Goal: Entertainment & Leisure: Browse casually

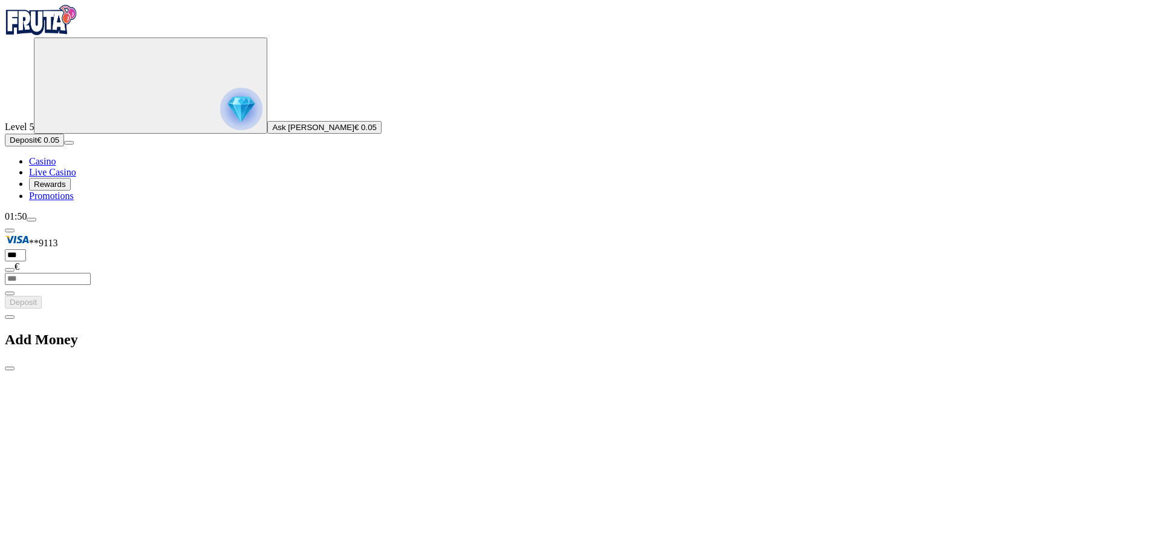
click at [293, 331] on h2 "Add Money" at bounding box center [581, 339] width 1152 height 16
click at [296, 331] on h2 "Add Money" at bounding box center [581, 339] width 1152 height 16
drag, startPoint x: 429, startPoint y: 10, endPoint x: 399, endPoint y: 18, distance: 31.7
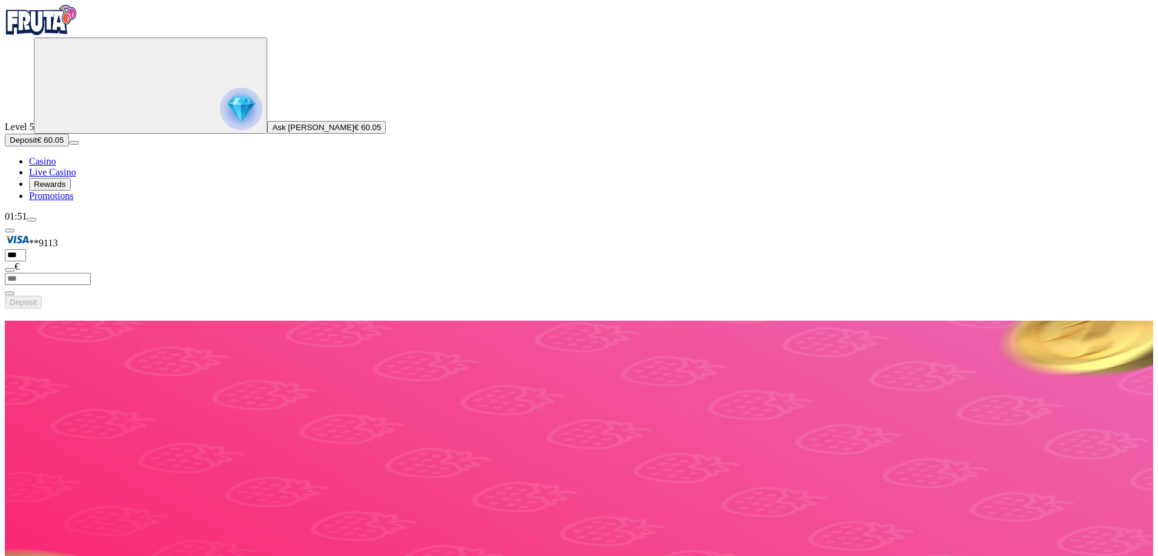
click at [56, 166] on span "Casino" at bounding box center [42, 161] width 27 height 10
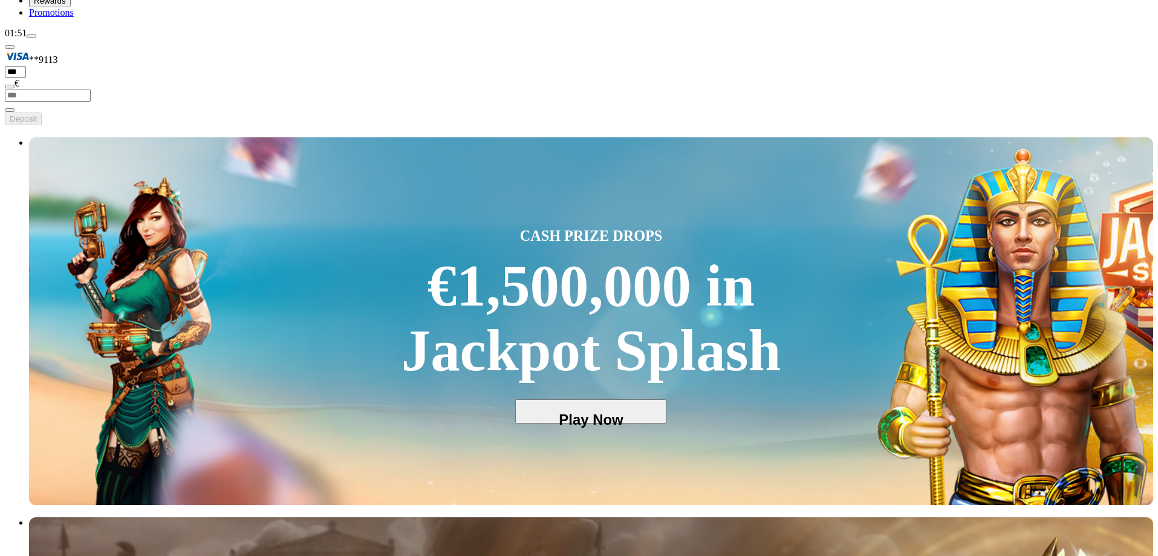
scroll to position [242, 0]
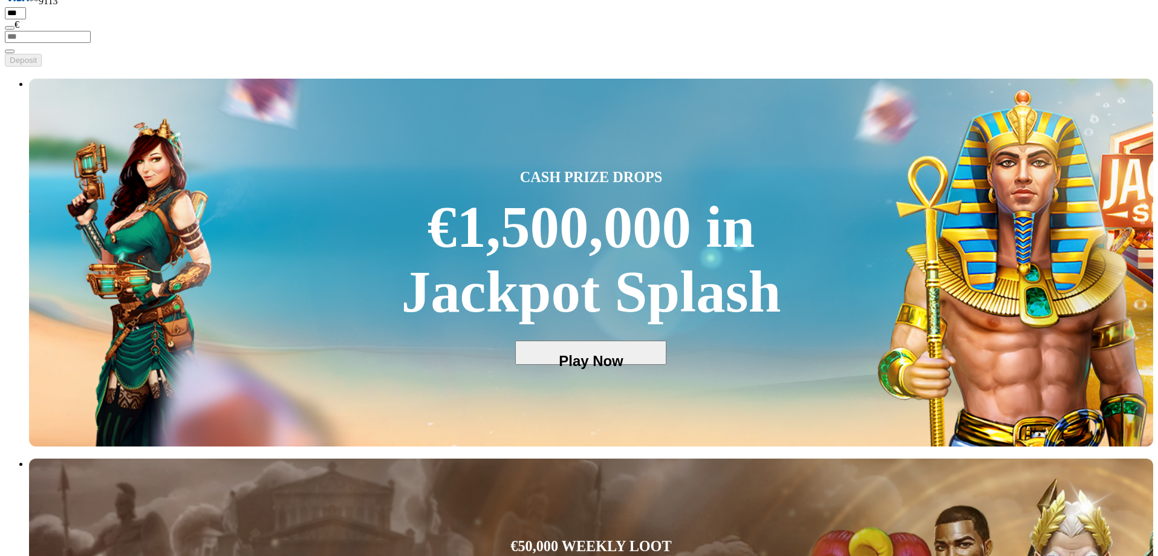
drag, startPoint x: 1048, startPoint y: 238, endPoint x: 811, endPoint y: 232, distance: 236.6
type input "**"
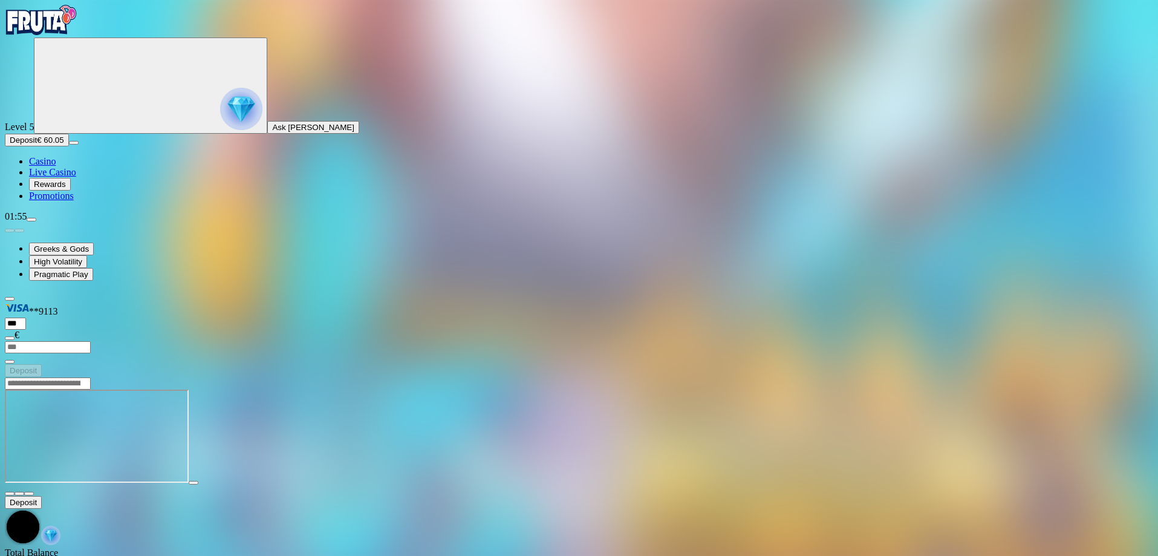
click at [67, 35] on img "Primary" at bounding box center [41, 20] width 73 height 30
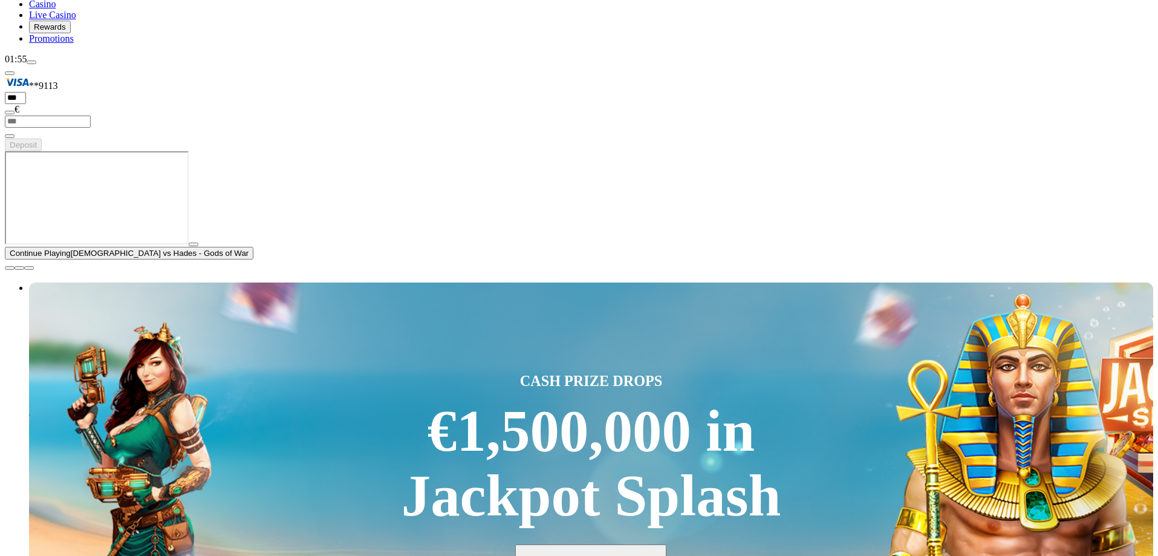
scroll to position [181, 0]
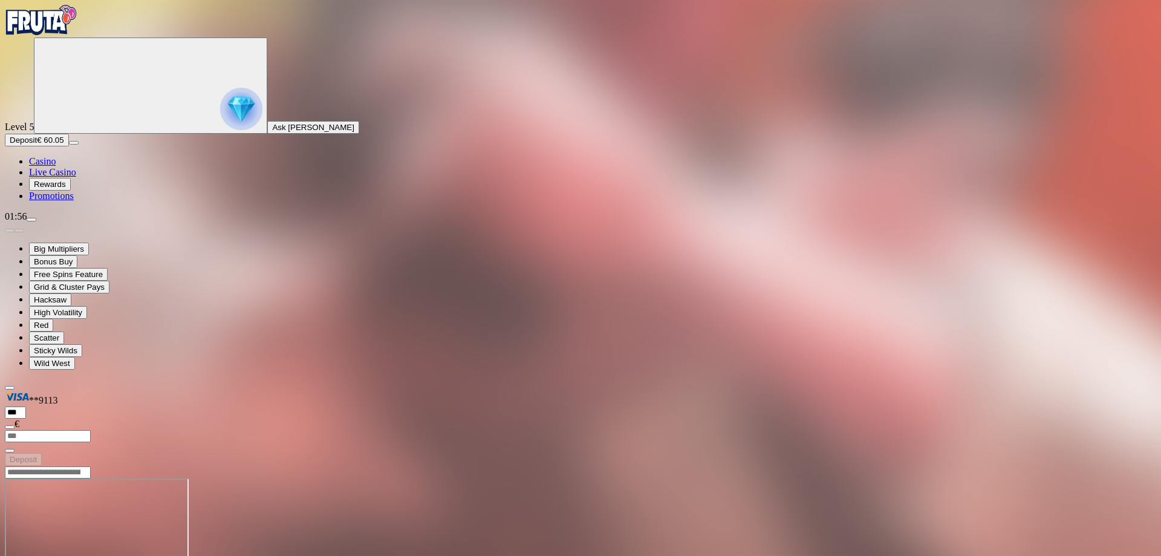
click at [61, 35] on img "Primary" at bounding box center [41, 20] width 73 height 30
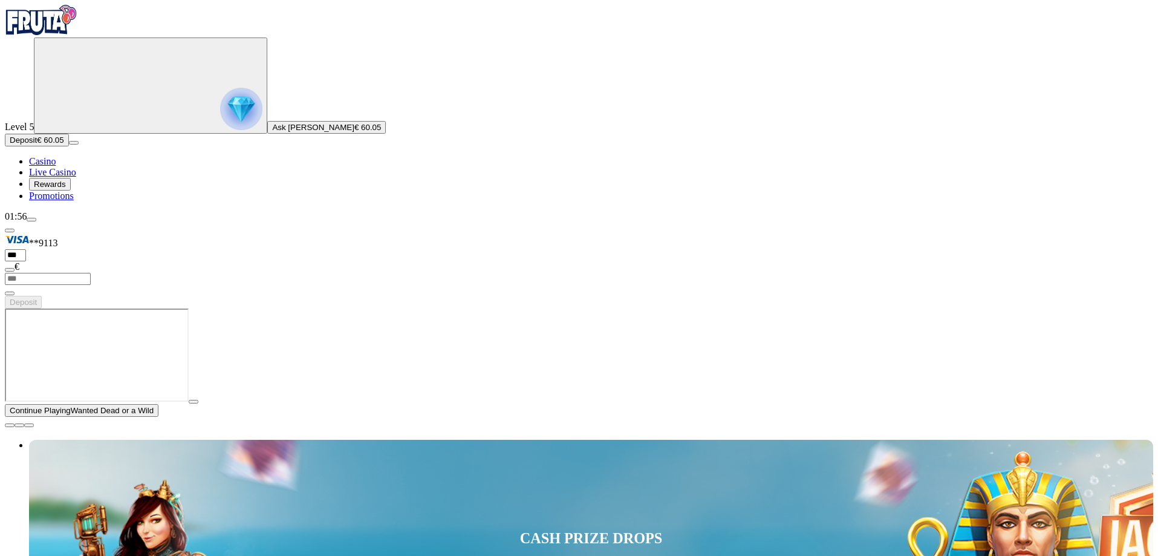
click at [10, 425] on span "close icon" at bounding box center [10, 425] width 0 height 0
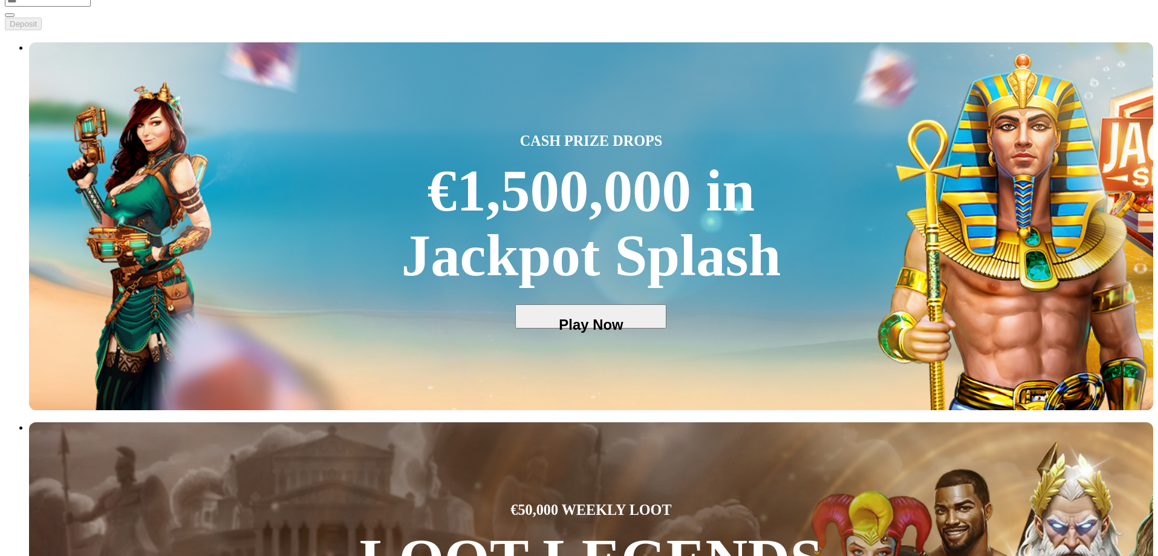
scroll to position [302, 0]
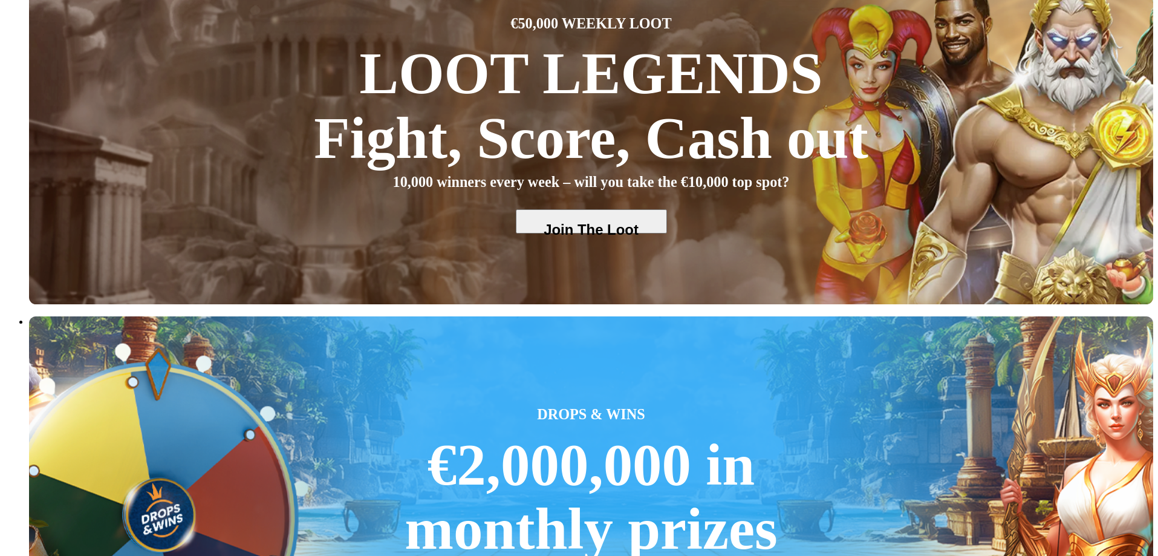
scroll to position [847, 0]
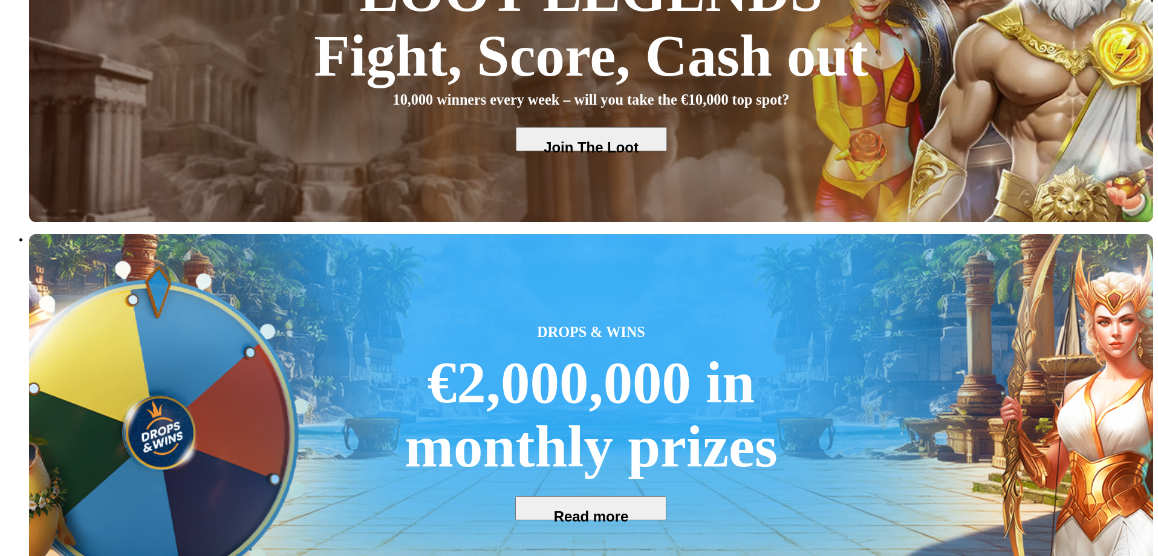
drag, startPoint x: 766, startPoint y: 313, endPoint x: 486, endPoint y: 308, distance: 279.5
drag, startPoint x: 447, startPoint y: 292, endPoint x: 712, endPoint y: 298, distance: 265.0
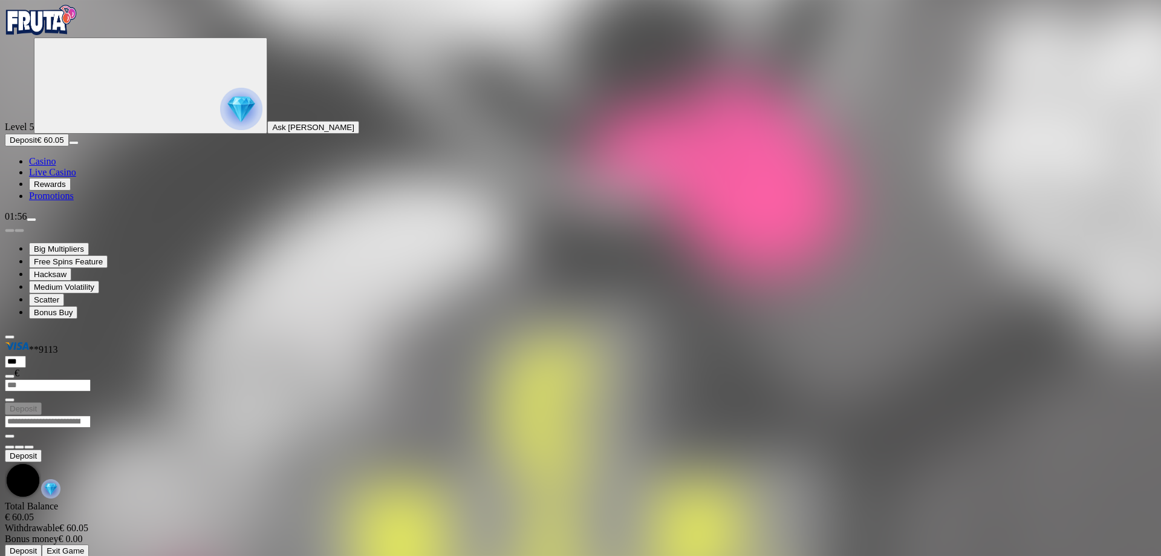
click at [361, 415] on main "Deposit Total Balance € 60.05 Withdrawable € 60.05 Bonus money € 0.00 Deposit E…" at bounding box center [581, 486] width 1152 height 142
click at [74, 35] on img "Primary" at bounding box center [41, 20] width 73 height 30
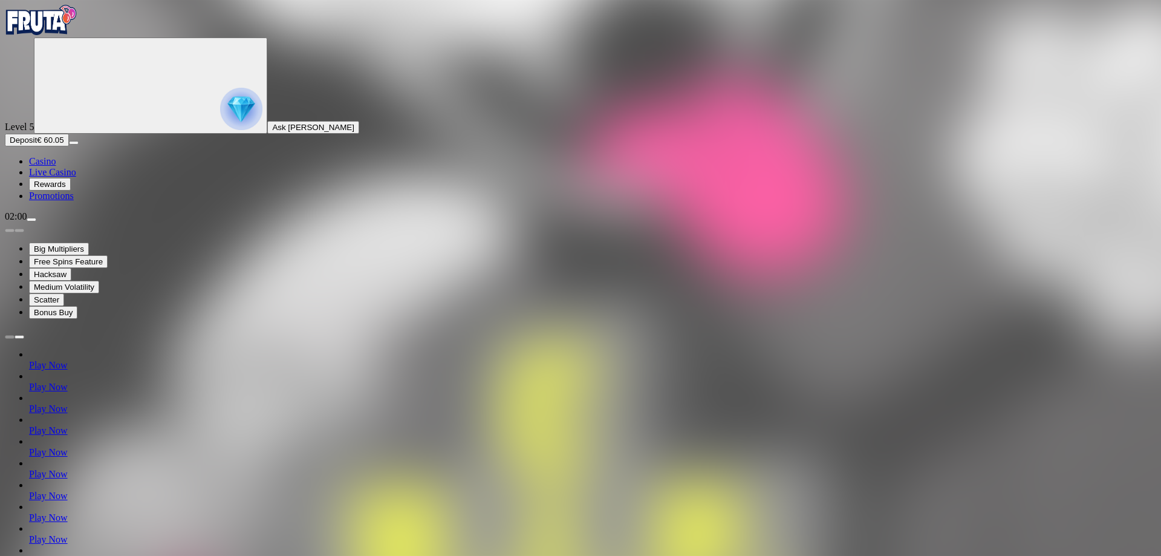
click at [74, 35] on img "Primary" at bounding box center [41, 20] width 73 height 30
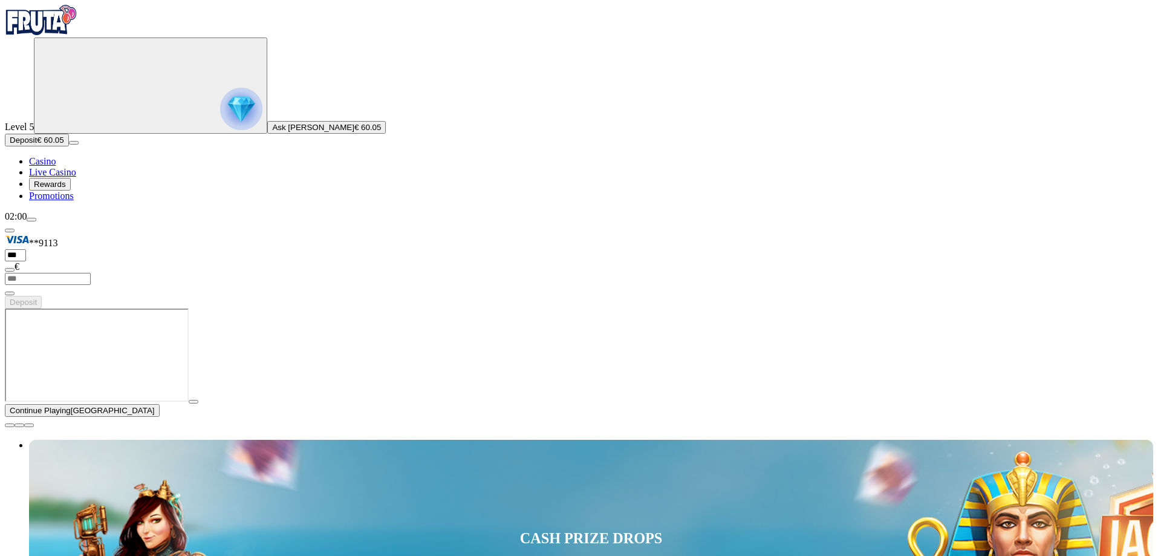
click at [31, 220] on span "menu icon" at bounding box center [31, 220] width 0 height 0
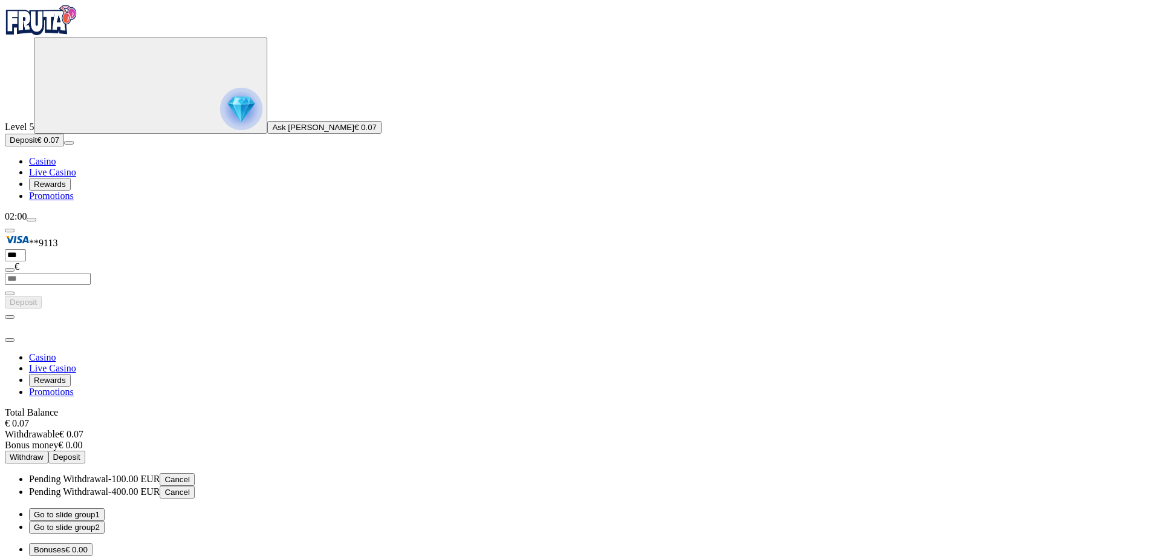
click at [190, 475] on span "Cancel" at bounding box center [177, 479] width 25 height 9
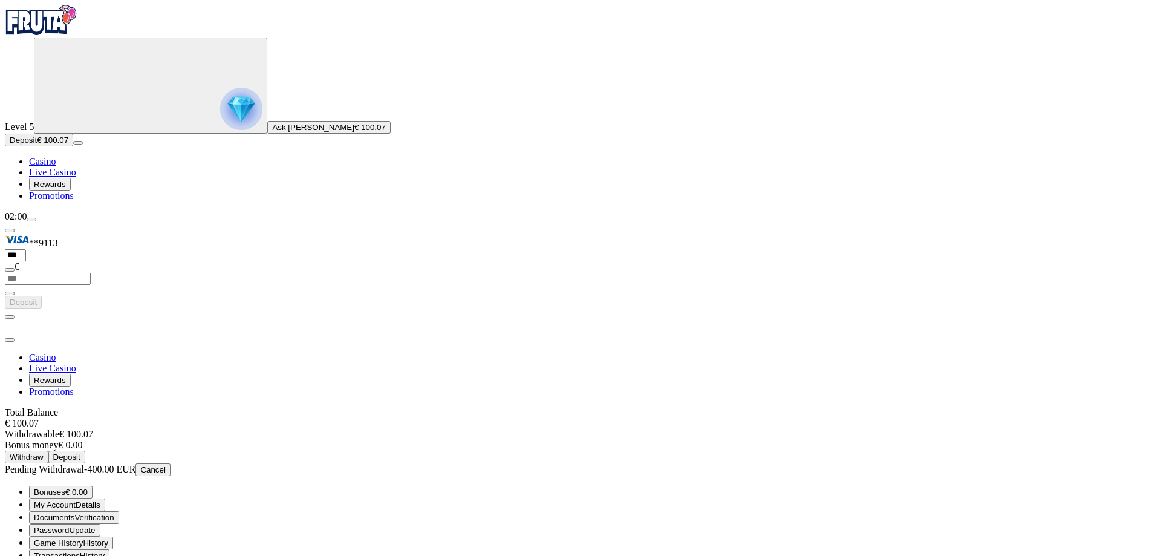
click at [85, 140] on circle "Primary" at bounding box center [129, 84] width 123 height 123
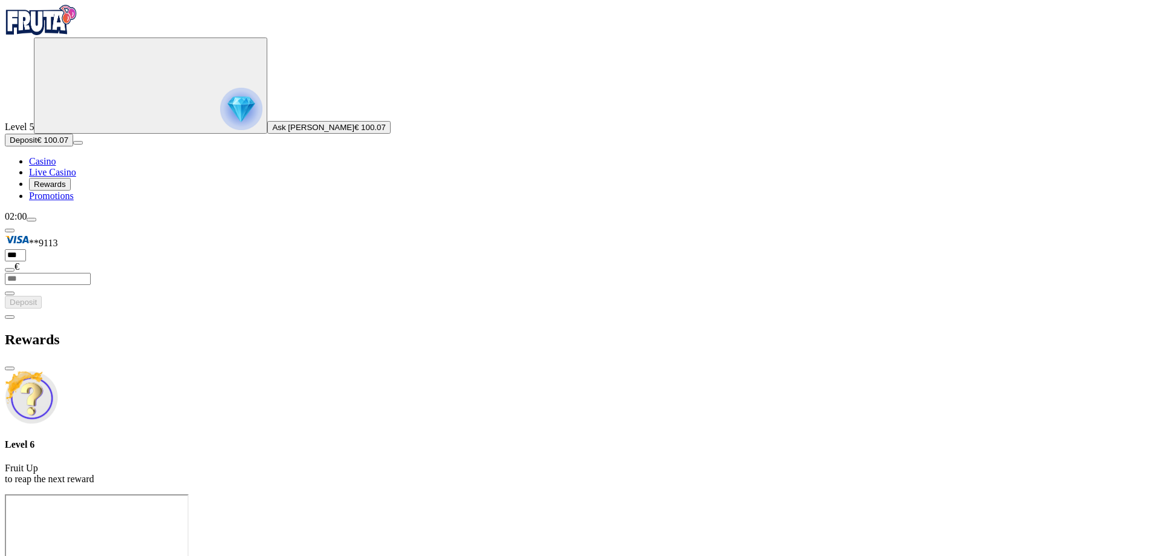
click at [56, 166] on span "Casino" at bounding box center [42, 161] width 27 height 10
click at [1144, 494] on div at bounding box center [581, 494] width 1152 height 0
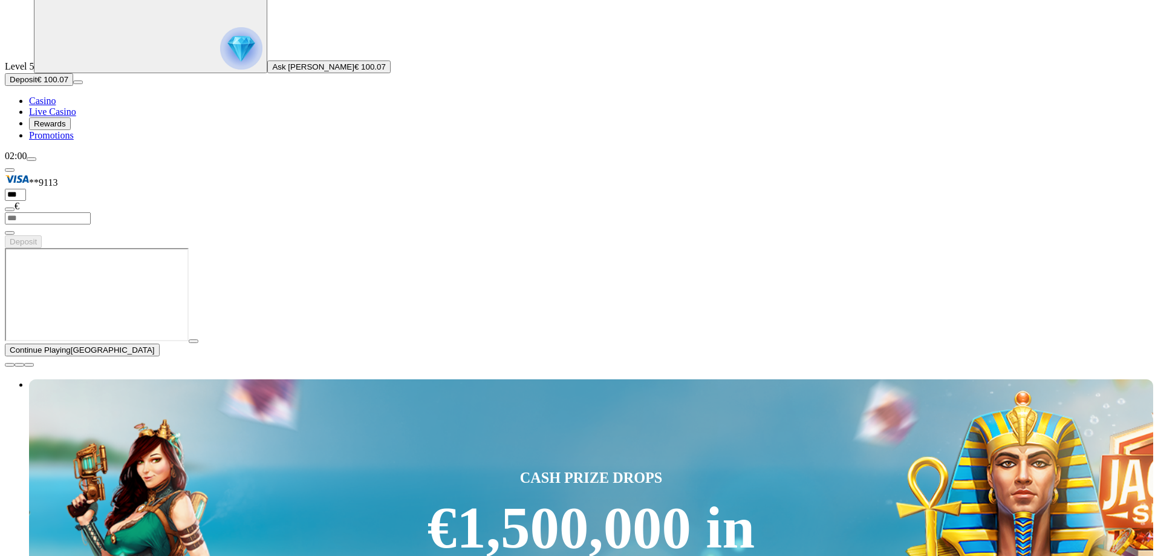
click at [15, 367] on button "button" at bounding box center [10, 365] width 10 height 4
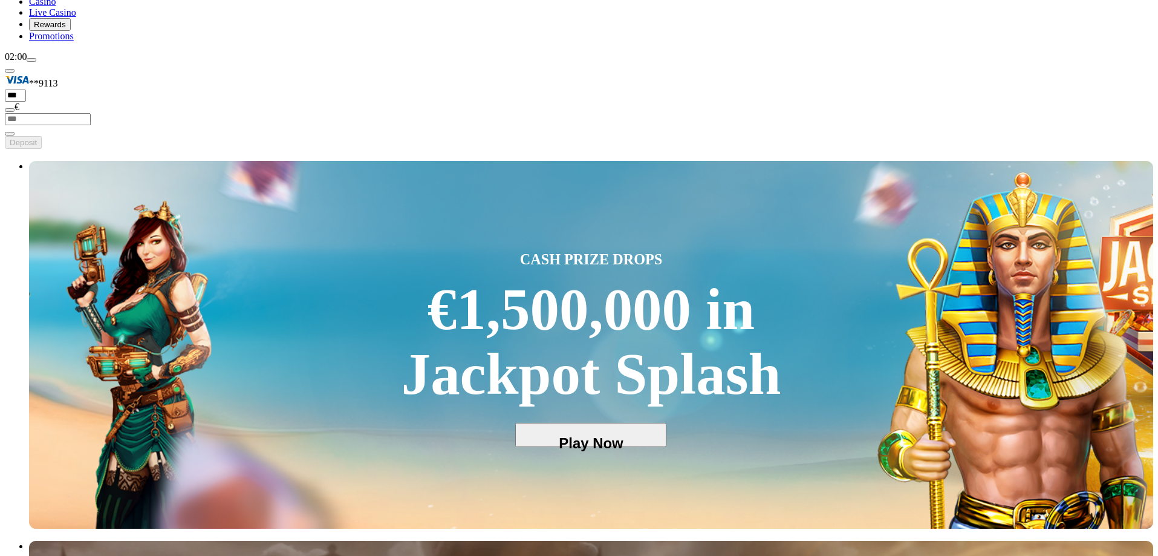
scroll to position [181, 0]
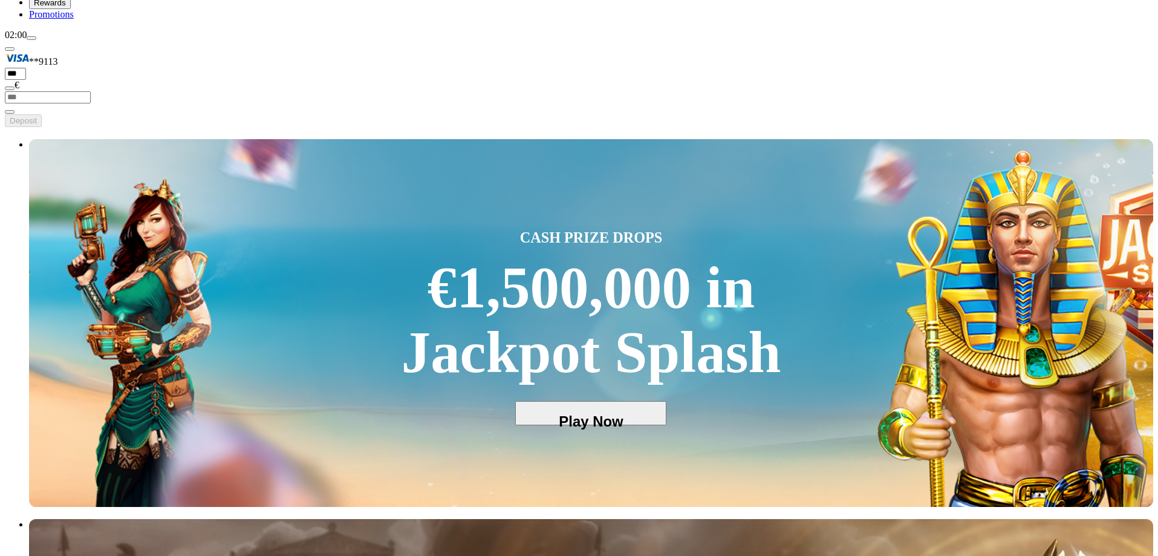
drag, startPoint x: 1009, startPoint y: 359, endPoint x: 562, endPoint y: 341, distance: 447.3
drag, startPoint x: 623, startPoint y: 335, endPoint x: 853, endPoint y: 333, distance: 229.8
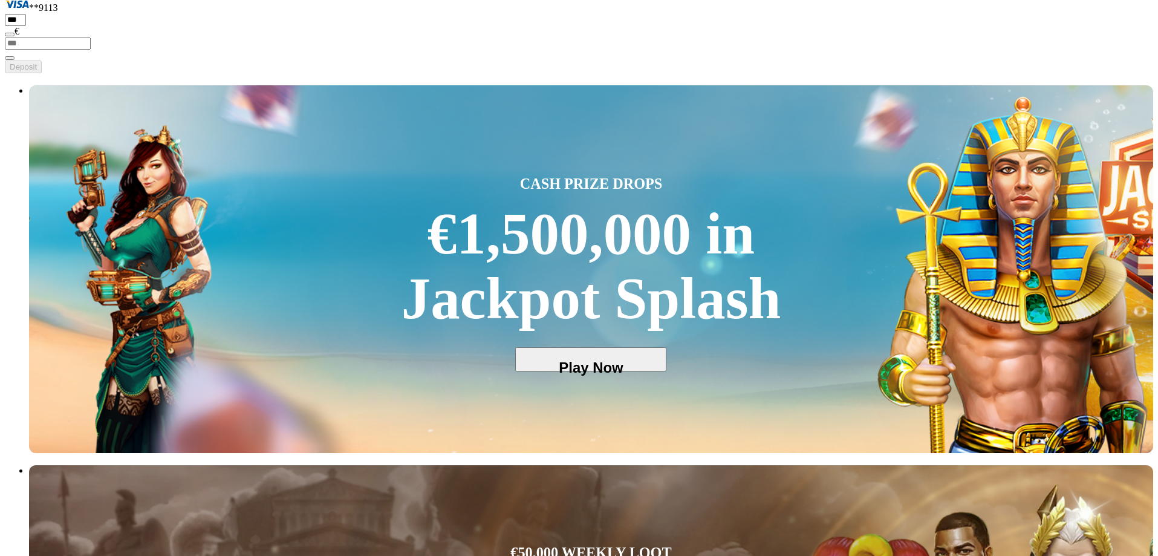
scroll to position [302, 0]
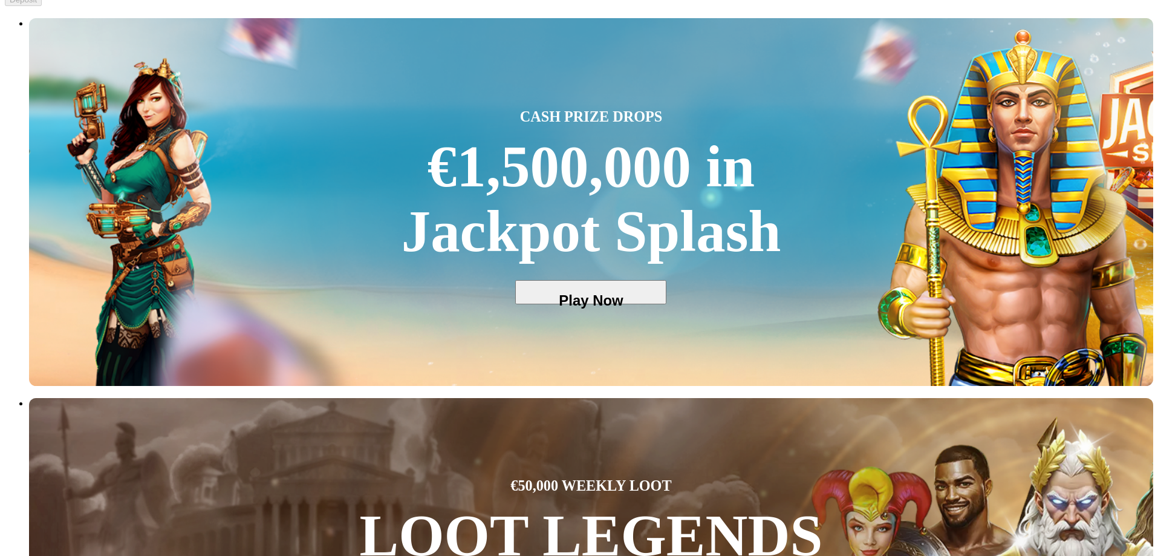
drag, startPoint x: 723, startPoint y: 227, endPoint x: 828, endPoint y: 221, distance: 105.4
type input "****"
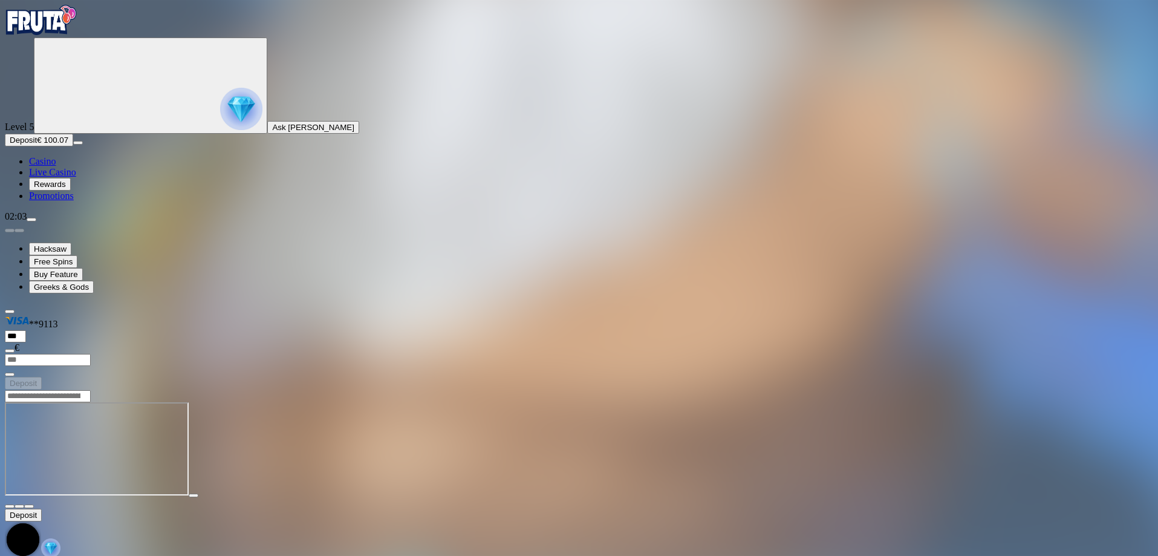
click at [62, 35] on img "Primary" at bounding box center [41, 20] width 73 height 30
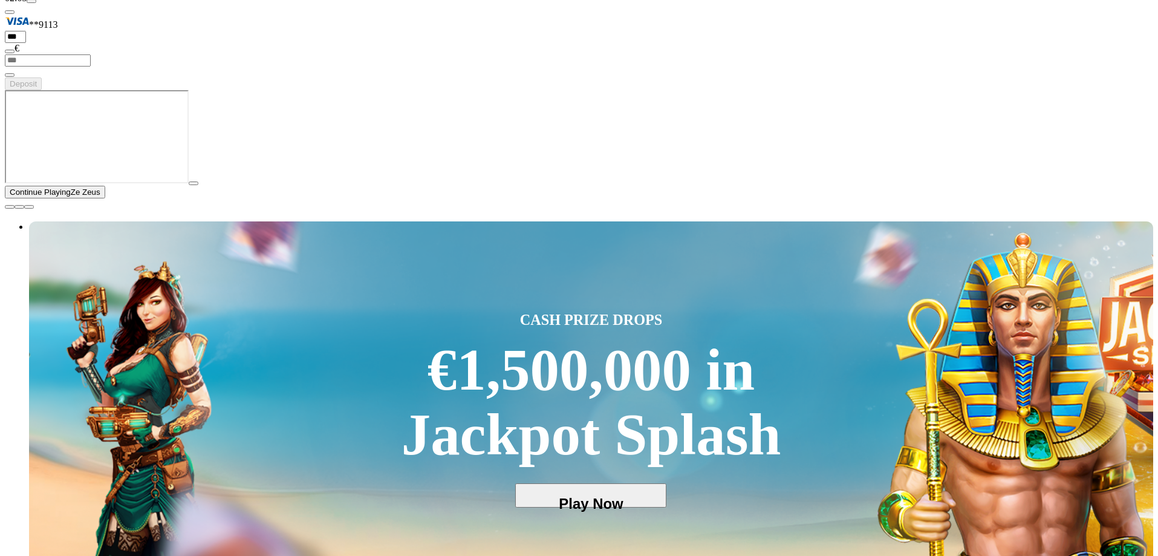
scroll to position [242, 0]
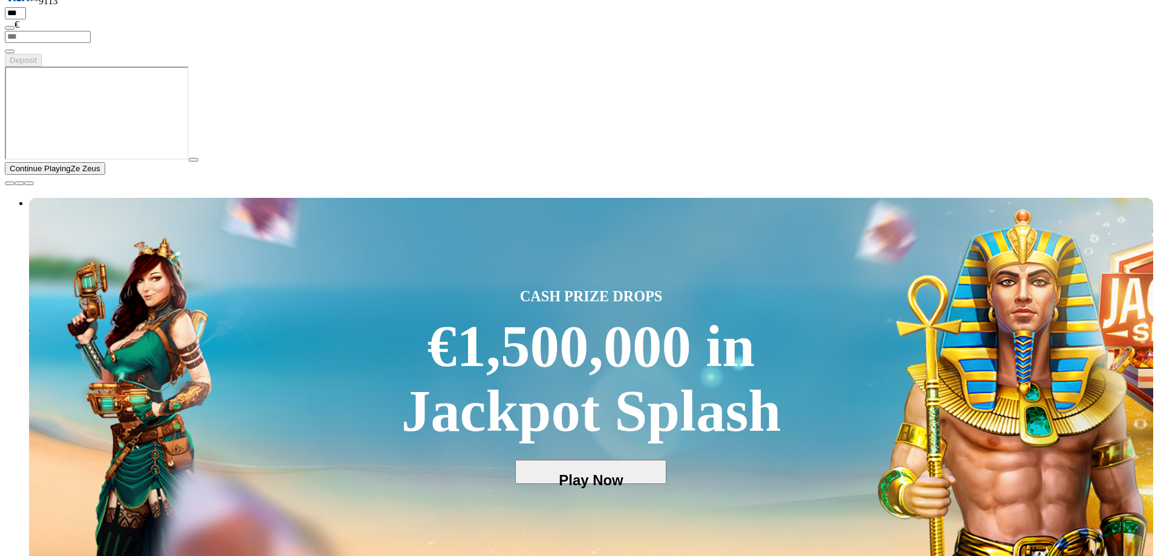
click at [10, 183] on span "close icon" at bounding box center [10, 183] width 0 height 0
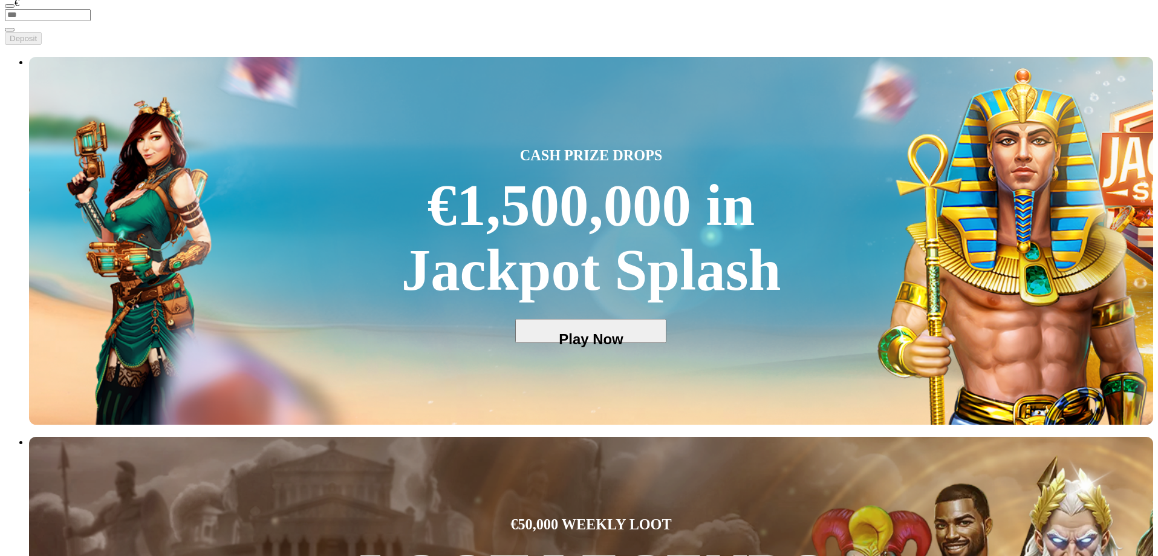
scroll to position [302, 0]
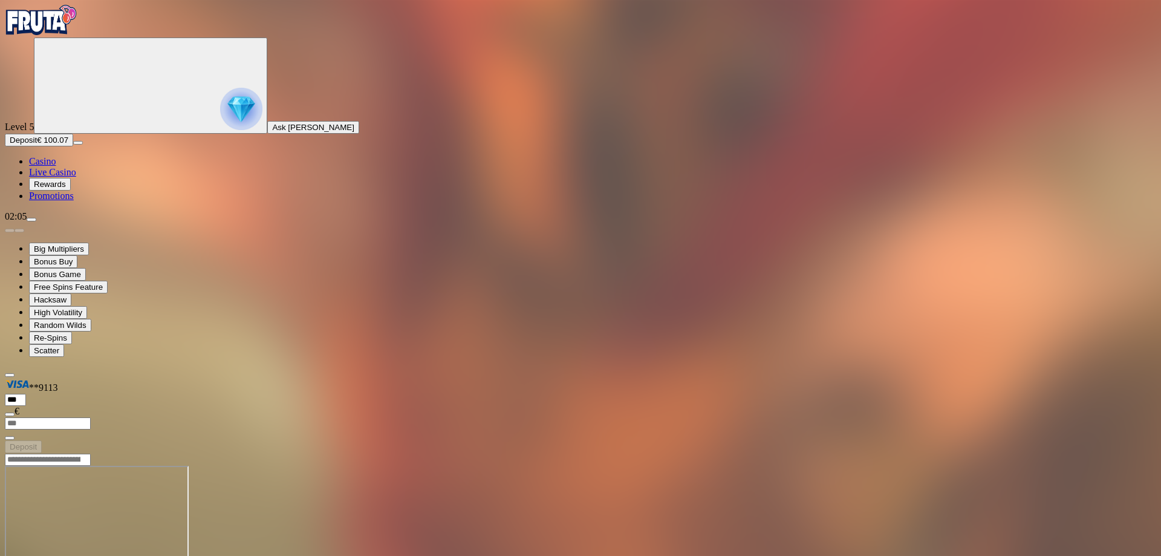
click at [67, 35] on img "Primary" at bounding box center [41, 20] width 73 height 30
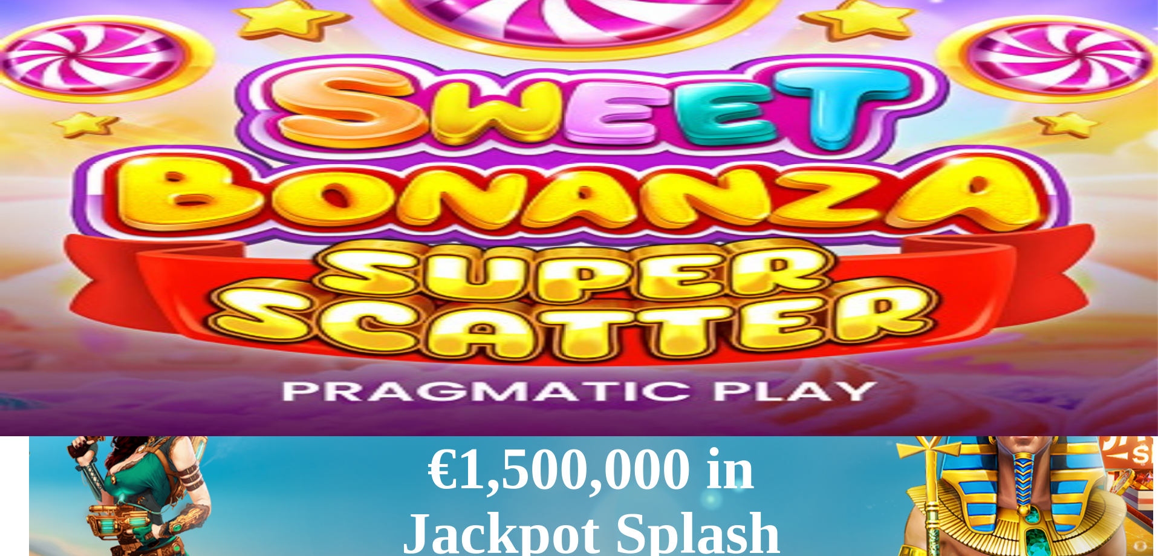
scroll to position [121, 0]
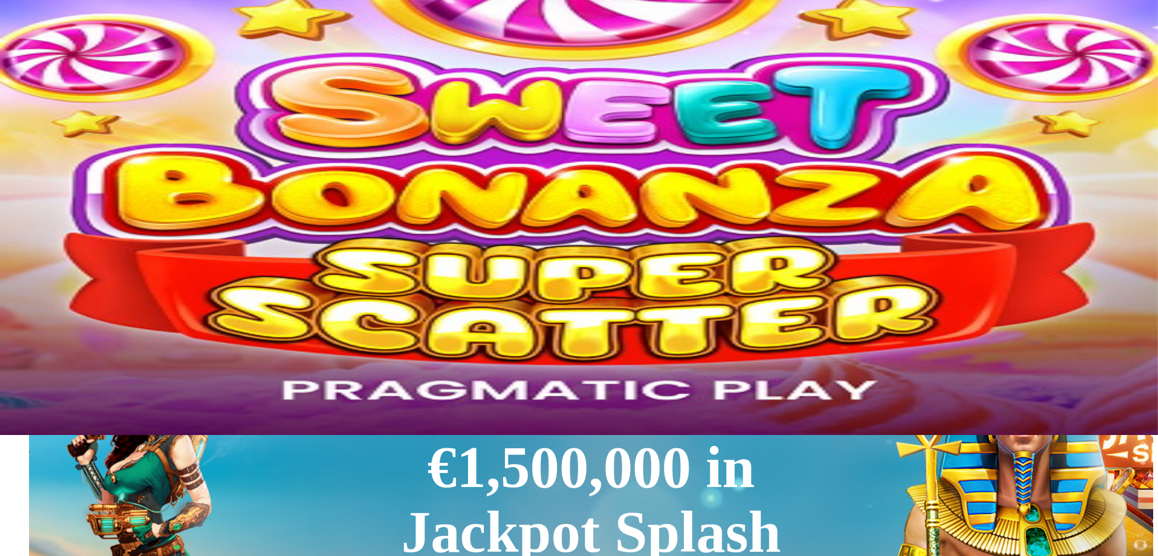
type input "*******"
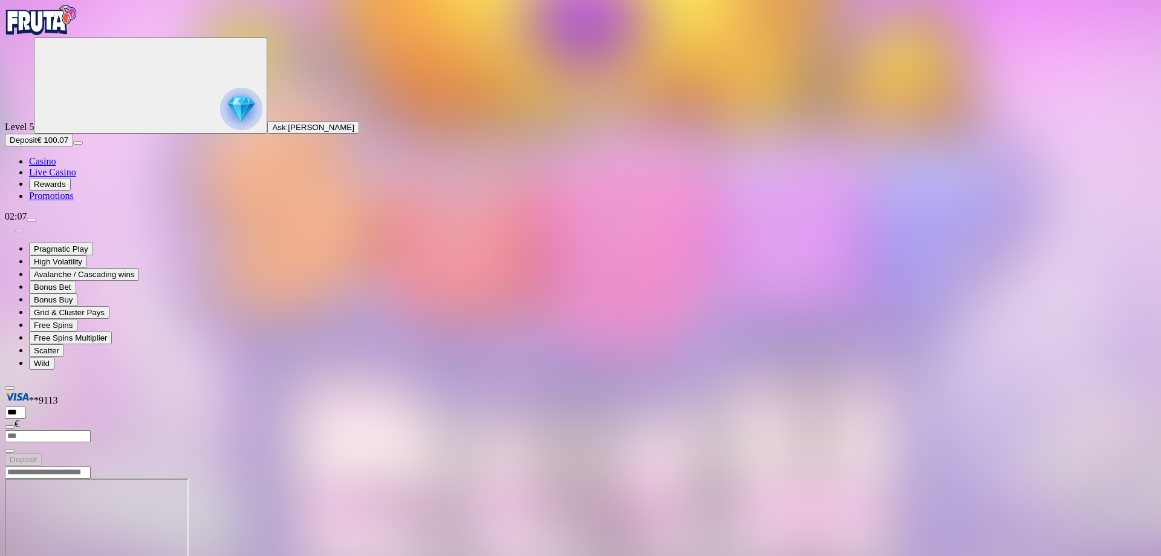
click at [77, 35] on img "Primary" at bounding box center [41, 20] width 73 height 30
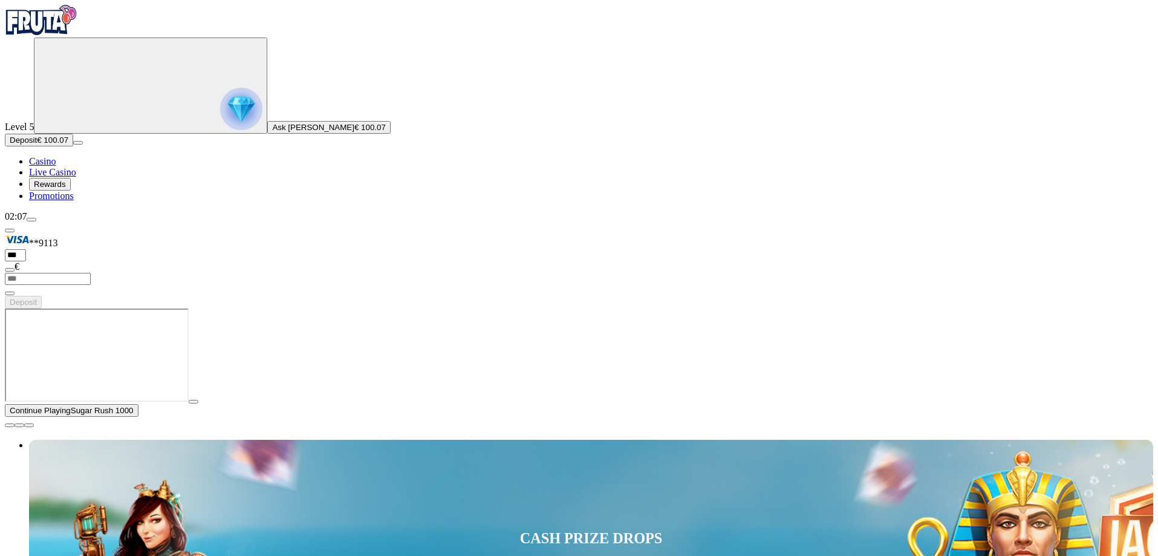
click at [10, 425] on span "close icon" at bounding box center [10, 425] width 0 height 0
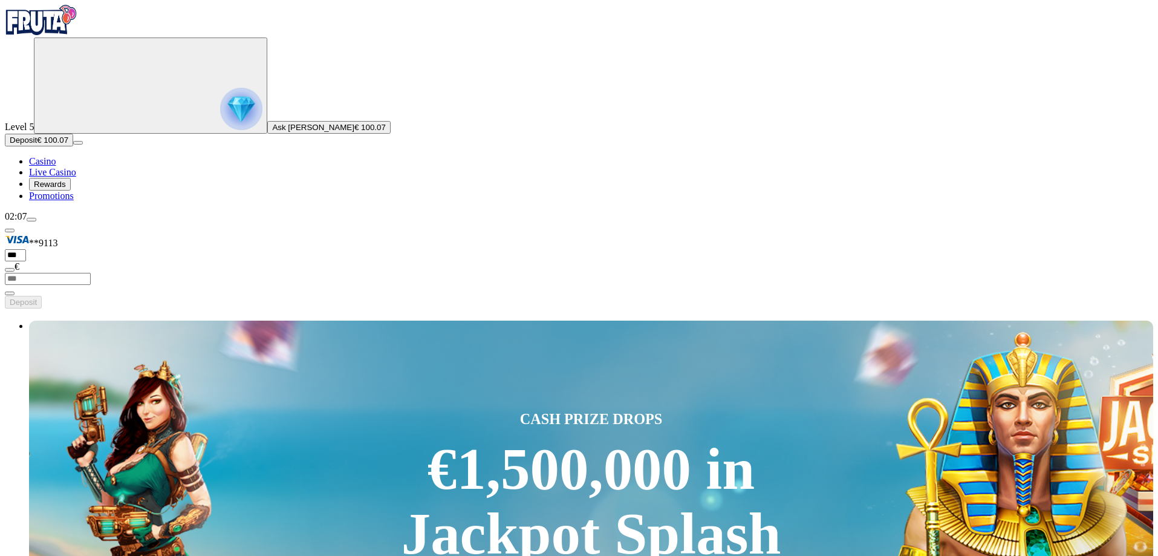
scroll to position [423, 0]
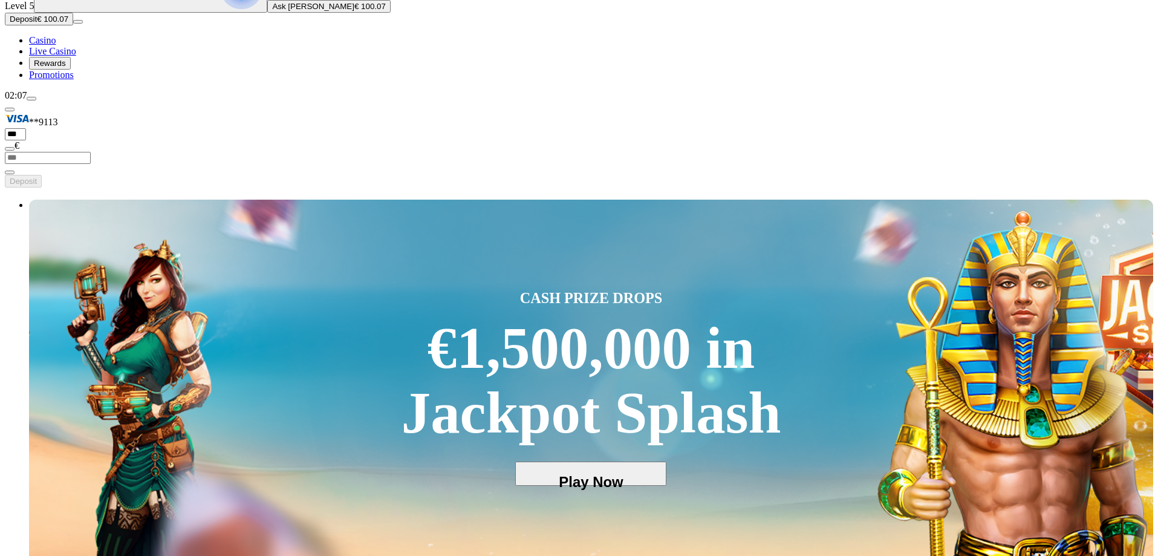
scroll to position [181, 0]
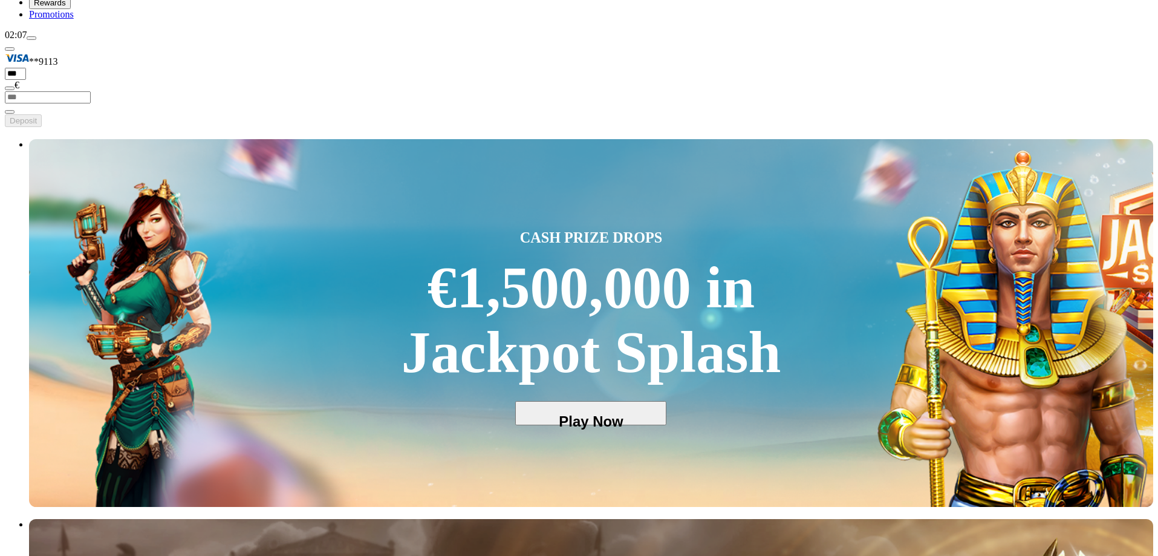
type input "*******"
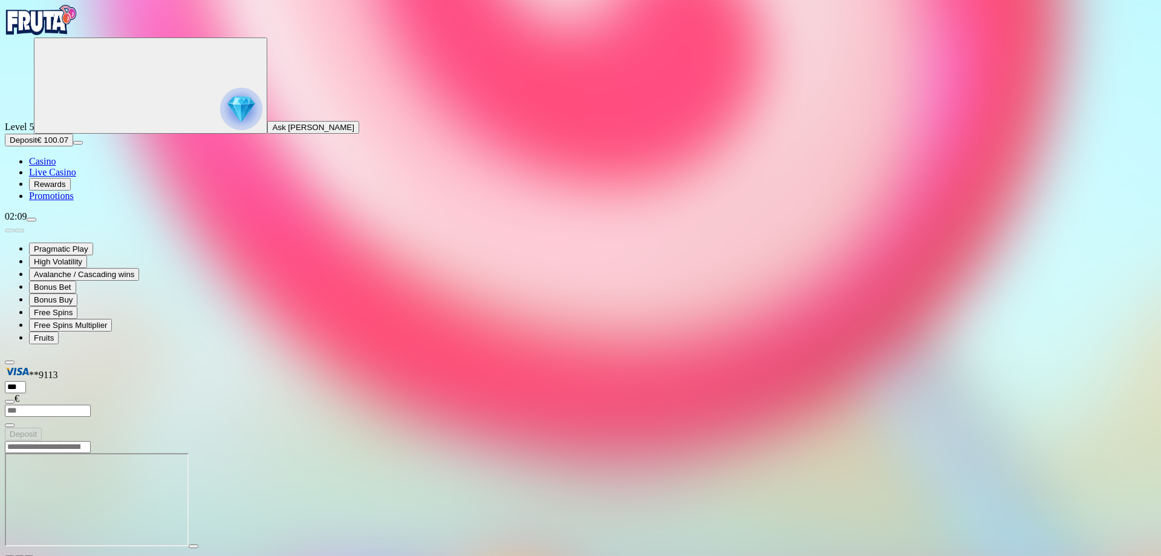
click at [70, 35] on img "Primary" at bounding box center [41, 20] width 73 height 30
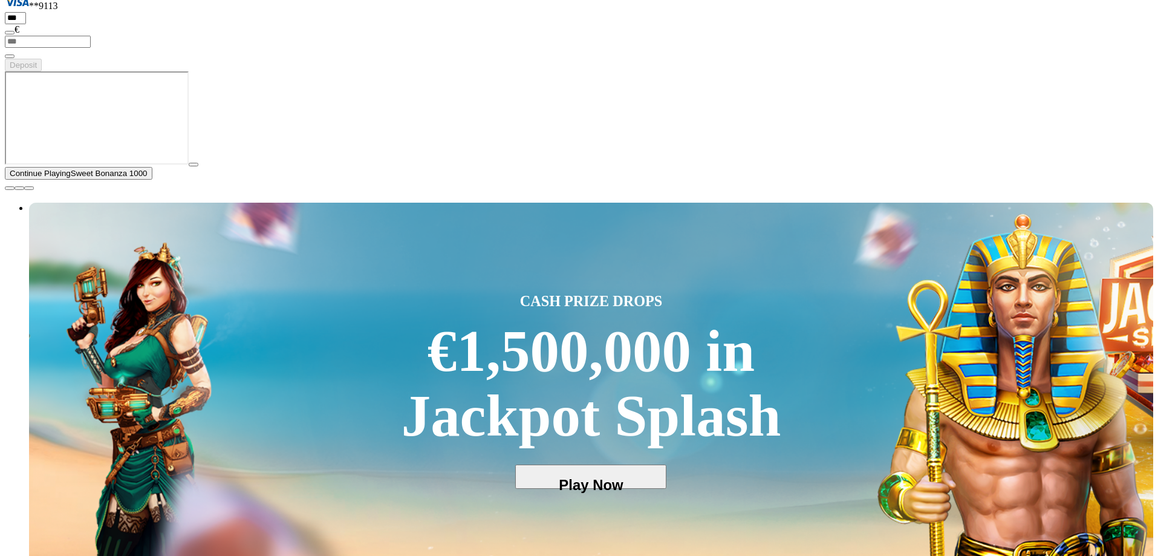
scroll to position [242, 0]
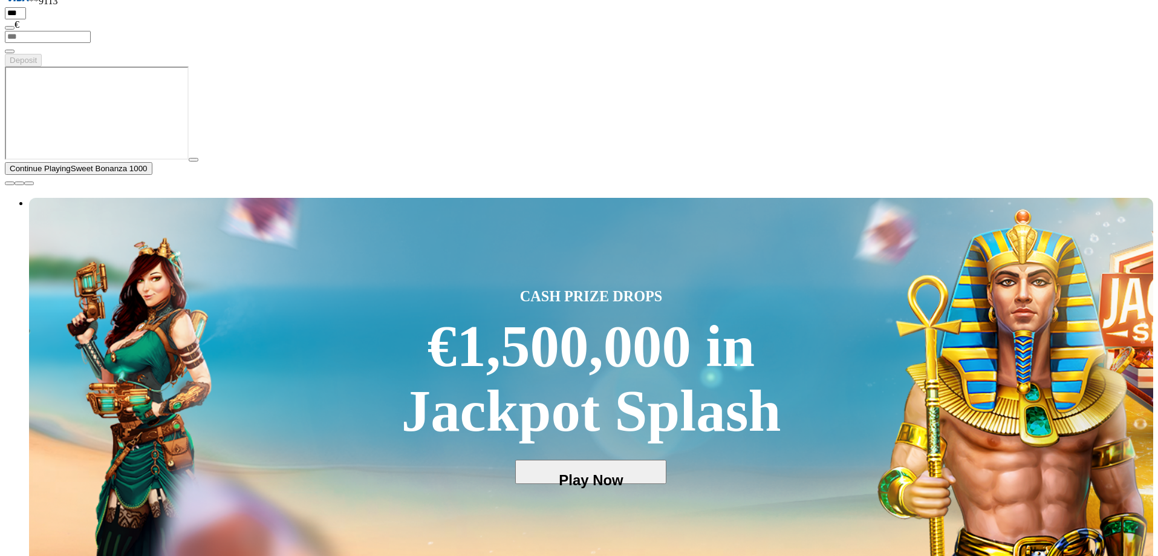
drag, startPoint x: 988, startPoint y: 253, endPoint x: 814, endPoint y: 273, distance: 176.0
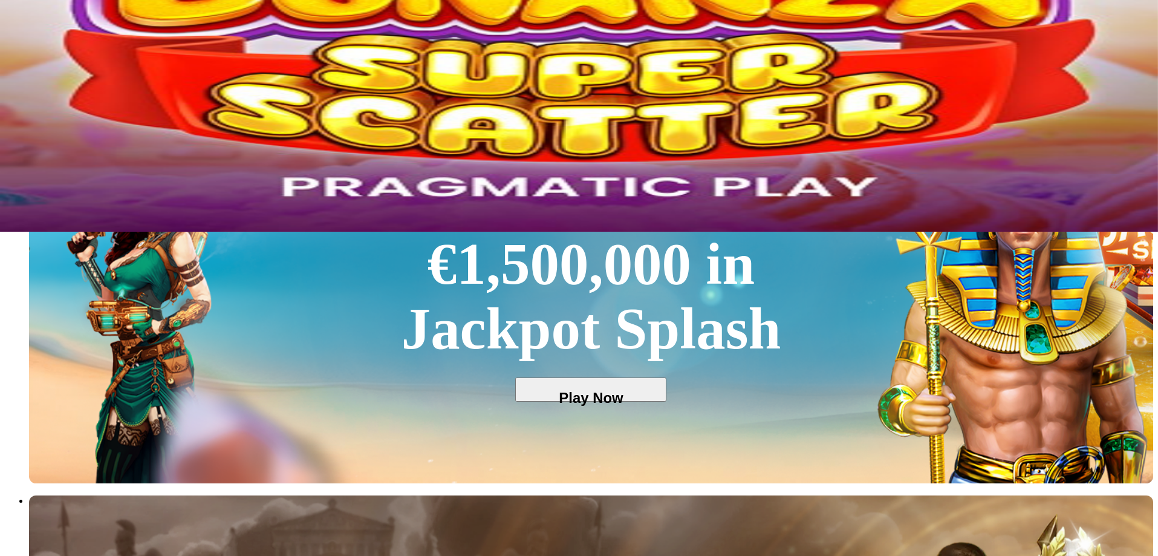
scroll to position [363, 0]
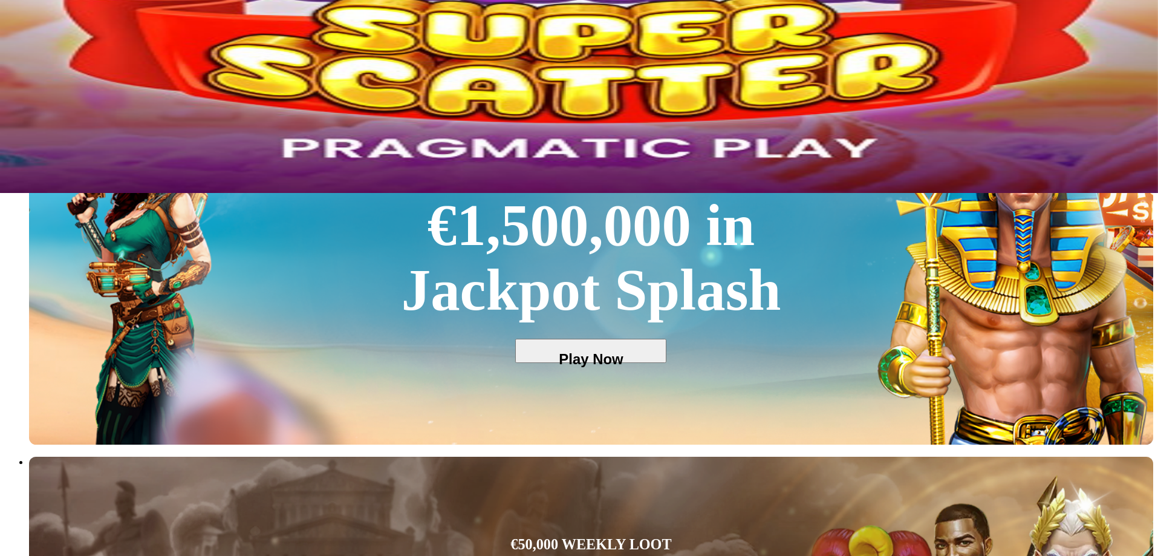
drag, startPoint x: 870, startPoint y: 343, endPoint x: 575, endPoint y: 331, distance: 296.0
drag, startPoint x: 811, startPoint y: 328, endPoint x: 751, endPoint y: 337, distance: 61.1
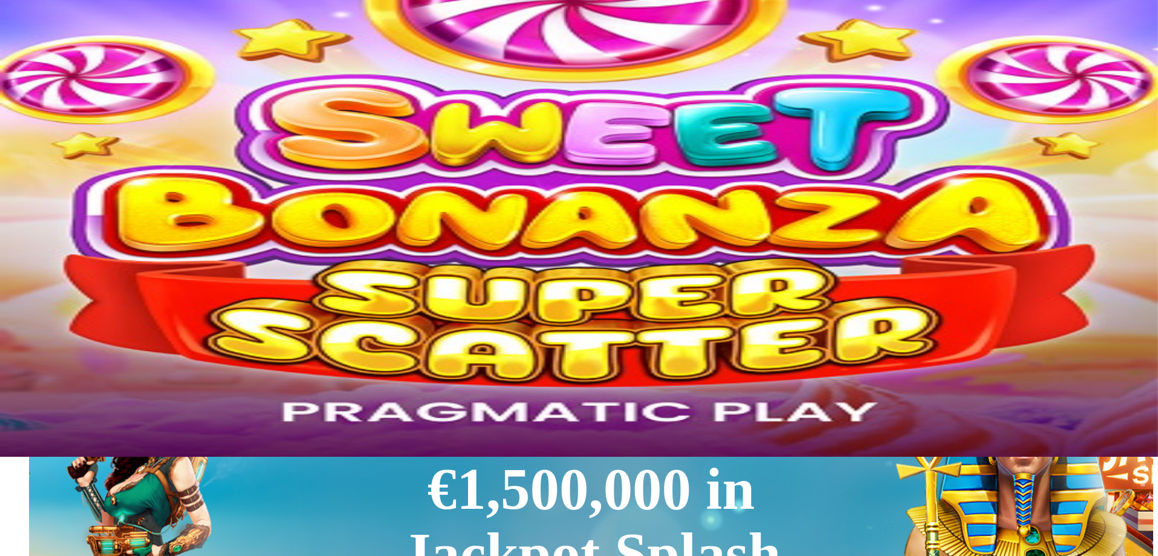
scroll to position [60, 0]
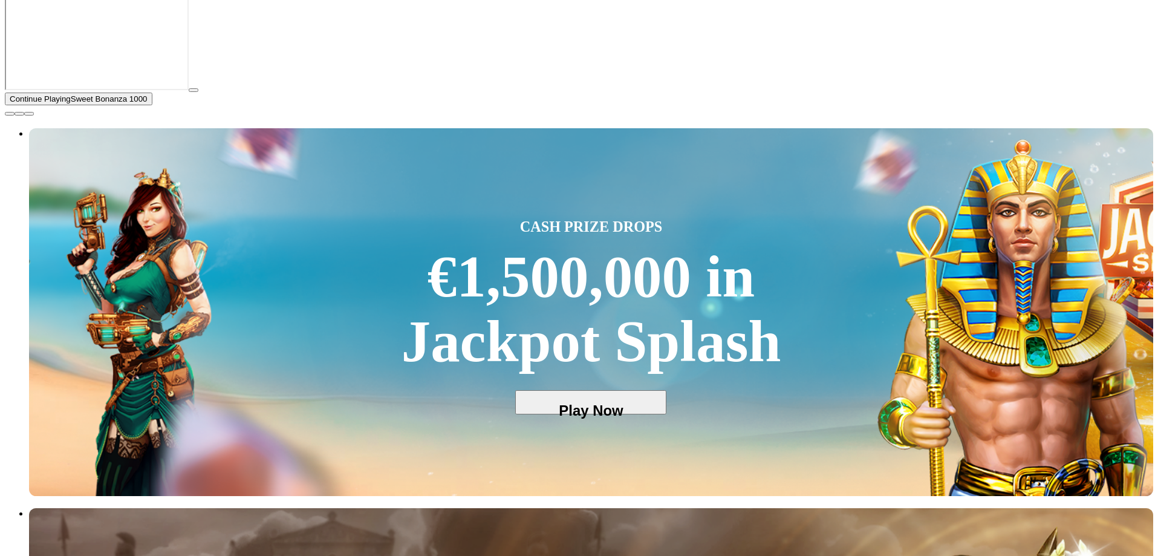
scroll to position [363, 0]
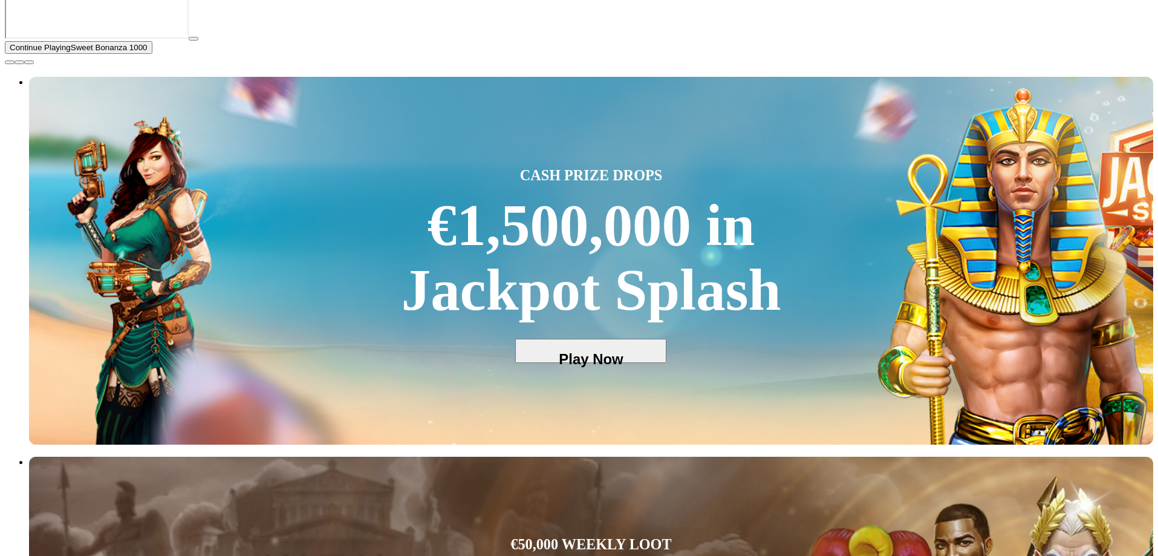
drag, startPoint x: 726, startPoint y: 334, endPoint x: 520, endPoint y: 330, distance: 205.7
drag, startPoint x: 701, startPoint y: 338, endPoint x: 590, endPoint y: 333, distance: 111.4
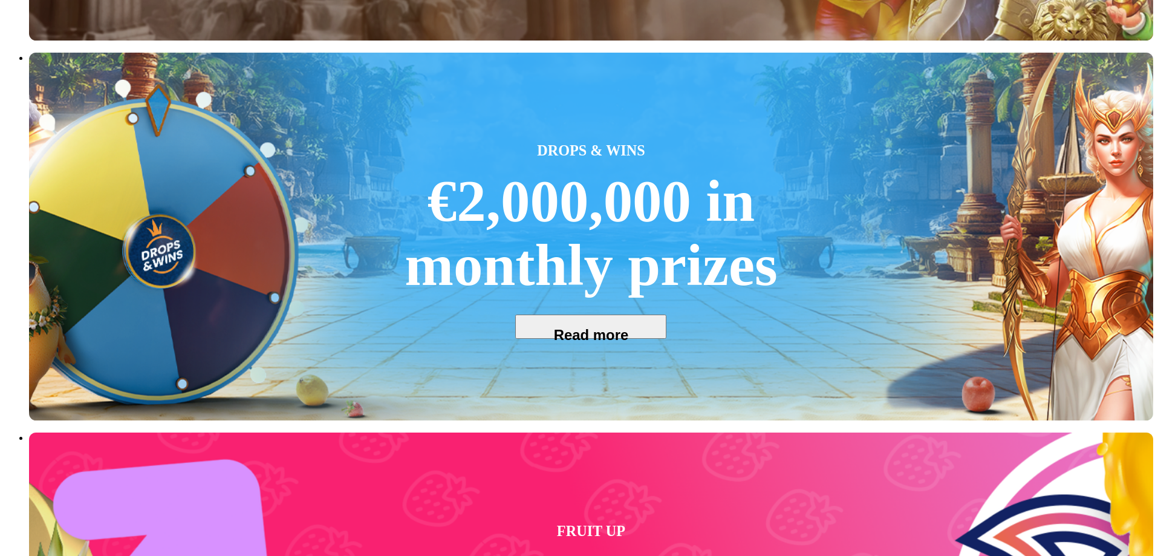
scroll to position [1210, 0]
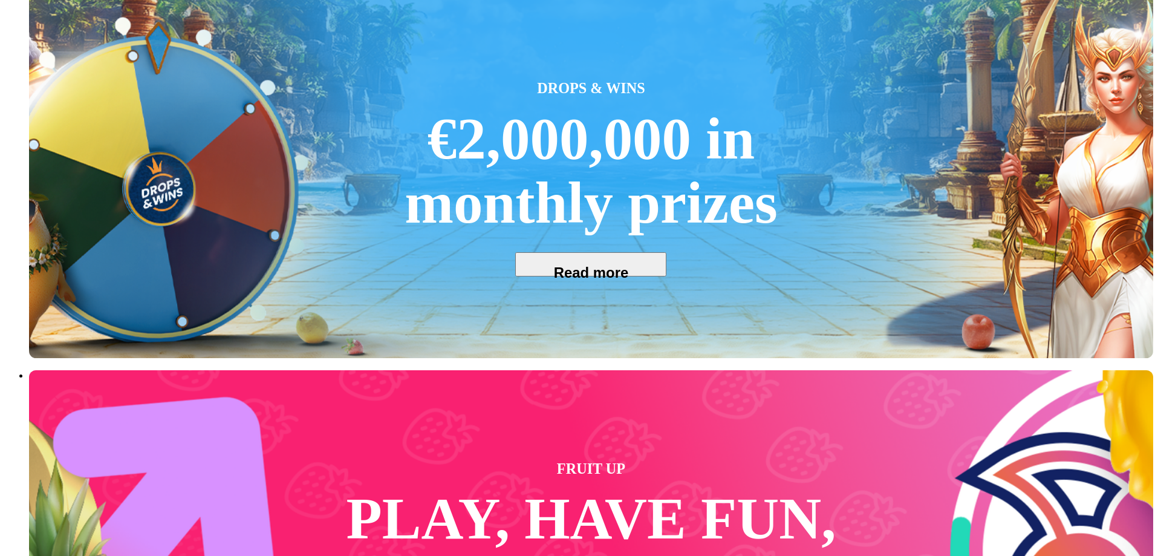
drag, startPoint x: 919, startPoint y: 240, endPoint x: 440, endPoint y: 220, distance: 479.4
drag, startPoint x: 750, startPoint y: 291, endPoint x: 755, endPoint y: 200, distance: 91.5
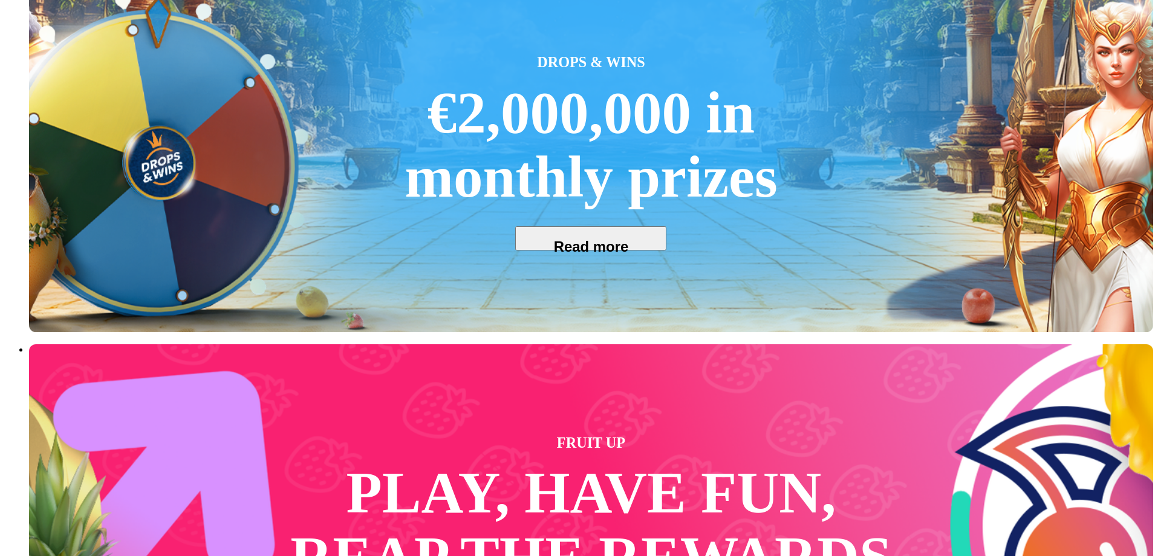
scroll to position [1331, 0]
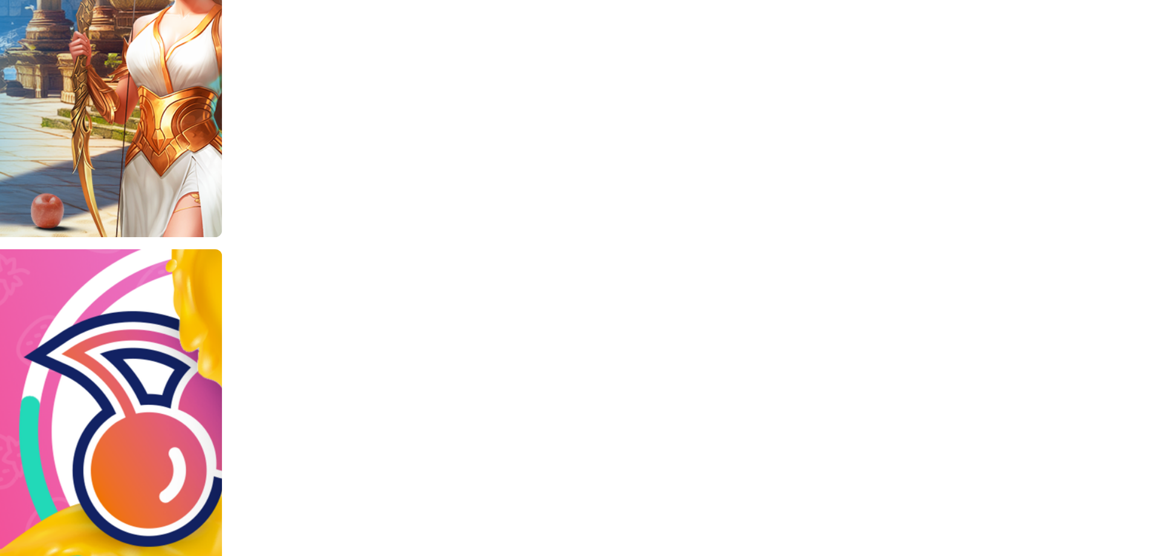
drag, startPoint x: 921, startPoint y: 274, endPoint x: 685, endPoint y: 256, distance: 236.5
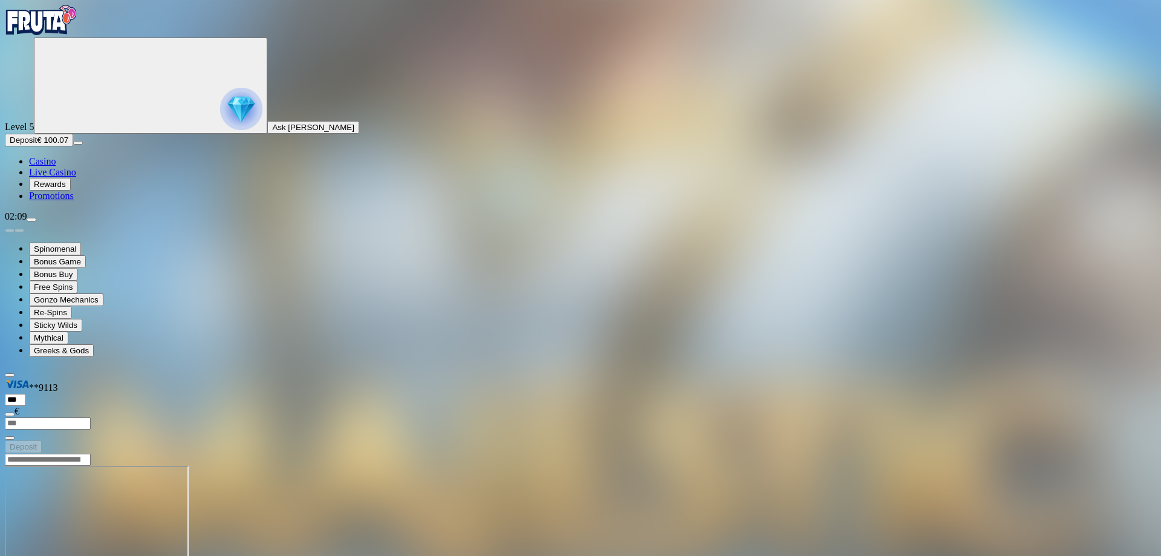
click at [71, 201] on nav "Casino Live Casino Rewards Promotions" at bounding box center [581, 178] width 1152 height 45
click at [56, 166] on span "Casino" at bounding box center [42, 161] width 27 height 10
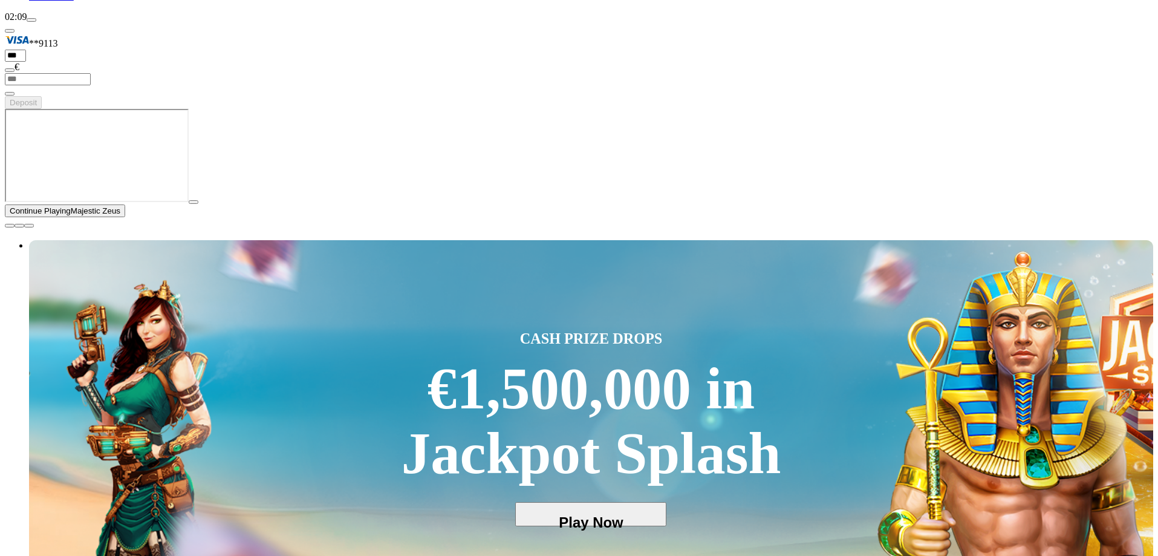
scroll to position [302, 0]
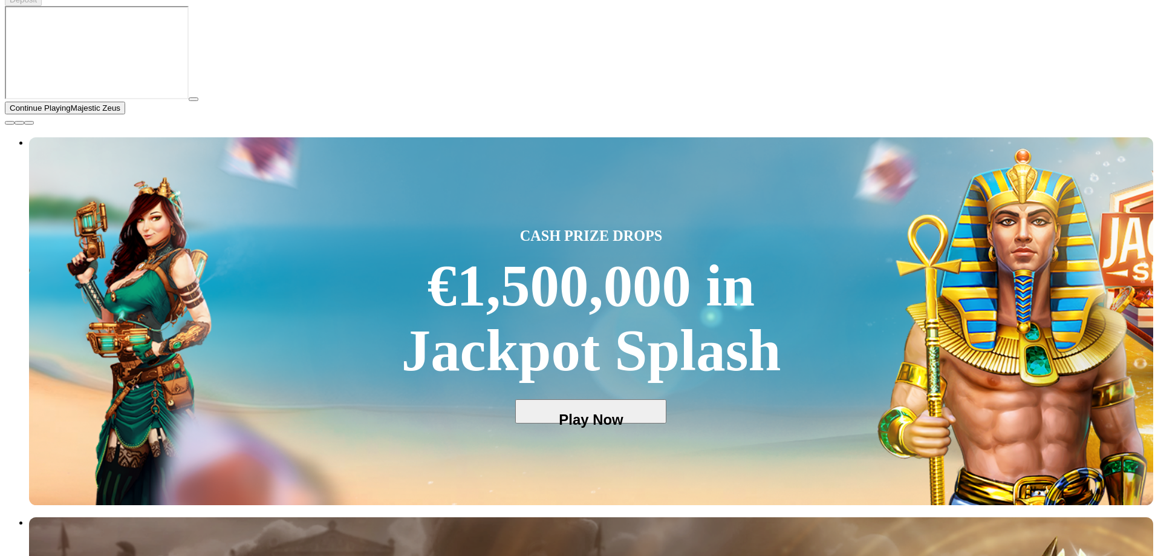
click at [10, 123] on span "close icon" at bounding box center [10, 123] width 0 height 0
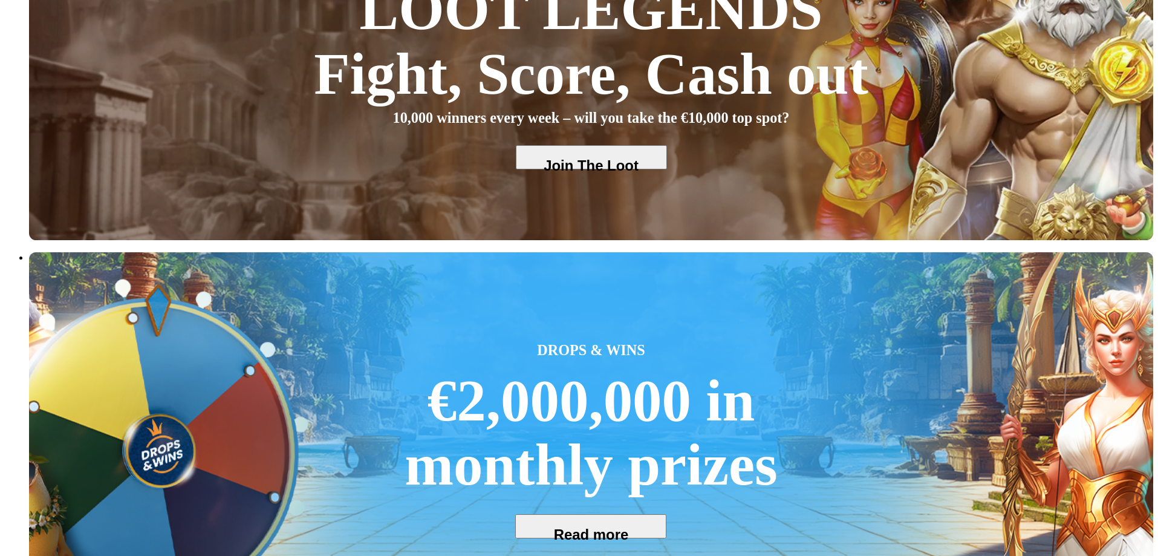
scroll to position [847, 0]
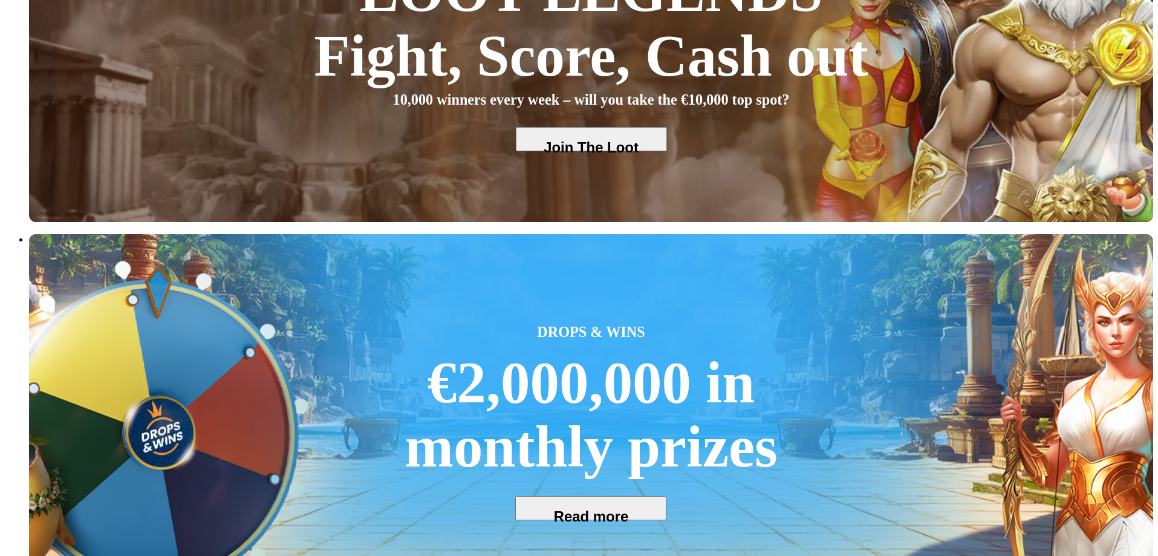
drag, startPoint x: 618, startPoint y: 319, endPoint x: 558, endPoint y: 322, distance: 60.6
drag, startPoint x: 669, startPoint y: 308, endPoint x: 515, endPoint y: 306, distance: 154.2
drag, startPoint x: 692, startPoint y: 302, endPoint x: 433, endPoint y: 302, distance: 258.9
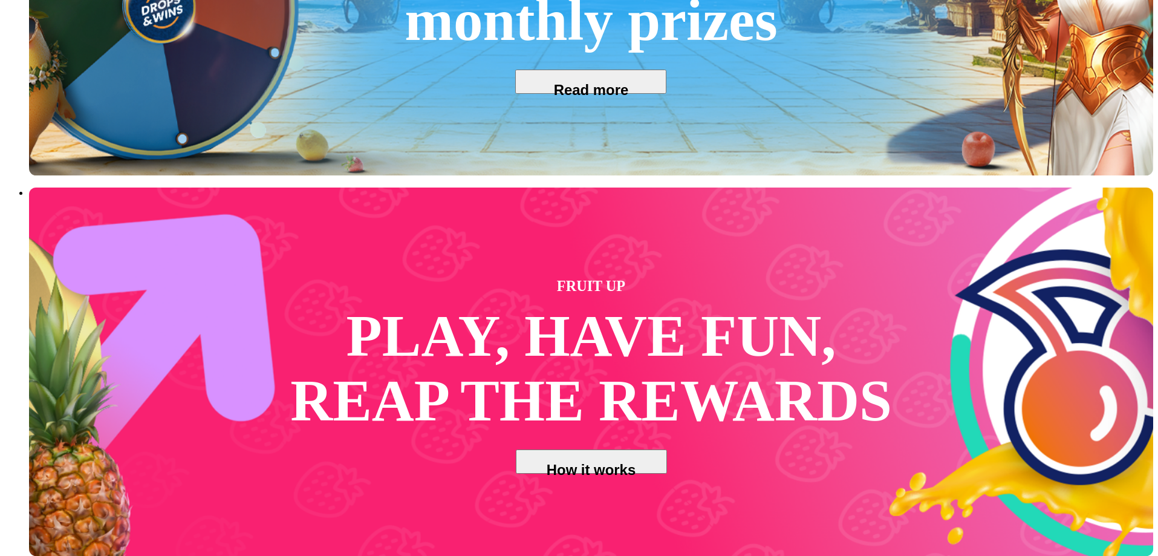
scroll to position [1331, 0]
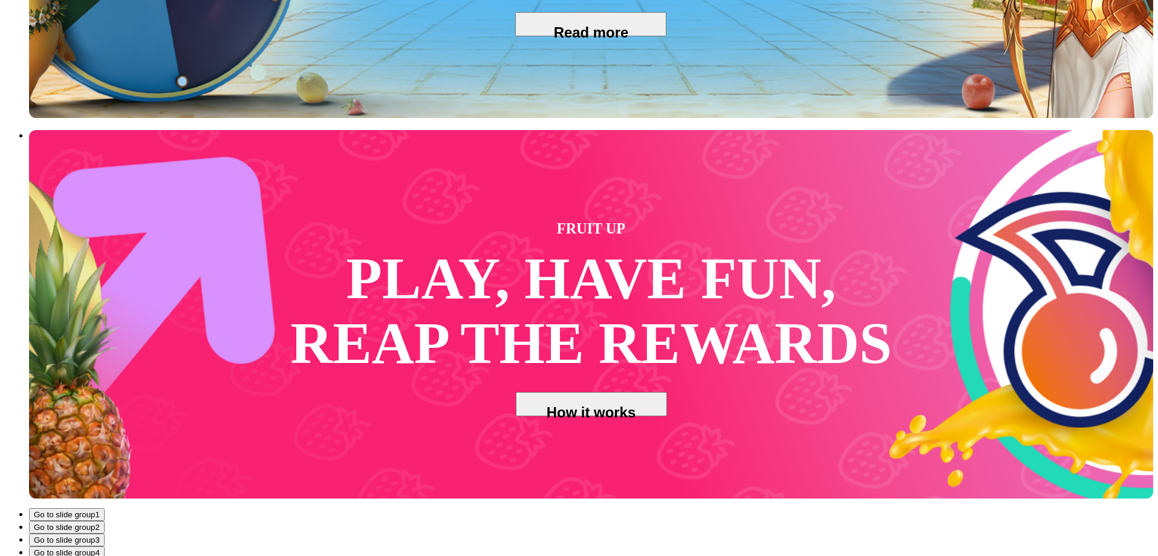
drag, startPoint x: 739, startPoint y: 305, endPoint x: 497, endPoint y: 301, distance: 242.6
drag, startPoint x: 708, startPoint y: 296, endPoint x: 496, endPoint y: 290, distance: 211.8
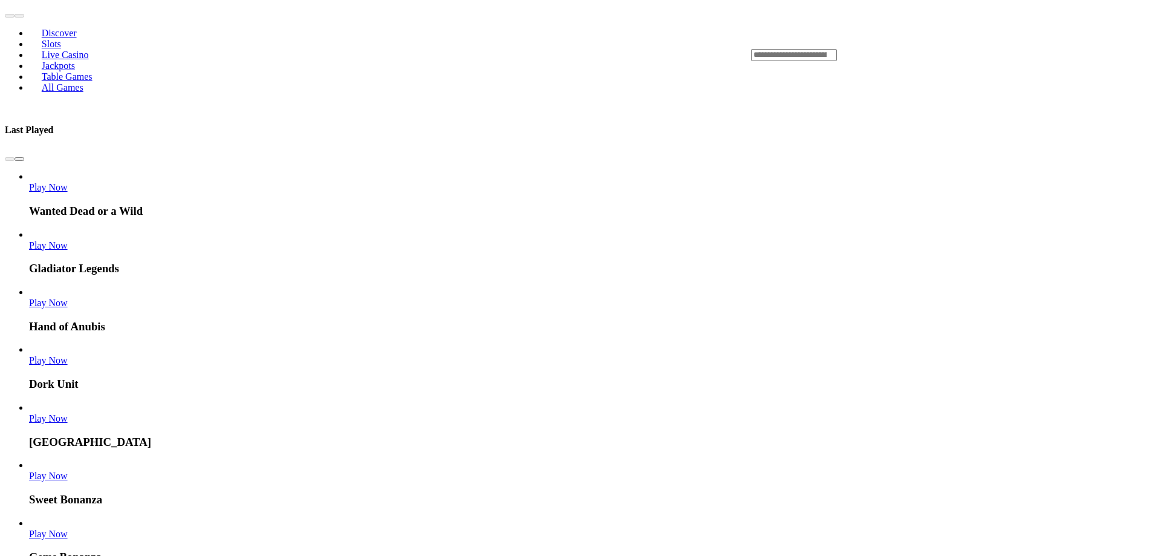
scroll to position [1935, 0]
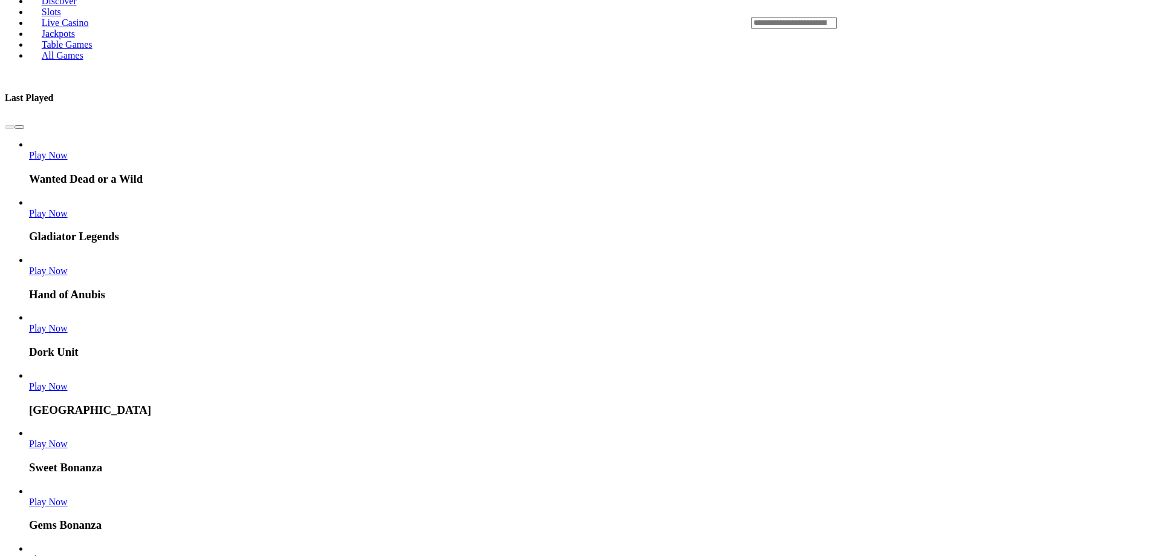
drag, startPoint x: 872, startPoint y: 207, endPoint x: 595, endPoint y: 211, distance: 276.4
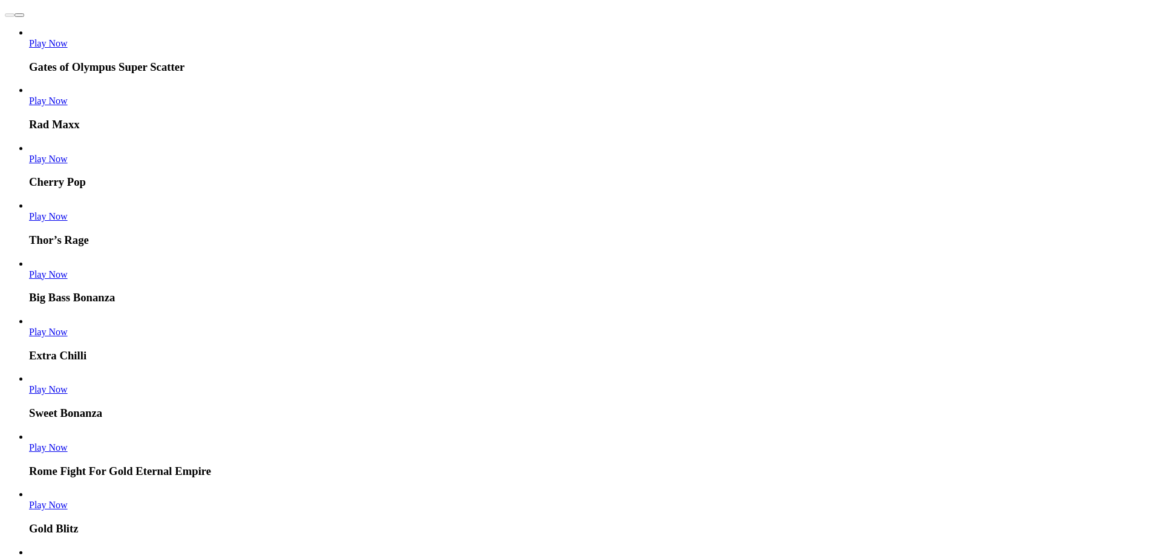
scroll to position [2846, 0]
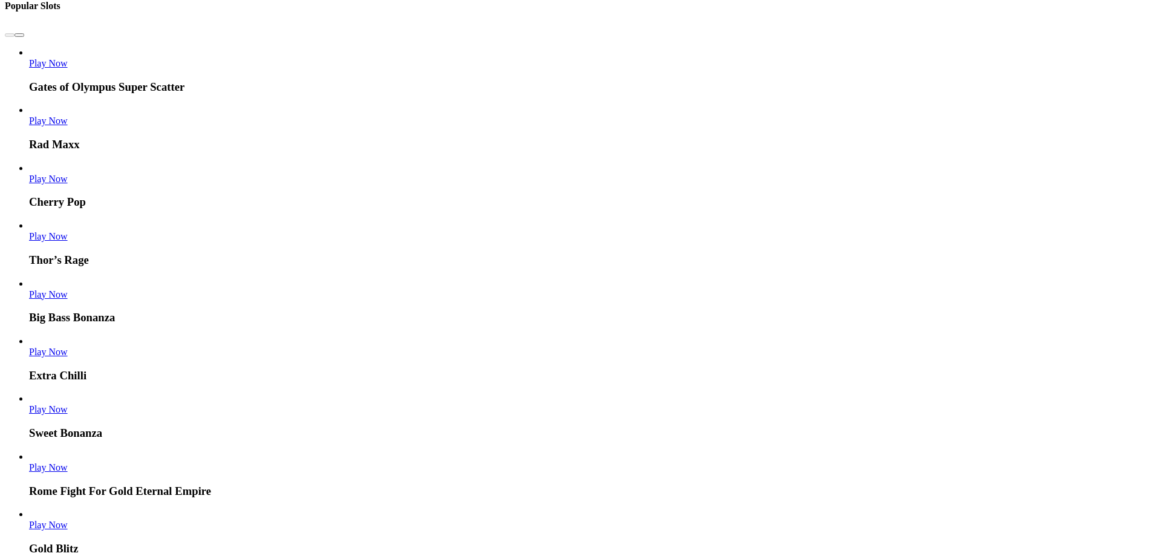
drag, startPoint x: 918, startPoint y: 207, endPoint x: 622, endPoint y: 214, distance: 295.8
drag, startPoint x: 821, startPoint y: 203, endPoint x: 641, endPoint y: 217, distance: 180.1
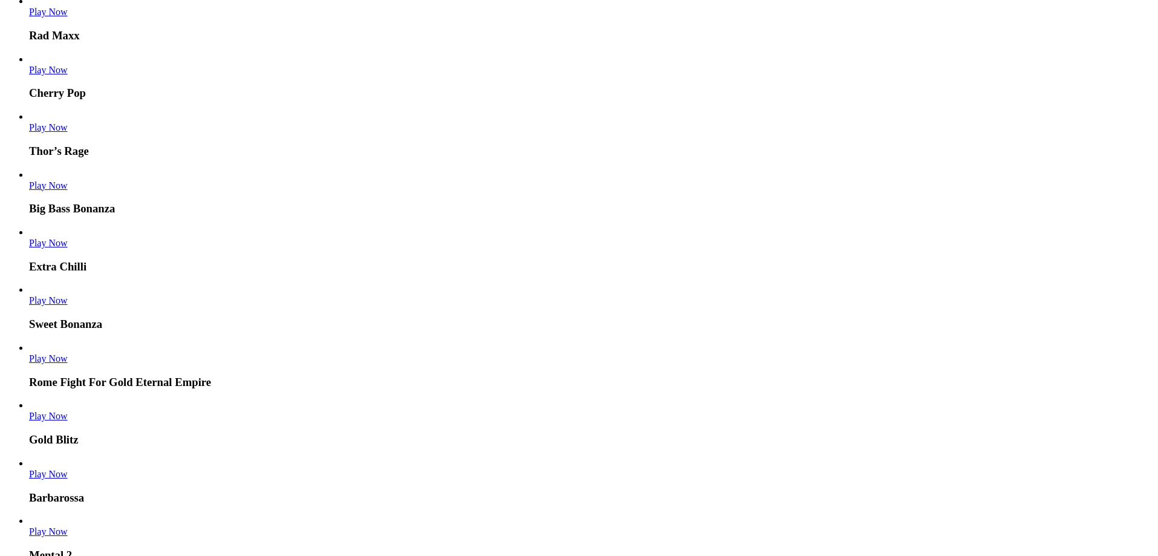
scroll to position [2967, 0]
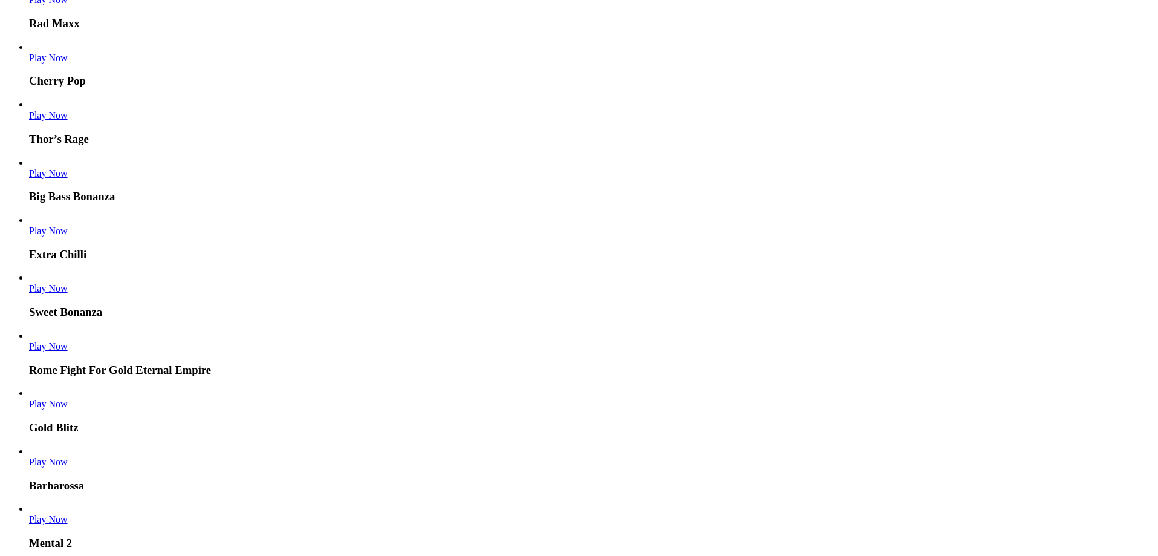
drag, startPoint x: 814, startPoint y: 264, endPoint x: 520, endPoint y: 256, distance: 294.1
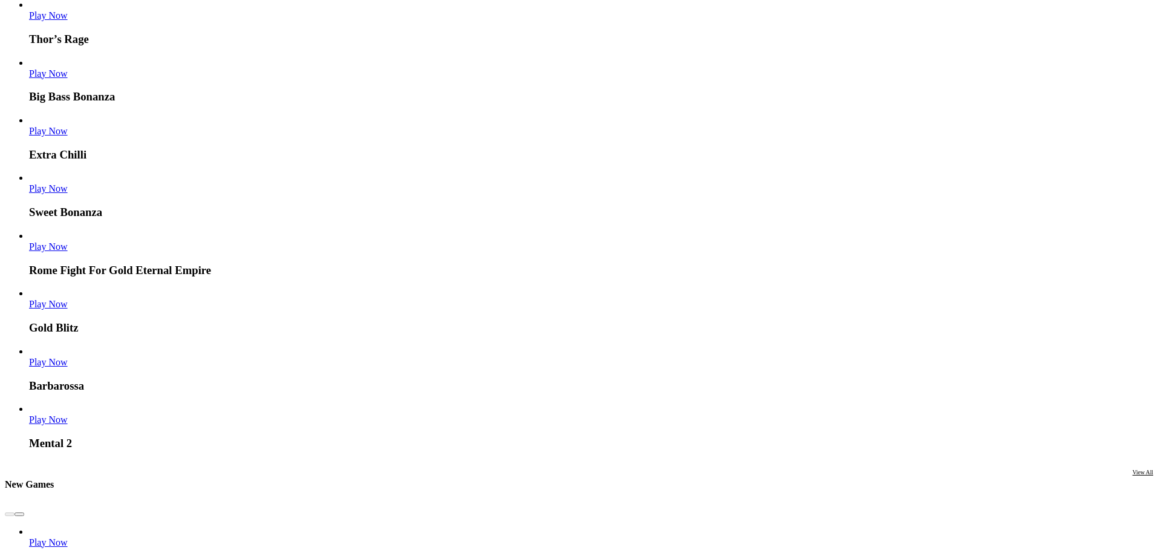
scroll to position [3088, 0]
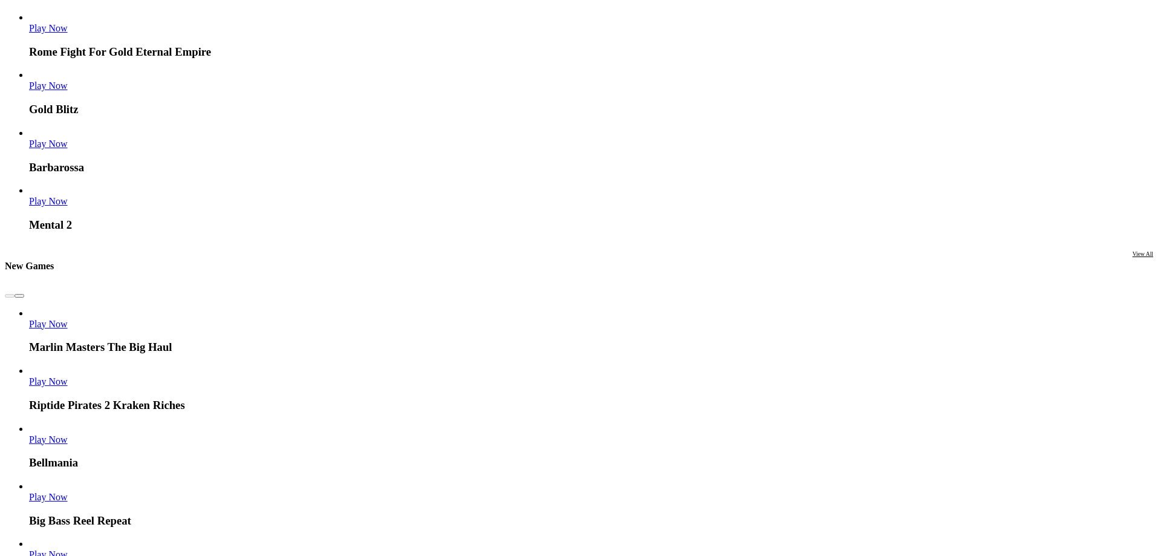
scroll to position [3149, 0]
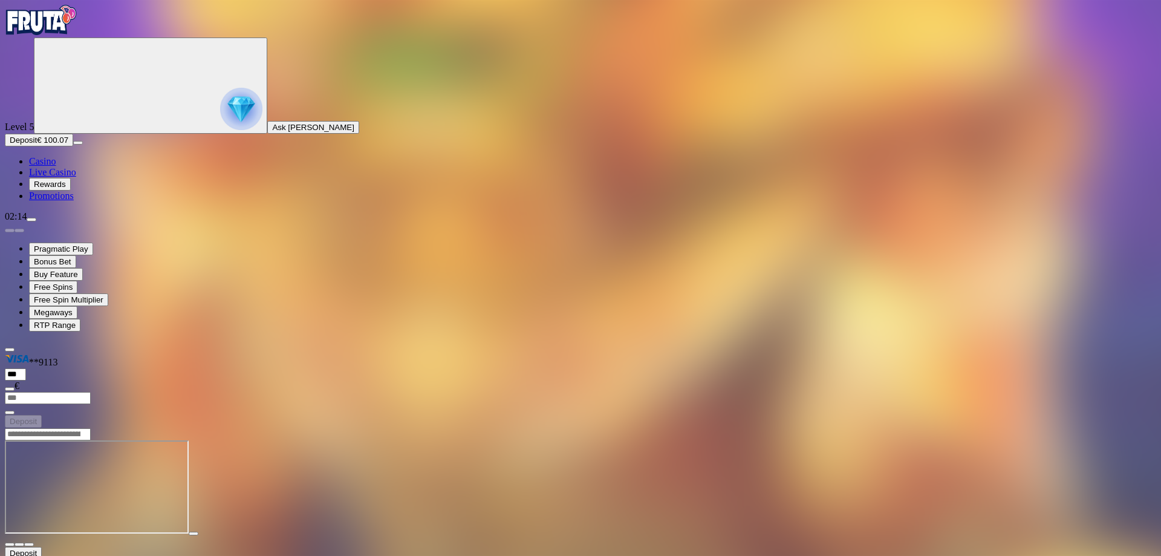
click at [62, 35] on img "Primary" at bounding box center [41, 20] width 73 height 30
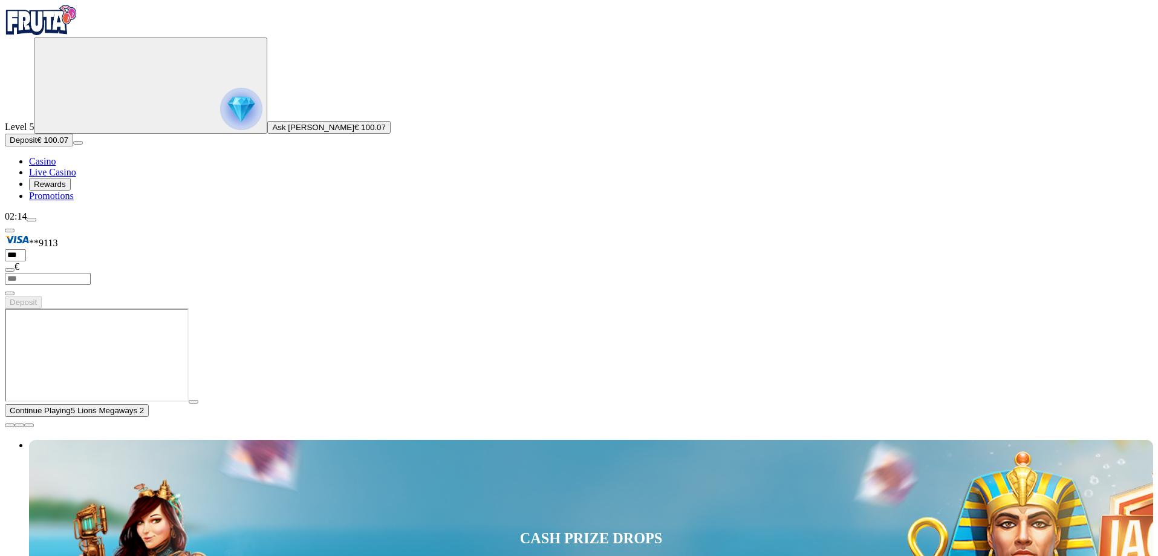
click at [10, 425] on span "close icon" at bounding box center [10, 425] width 0 height 0
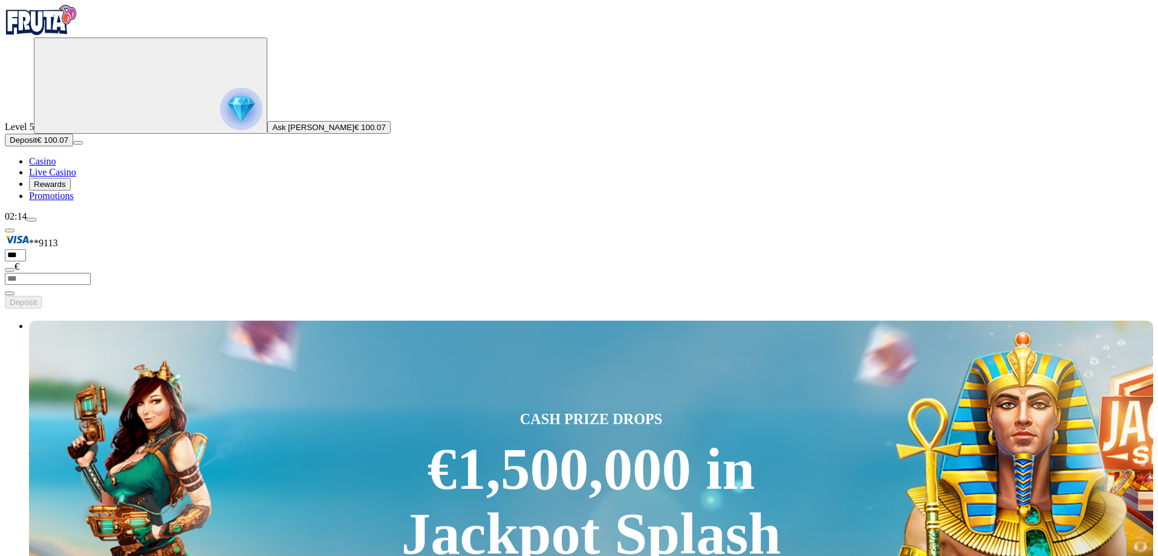
type input "**"
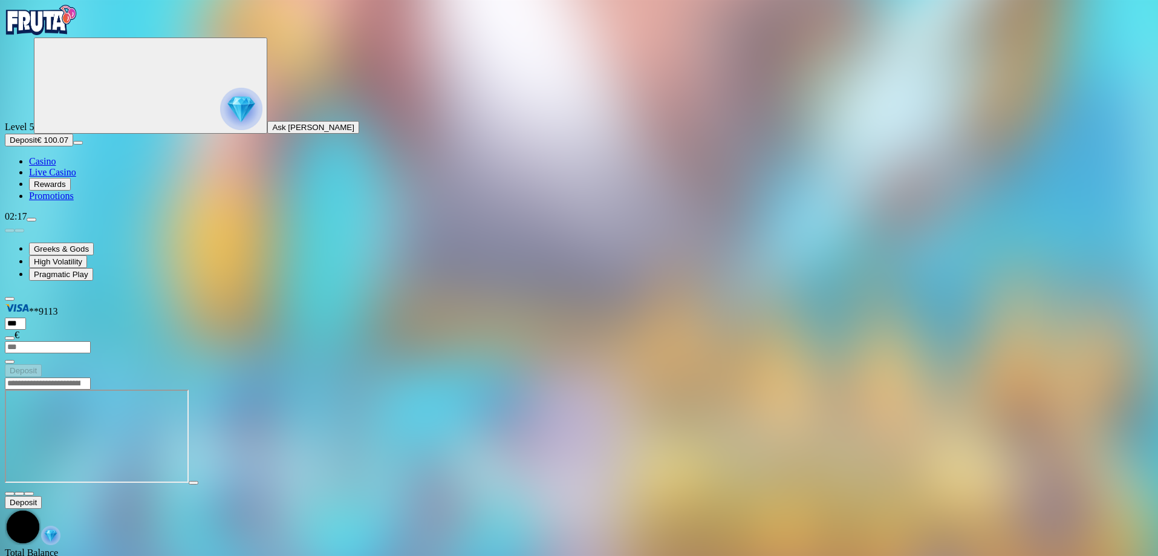
click at [720, 485] on div at bounding box center [579, 438] width 1149 height 96
click at [74, 27] on img "Primary" at bounding box center [41, 20] width 73 height 30
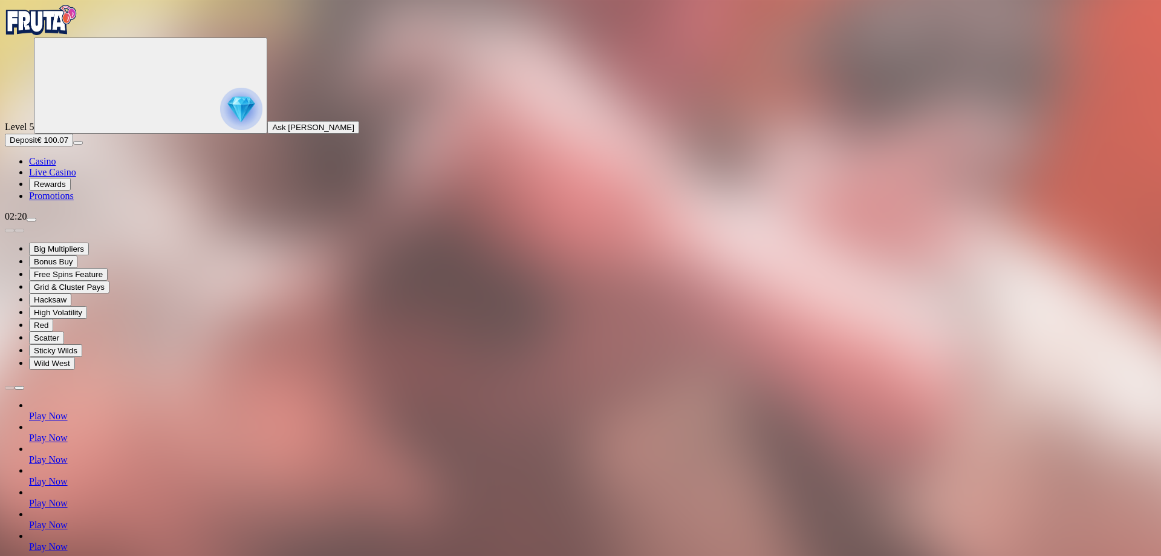
click at [66, 35] on img "Primary" at bounding box center [41, 20] width 73 height 30
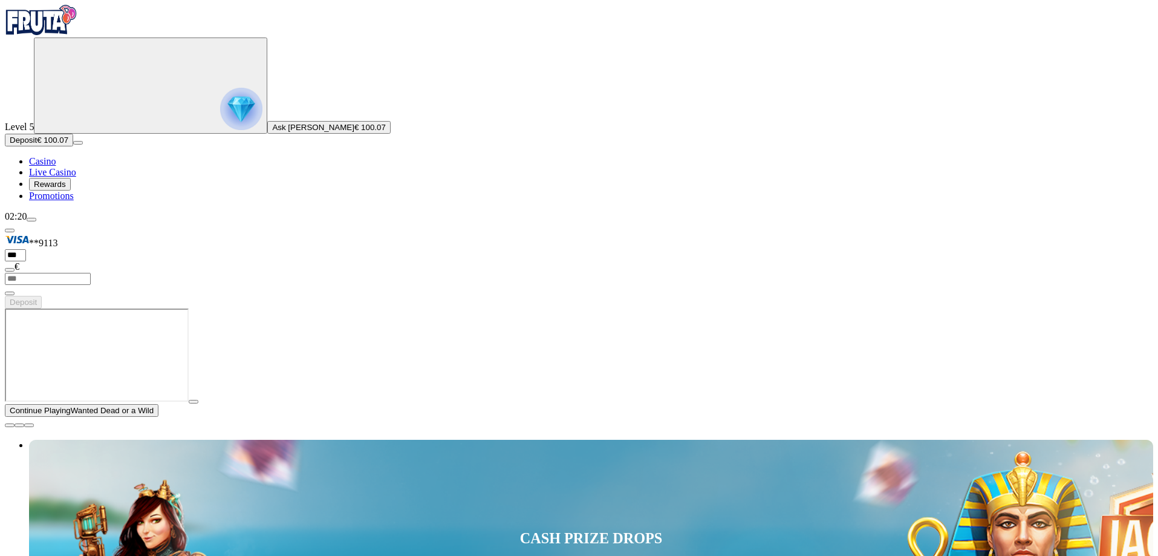
type input "*******"
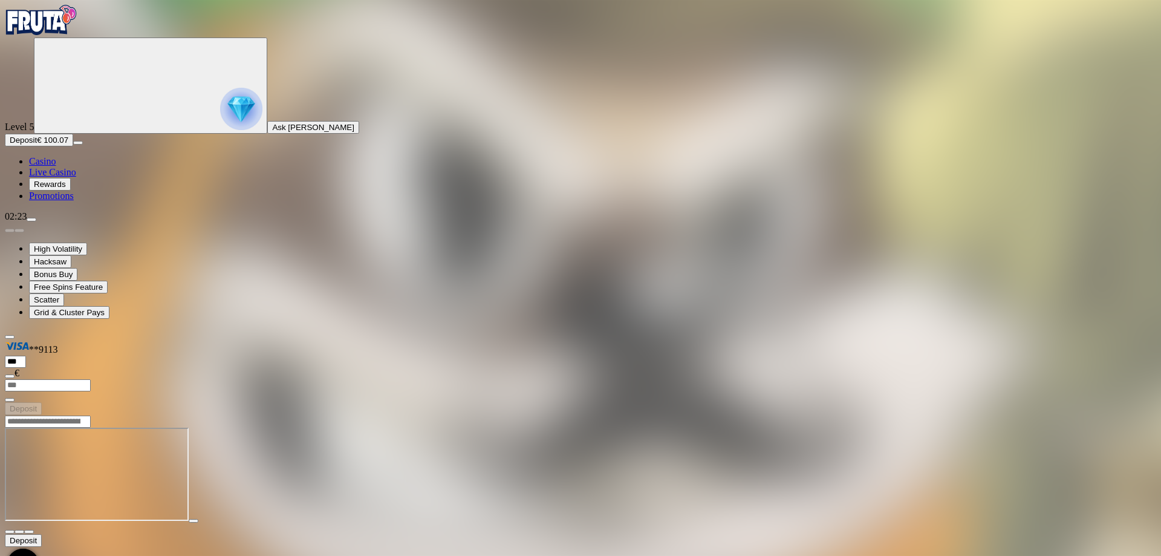
click at [68, 35] on img "Primary" at bounding box center [41, 20] width 73 height 30
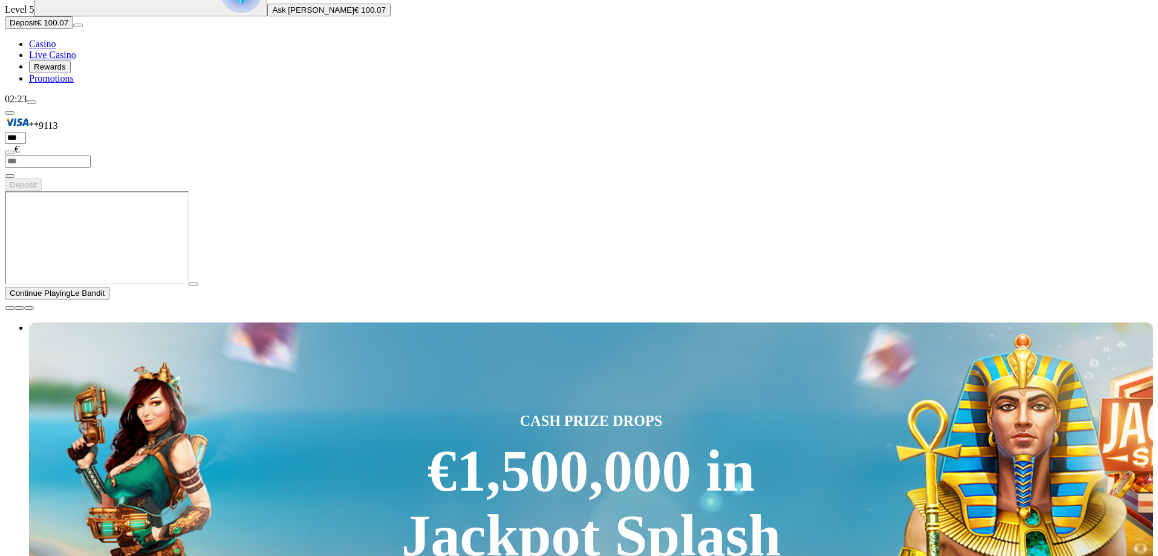
scroll to position [121, 0]
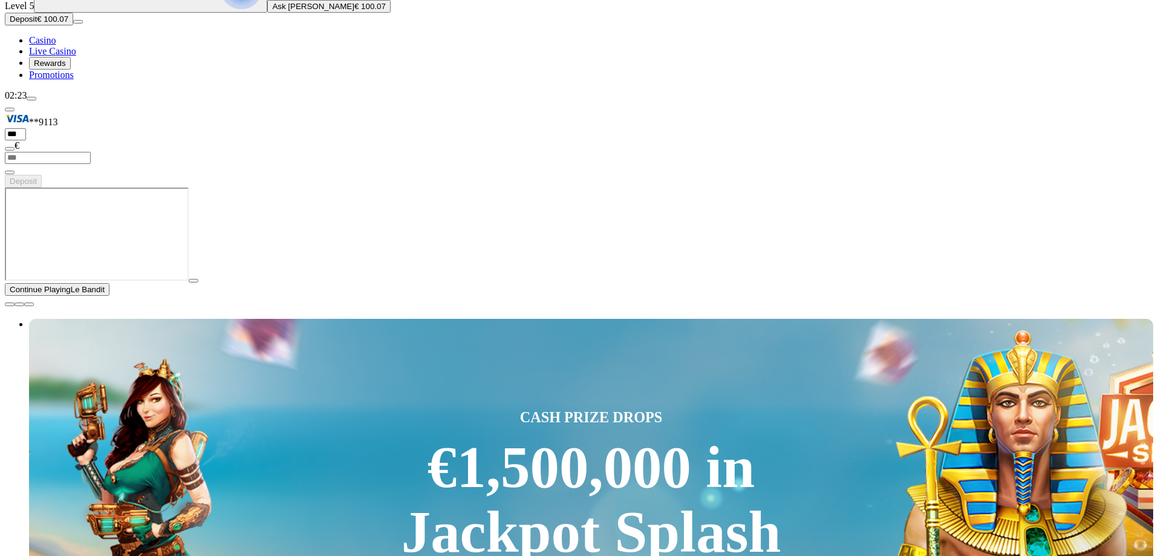
click at [10, 304] on span "close icon" at bounding box center [10, 304] width 0 height 0
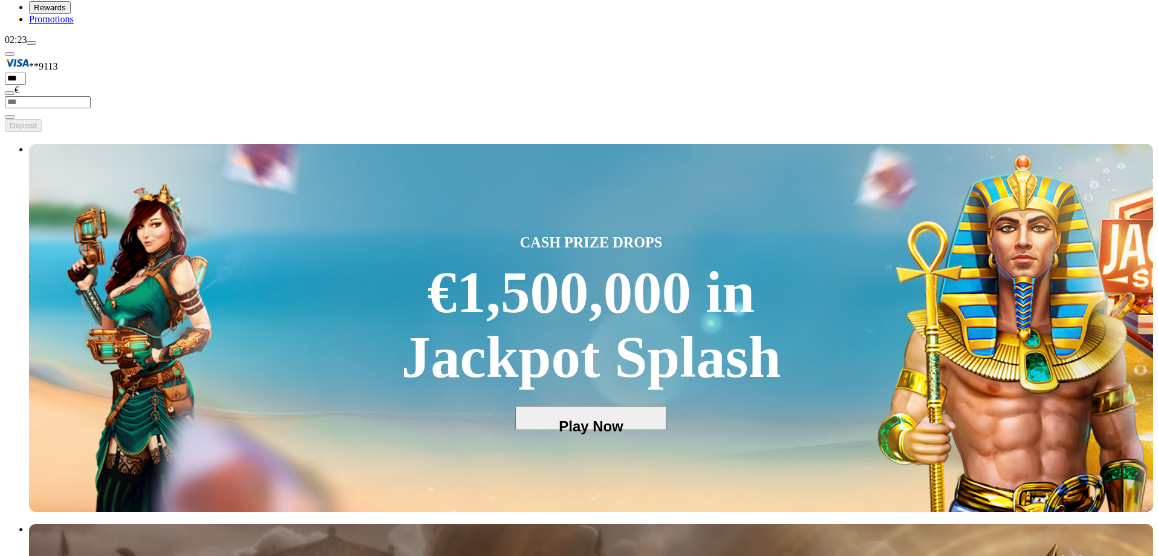
scroll to position [181, 0]
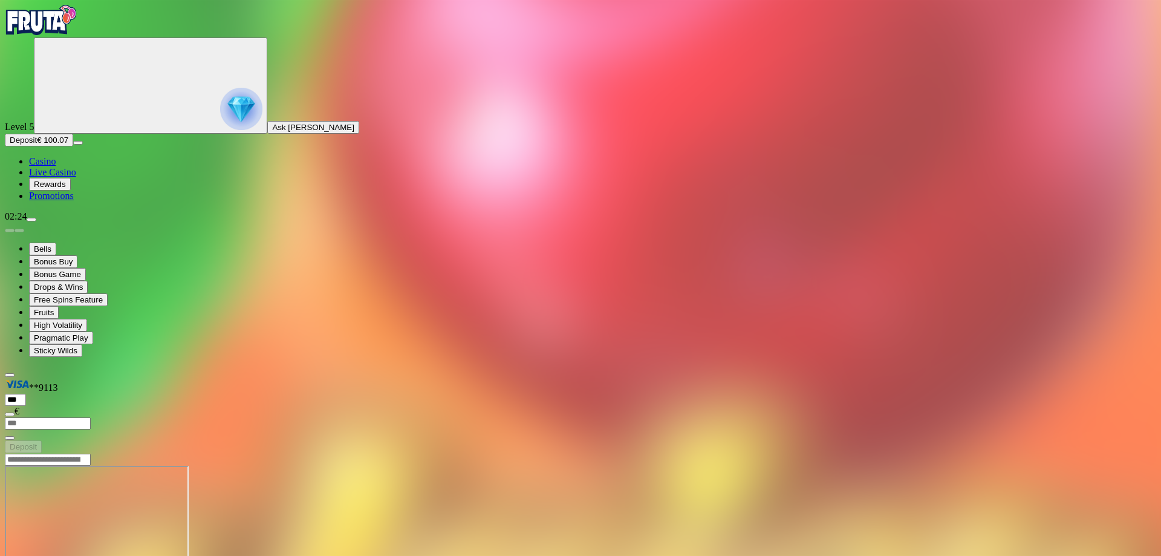
click at [74, 35] on img "Primary" at bounding box center [41, 20] width 73 height 30
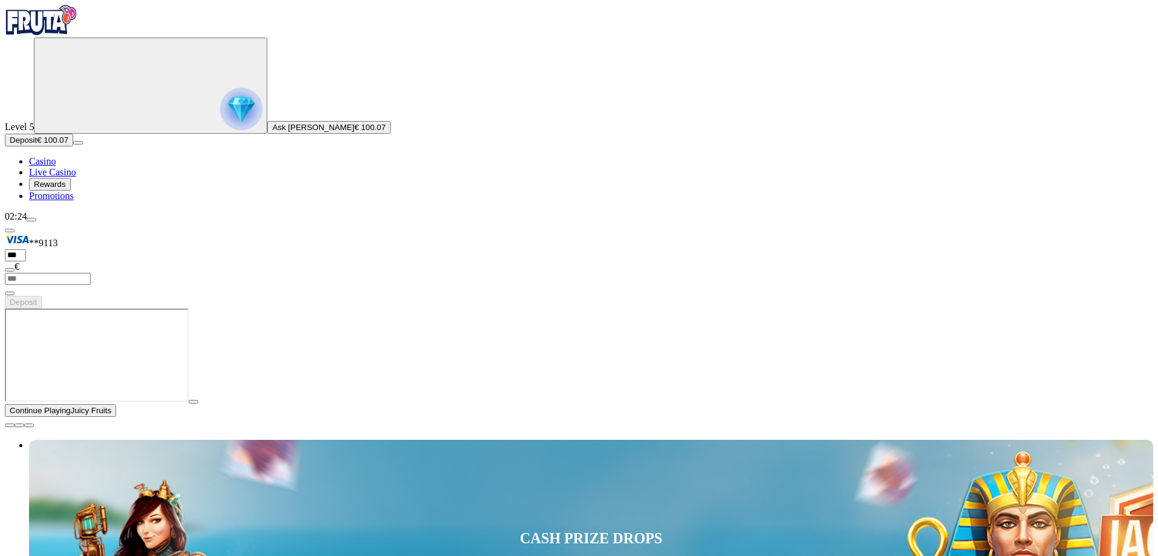
drag, startPoint x: 873, startPoint y: 322, endPoint x: 873, endPoint y: 336, distance: 14.5
type input "******"
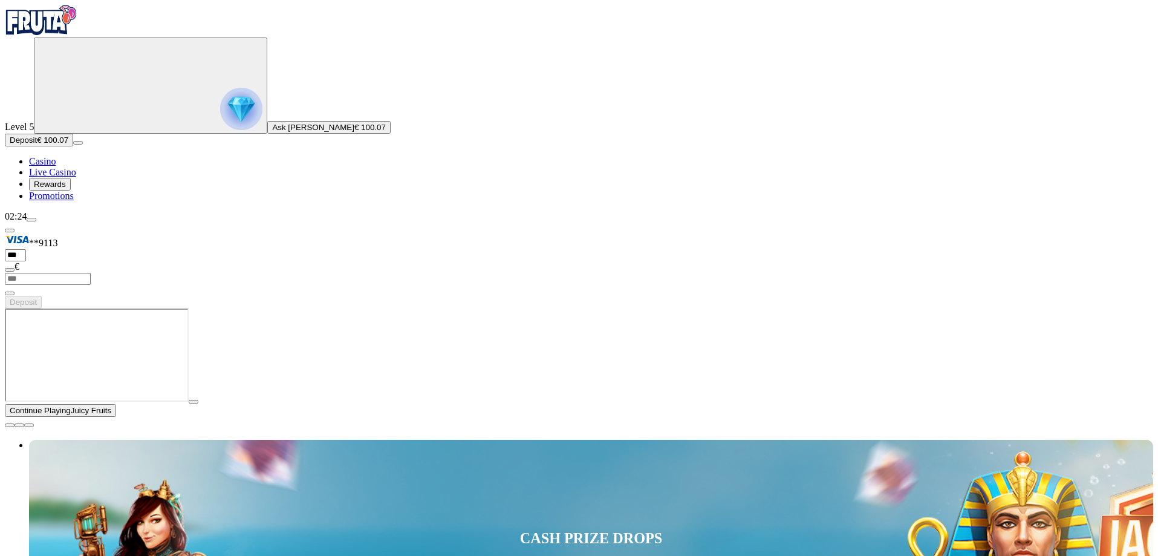
type input "*******"
click at [10, 425] on span "close icon" at bounding box center [10, 425] width 0 height 0
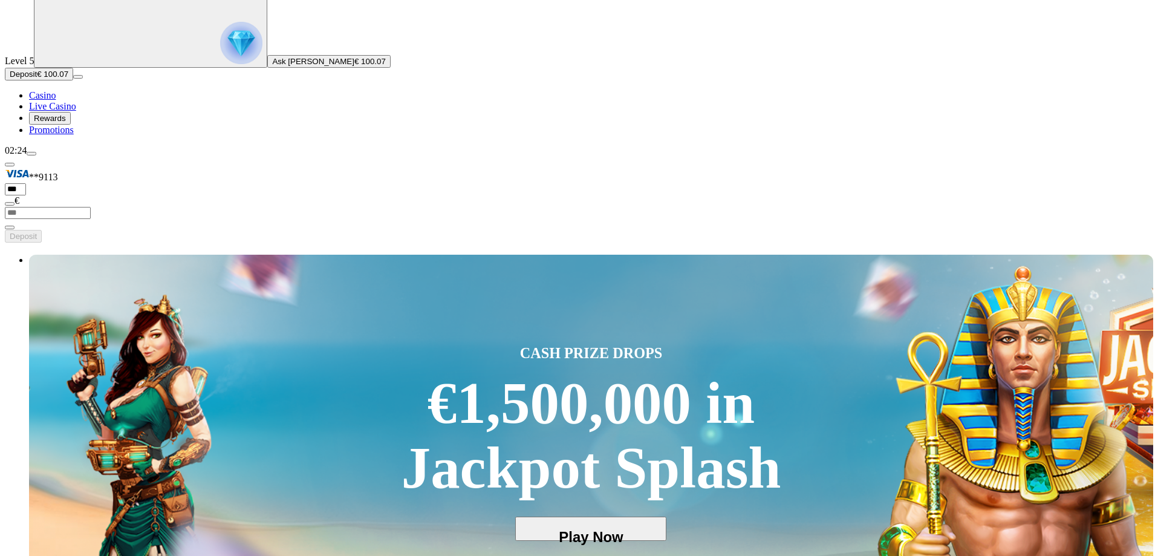
scroll to position [242, 0]
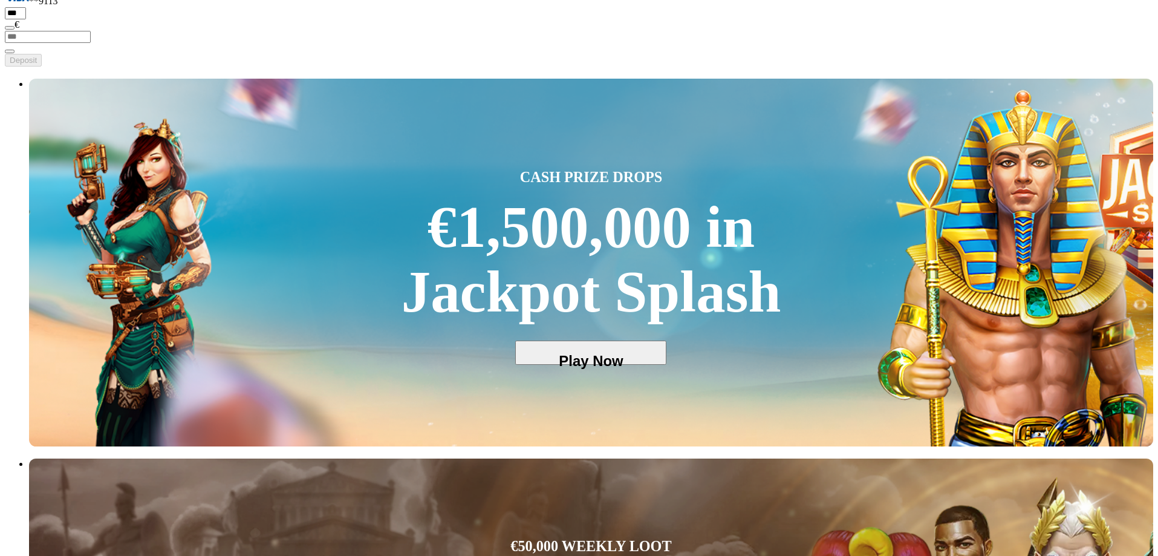
drag, startPoint x: 957, startPoint y: 275, endPoint x: 318, endPoint y: 269, distance: 639.3
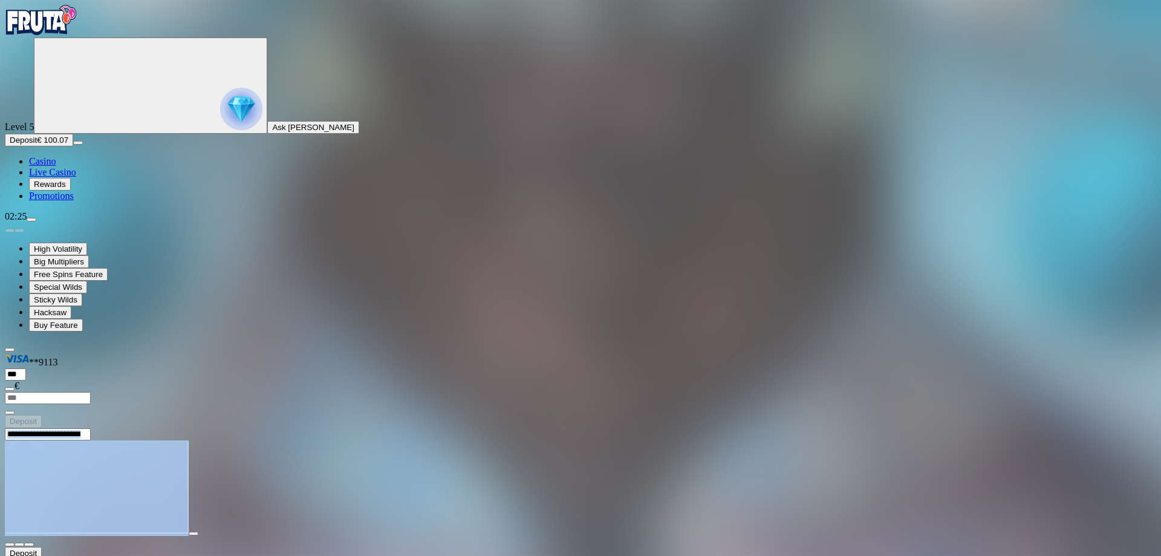
click at [150, 428] on main "Deposit Total Balance € 100.07 Withdrawable € 100.07 Bonus money € 0.00 Deposit…" at bounding box center [581, 541] width 1152 height 227
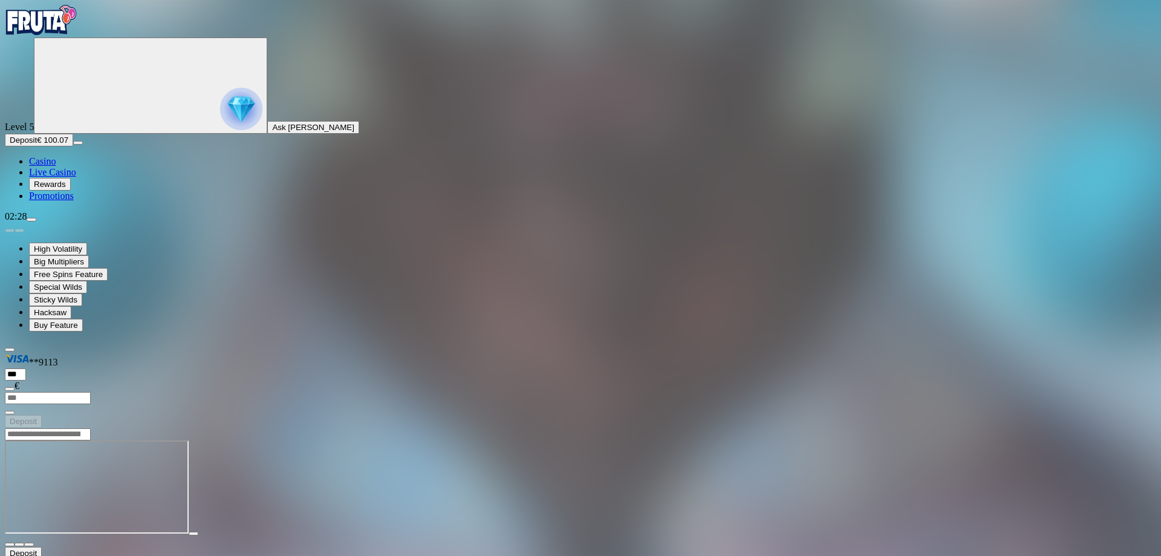
click at [59, 35] on img "Primary" at bounding box center [41, 20] width 73 height 30
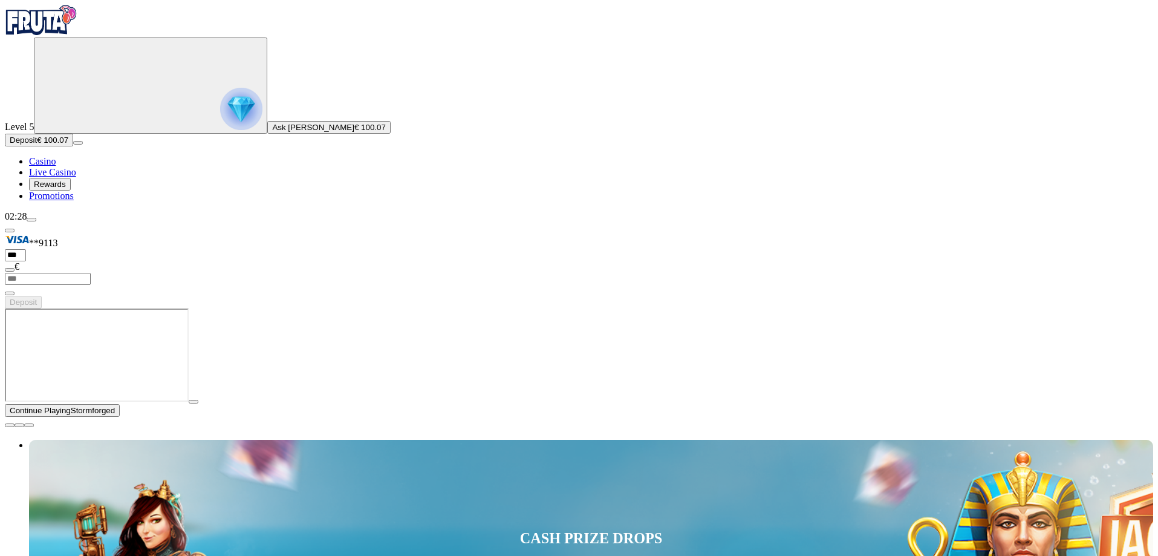
click at [10, 425] on span "close icon" at bounding box center [10, 425] width 0 height 0
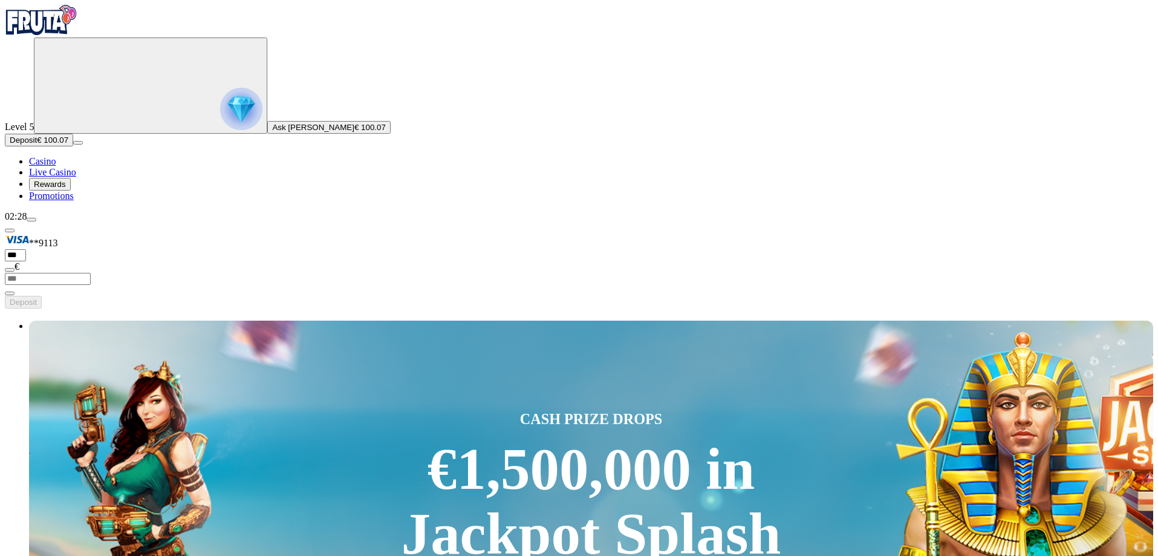
type input "*"
type input "********"
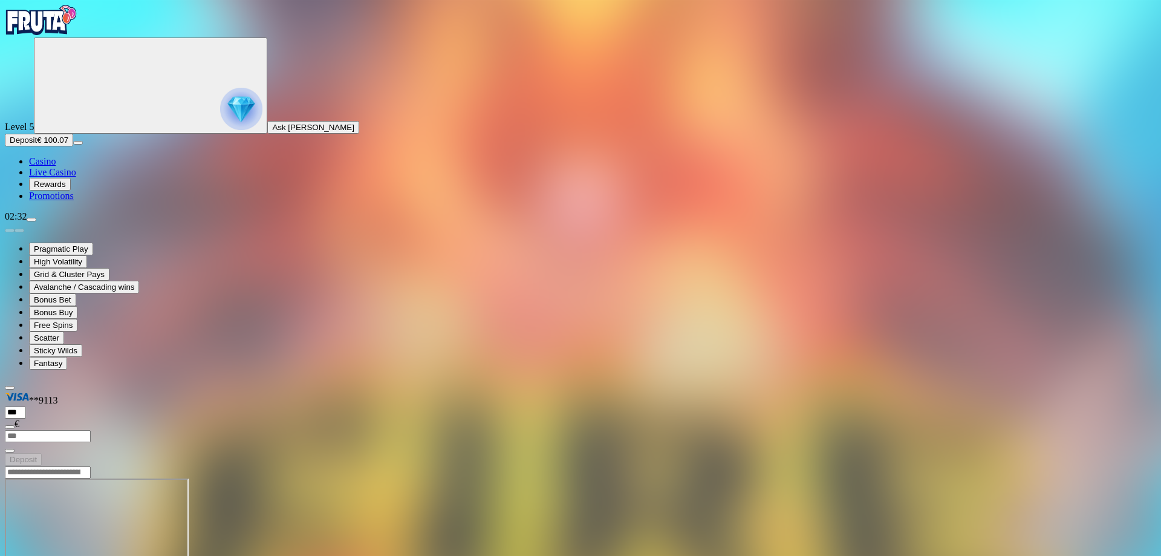
click at [67, 35] on img "Primary" at bounding box center [41, 20] width 73 height 30
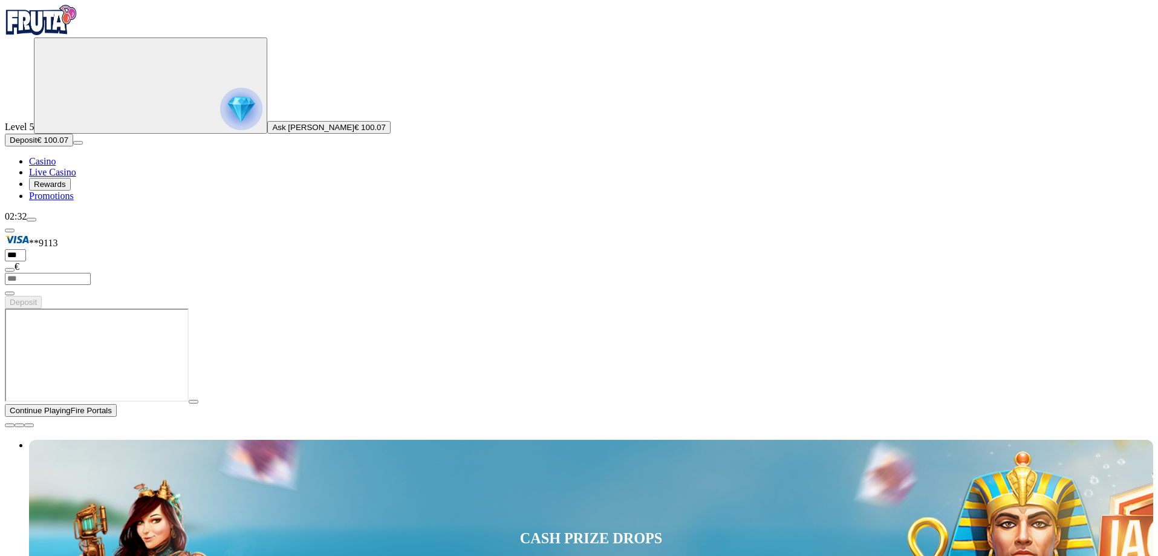
click at [10, 425] on span "close icon" at bounding box center [10, 425] width 0 height 0
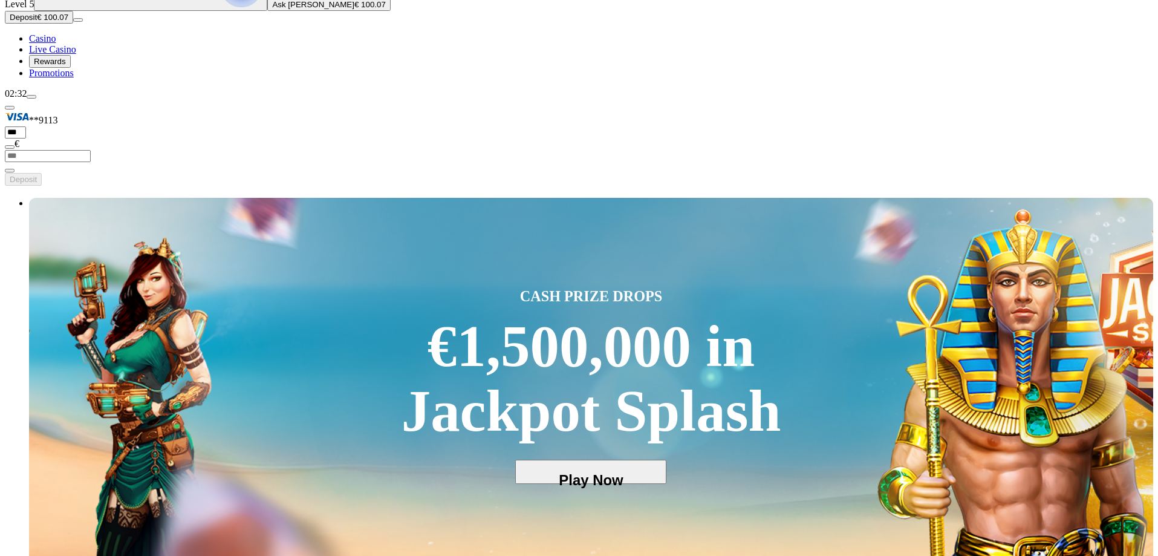
scroll to position [181, 0]
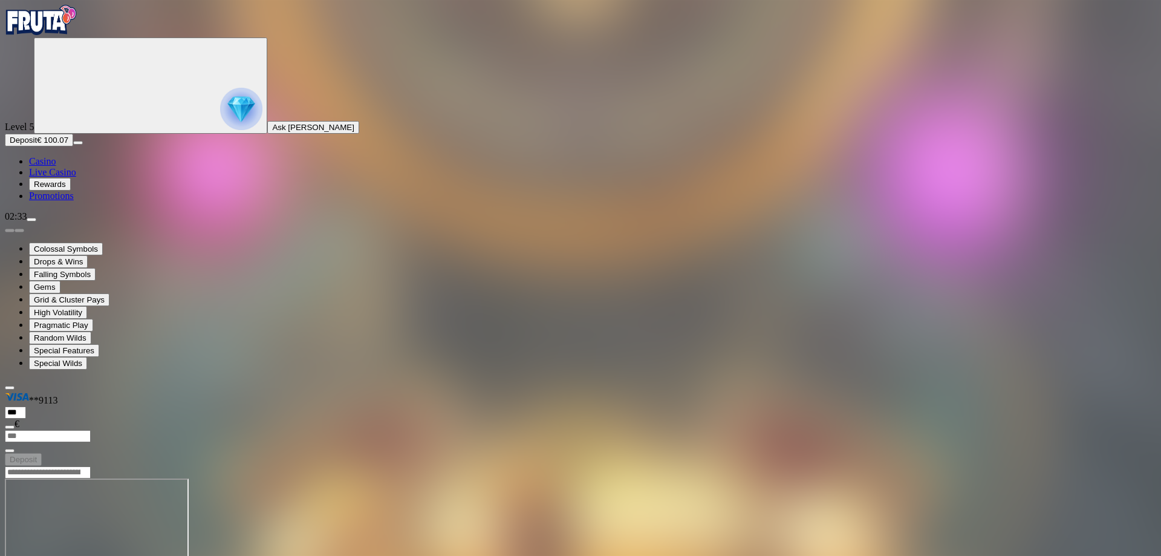
click at [91, 466] on input "Search" at bounding box center [48, 472] width 86 height 12
type input "*********"
click at [29, 537] on link "Ancient Tumble" at bounding box center [29, 537] width 0 height 0
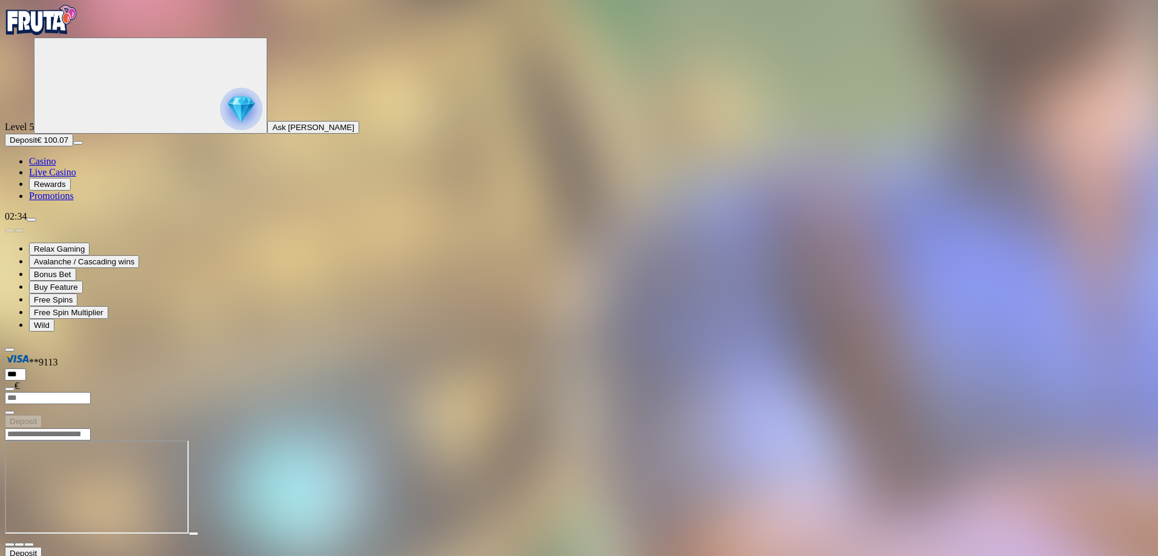
click at [60, 35] on img "Primary" at bounding box center [41, 20] width 73 height 30
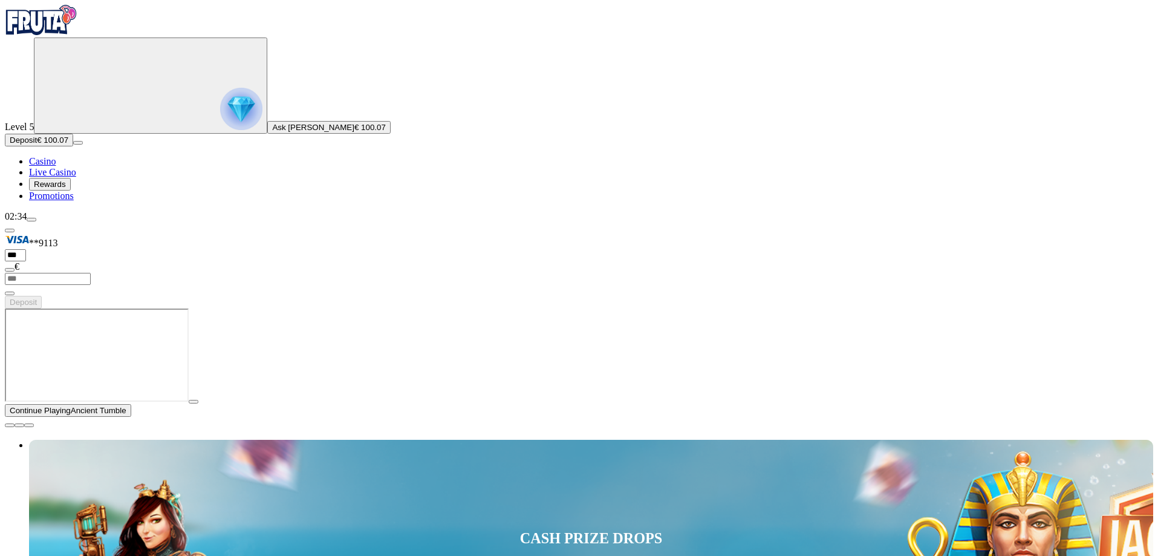
click at [31, 220] on span "menu icon" at bounding box center [31, 220] width 0 height 0
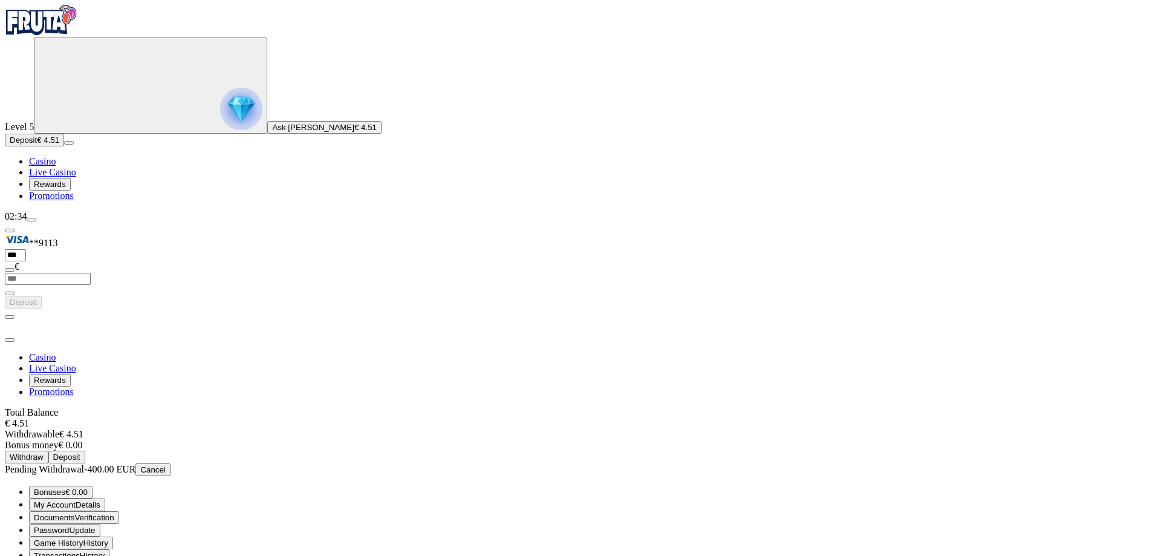
click at [166, 465] on span "Cancel" at bounding box center [152, 469] width 25 height 9
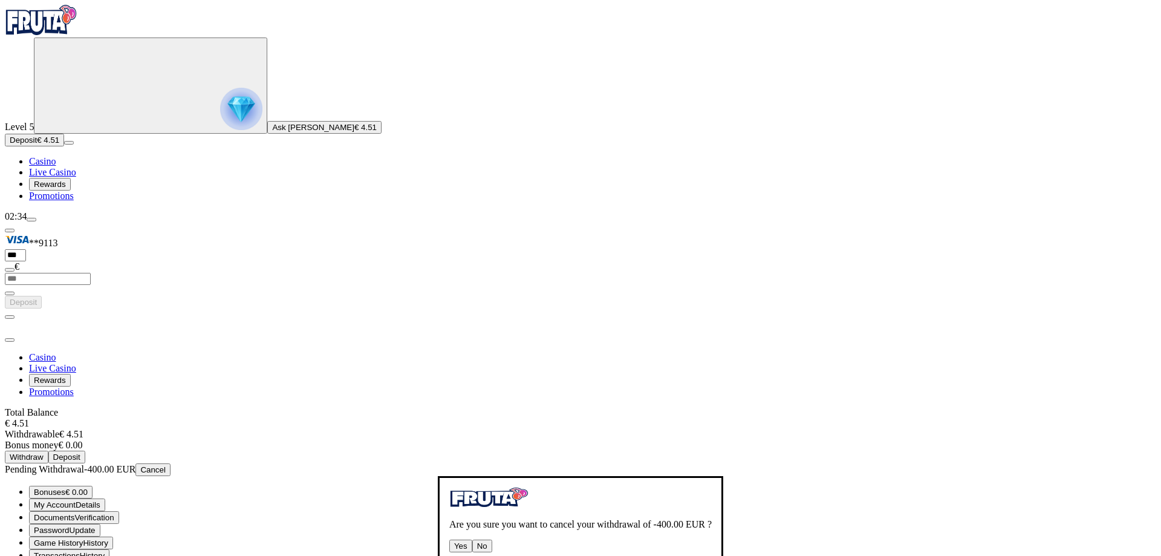
click at [449, 540] on button "Yes" at bounding box center [460, 546] width 23 height 13
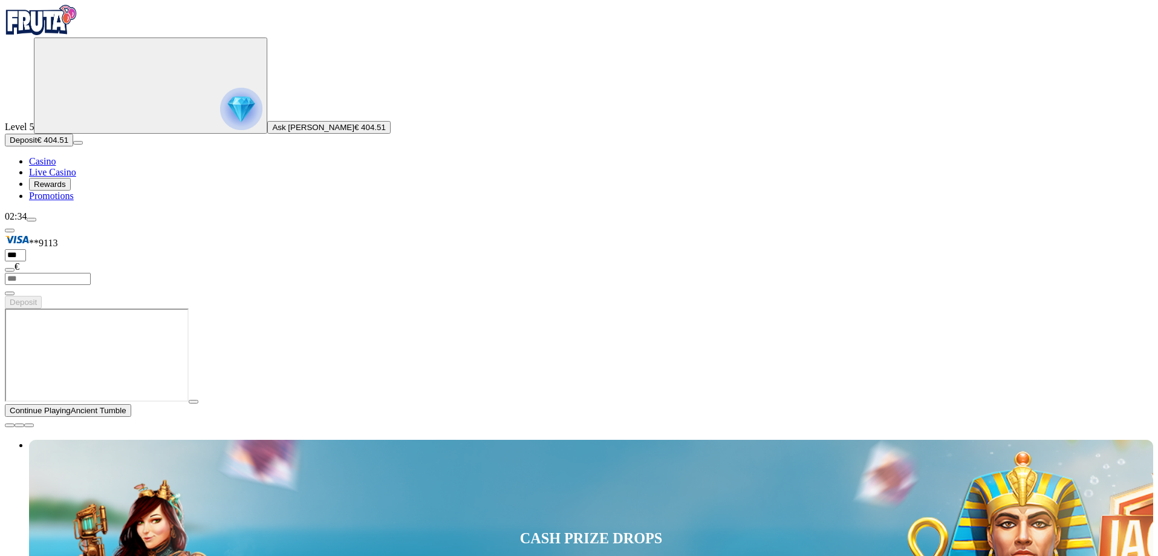
click at [198, 403] on button "button" at bounding box center [194, 402] width 10 height 4
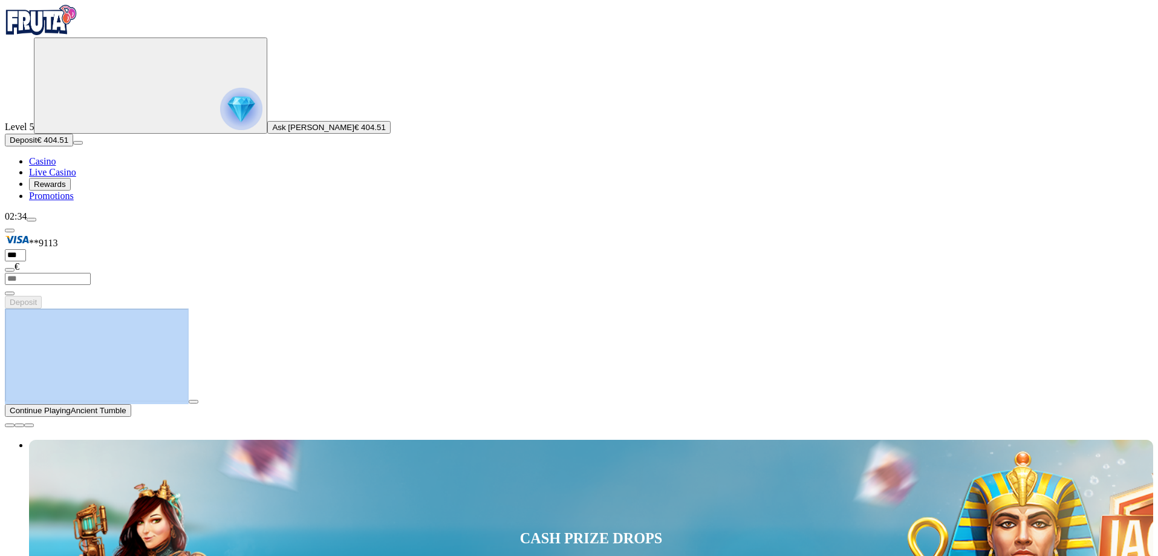
click at [1017, 404] on div at bounding box center [579, 356] width 1149 height 96
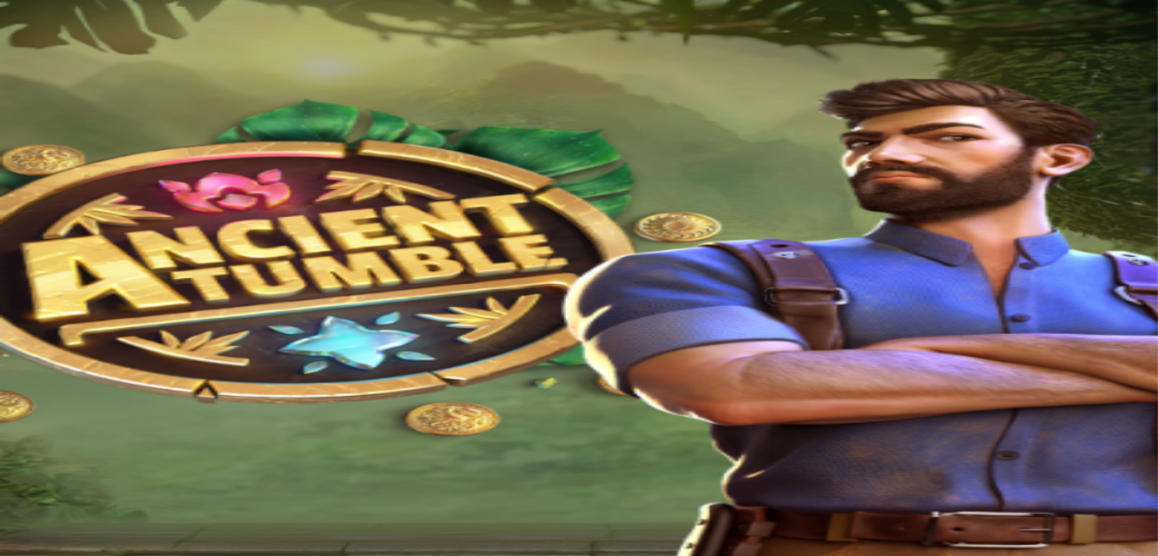
click at [68, 35] on img "Primary" at bounding box center [41, 20] width 73 height 30
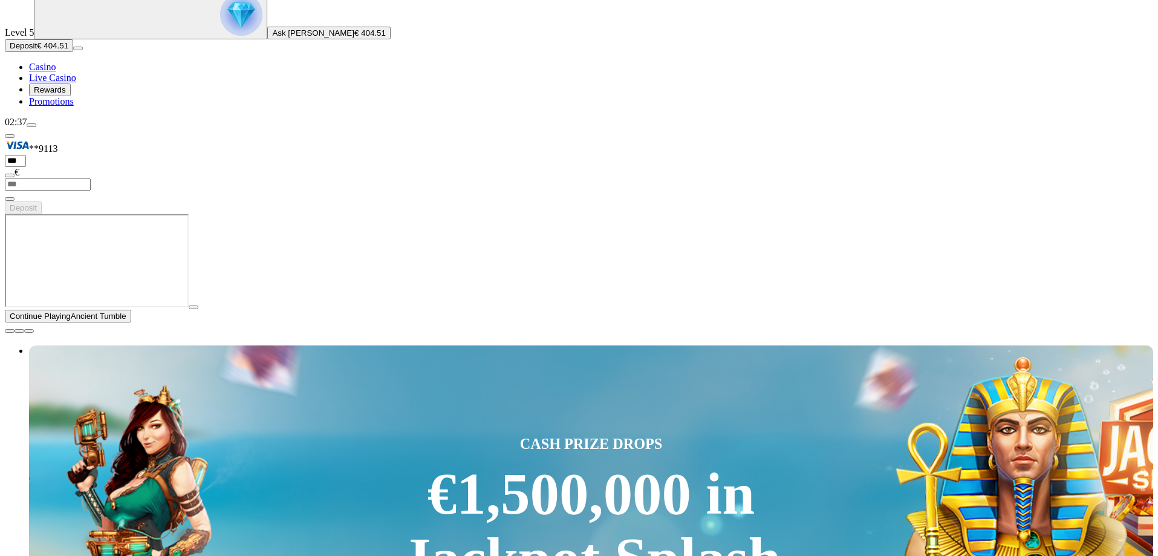
scroll to position [181, 0]
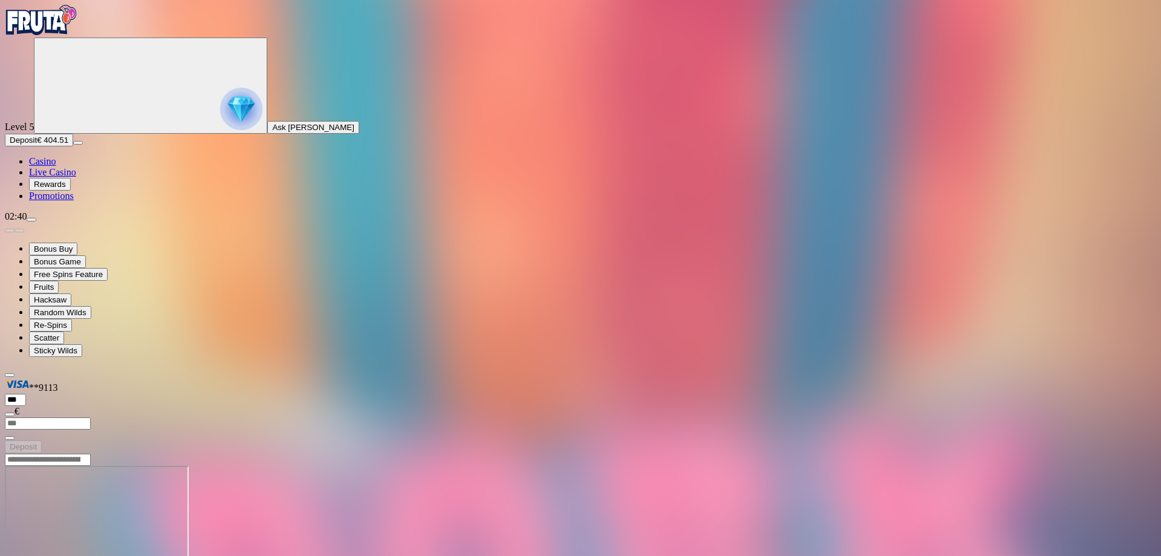
click at [64, 33] on img "Primary" at bounding box center [41, 20] width 73 height 30
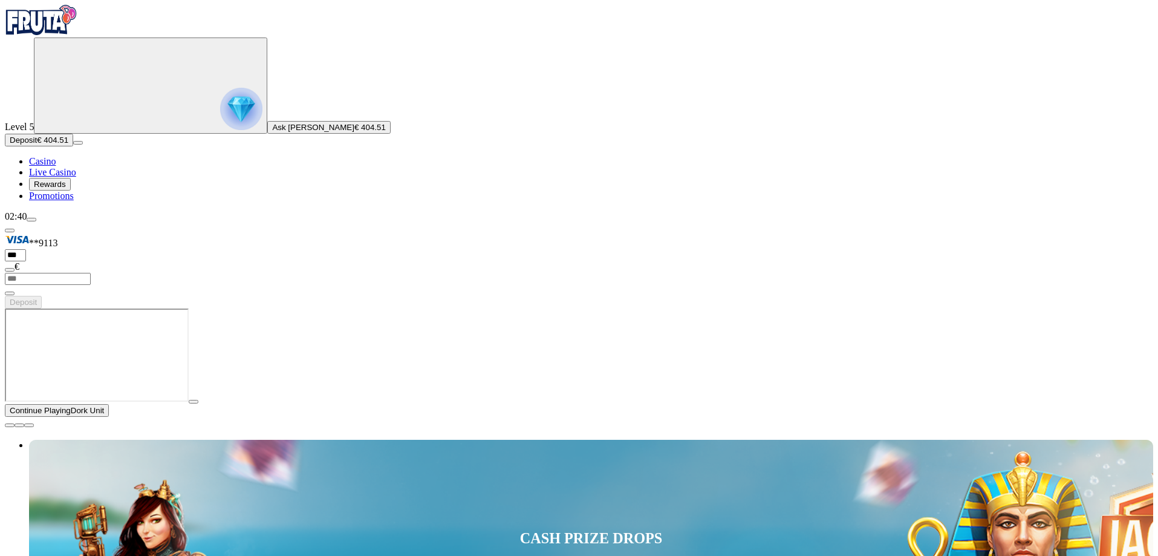
click at [10, 425] on span "close icon" at bounding box center [10, 425] width 0 height 0
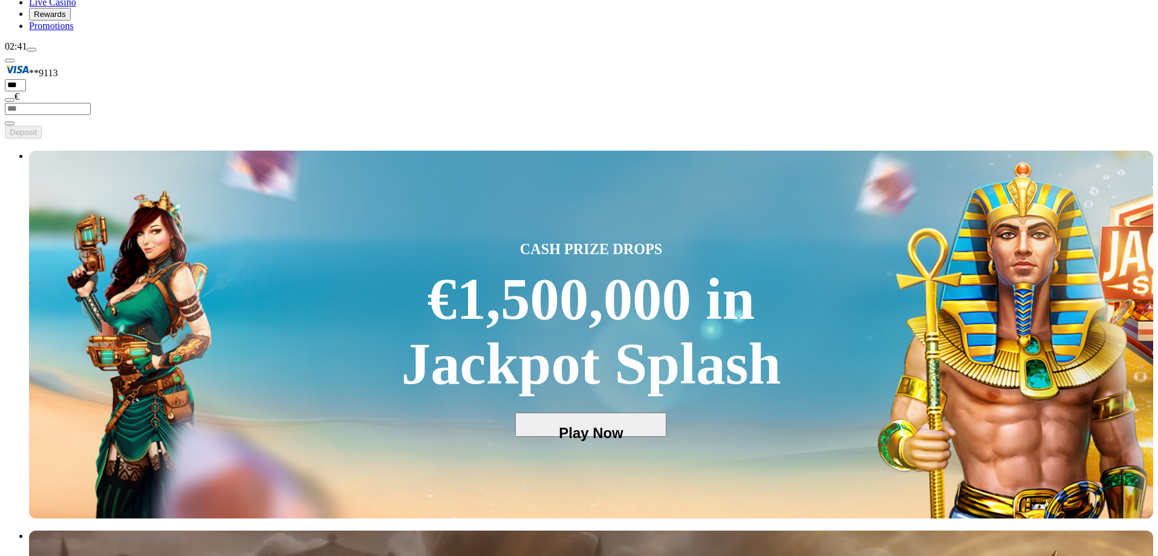
scroll to position [121, 0]
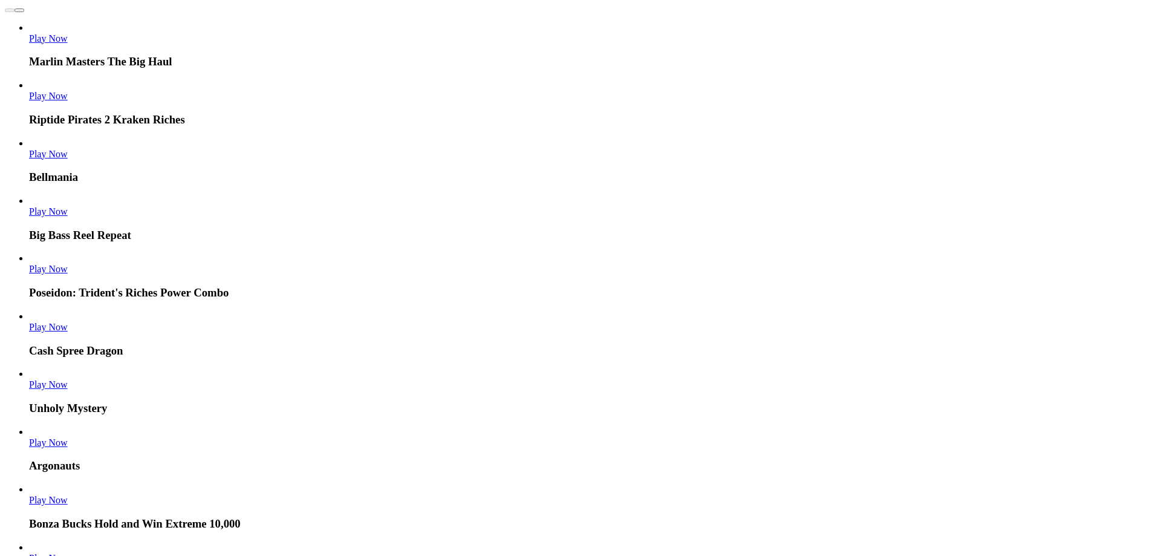
scroll to position [3477, 0]
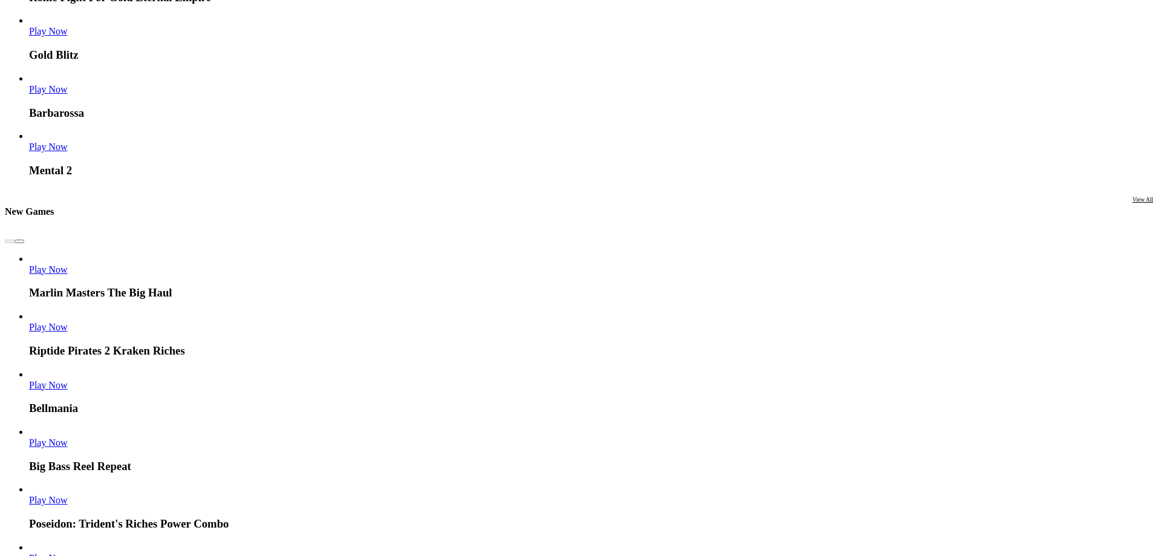
scroll to position [3174, 0]
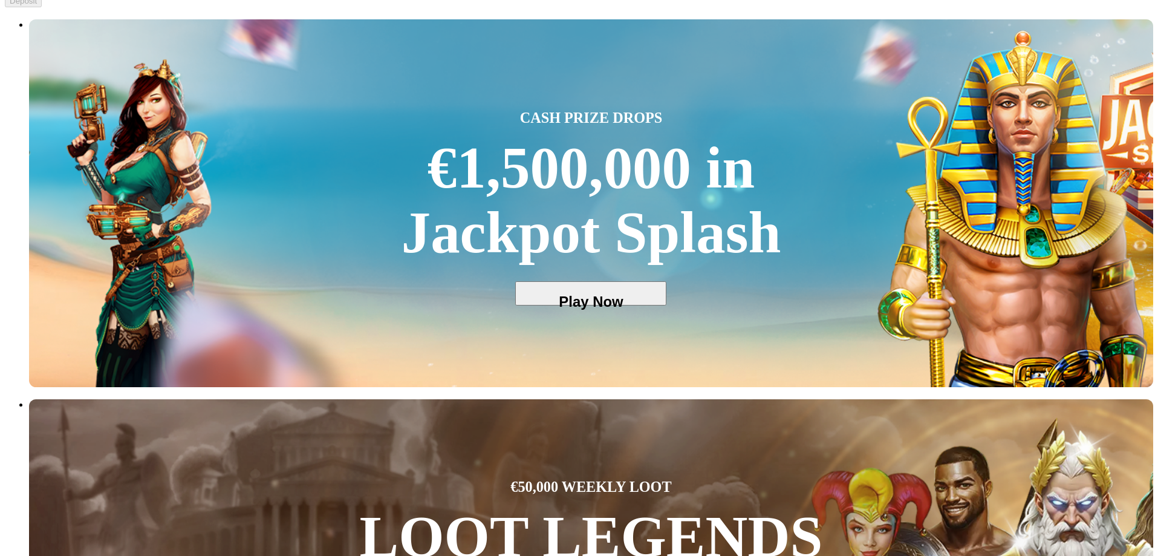
scroll to position [302, 0]
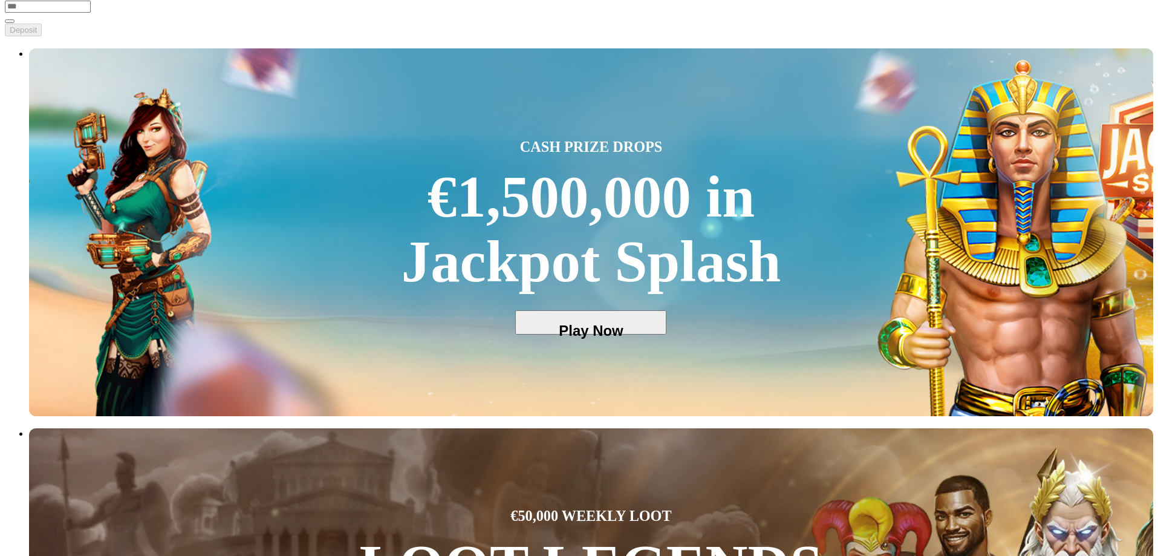
scroll to position [302, 0]
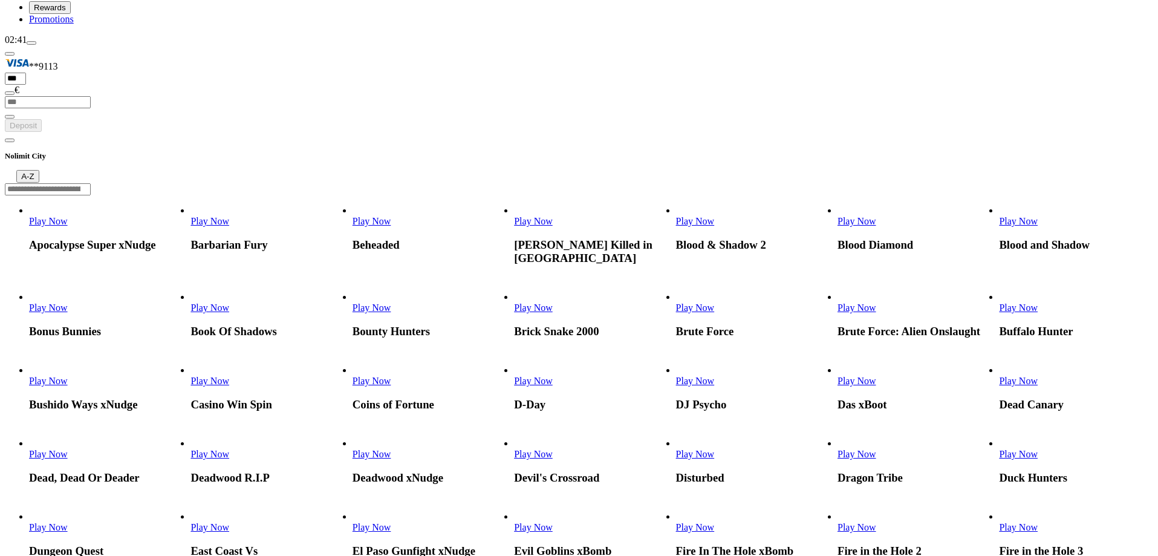
scroll to position [181, 0]
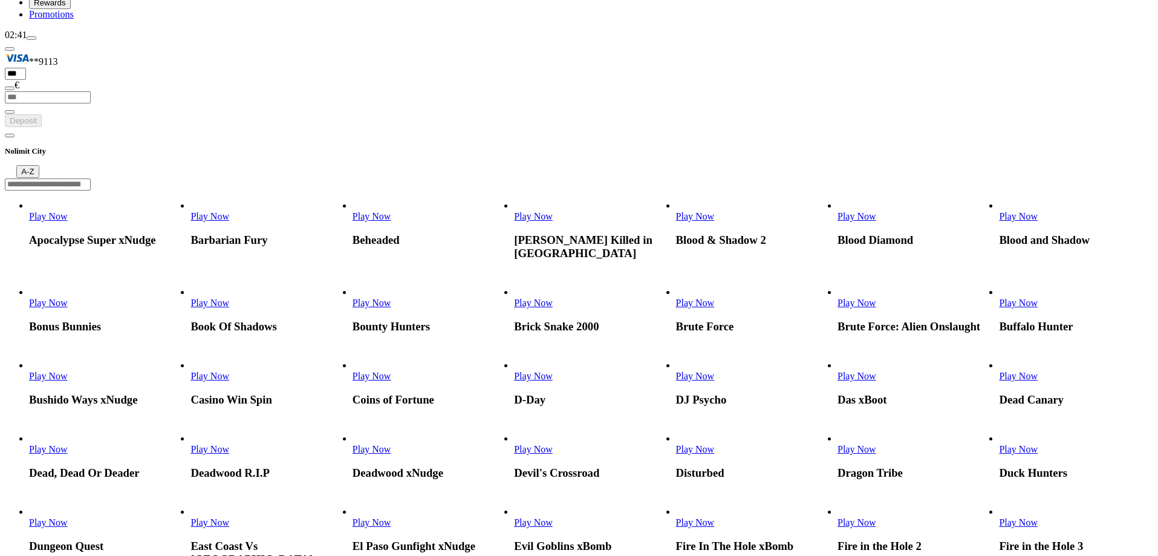
click at [876, 371] on span "Play Now" at bounding box center [857, 376] width 39 height 10
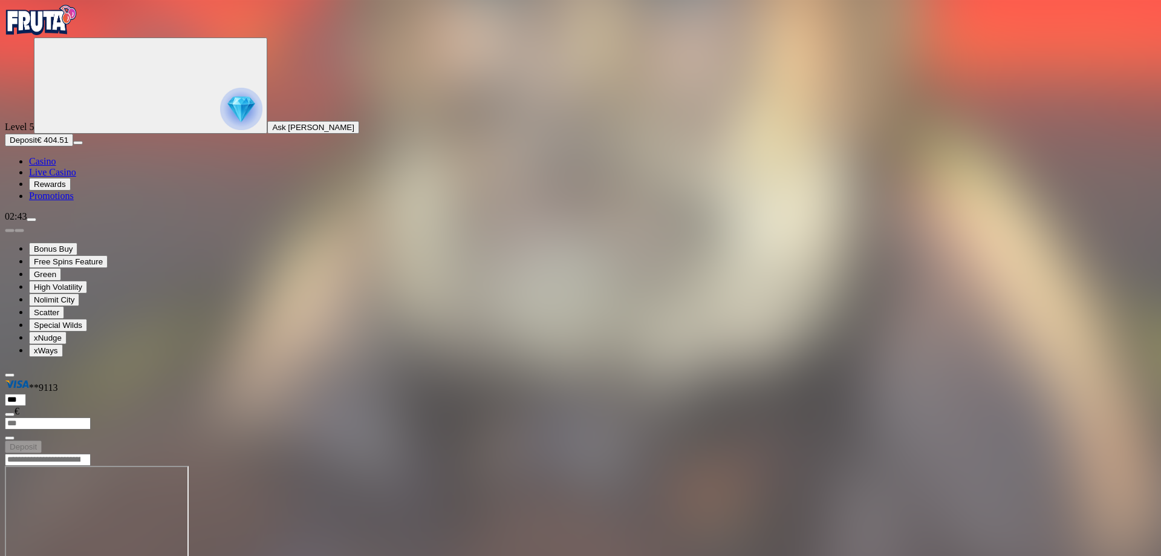
click at [65, 35] on img "Primary" at bounding box center [41, 20] width 73 height 30
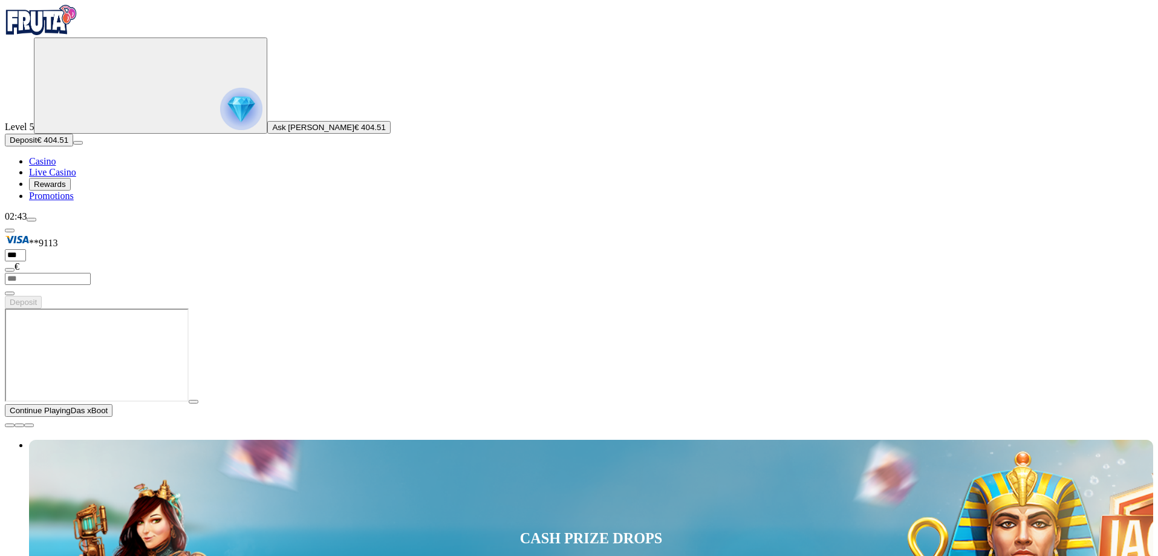
click at [10, 425] on span "close icon" at bounding box center [10, 425] width 0 height 0
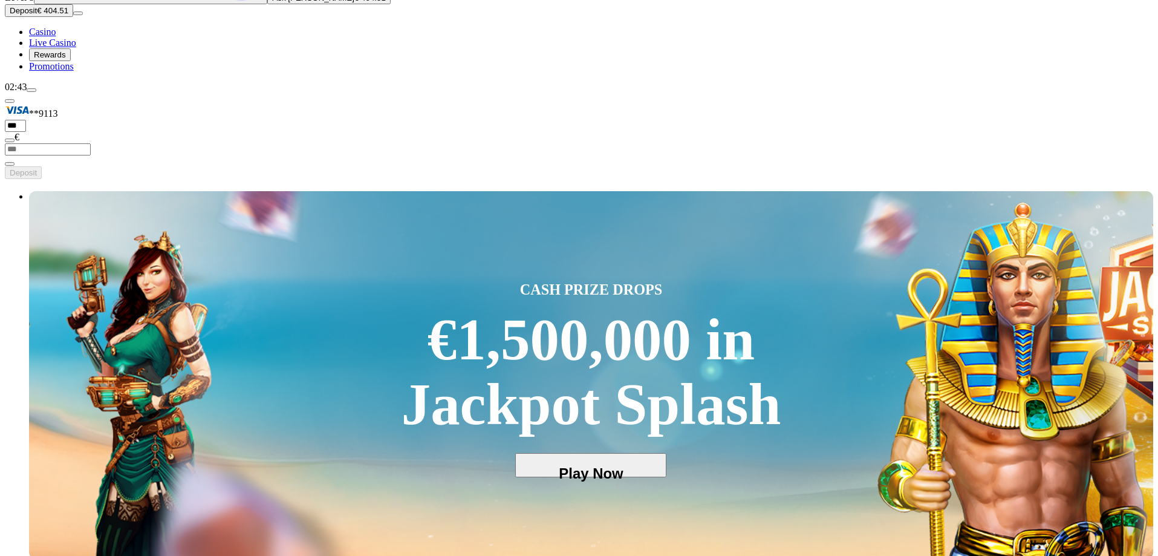
scroll to position [181, 0]
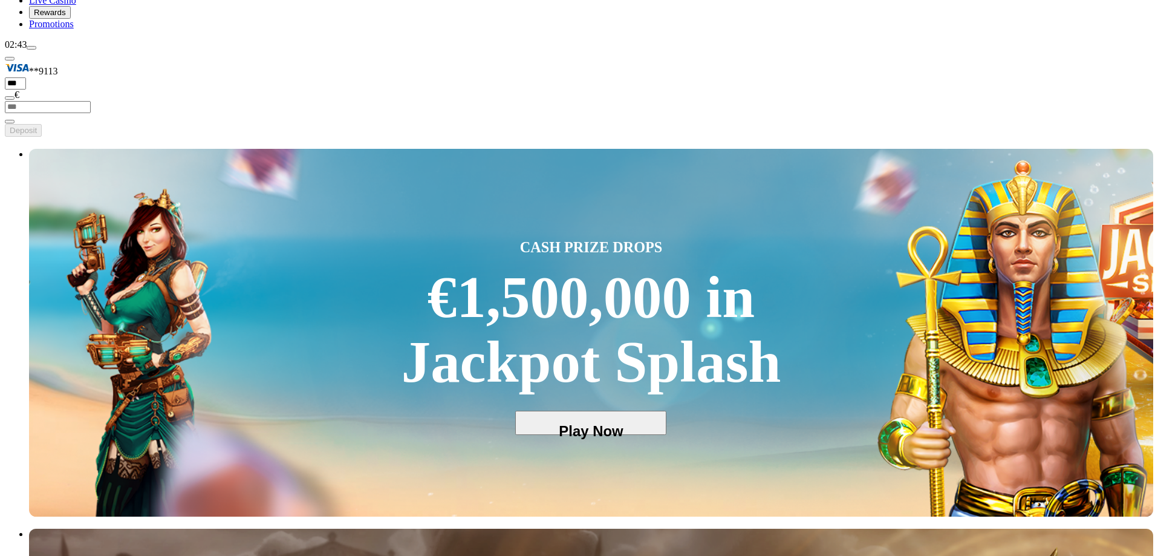
scroll to position [242, 0]
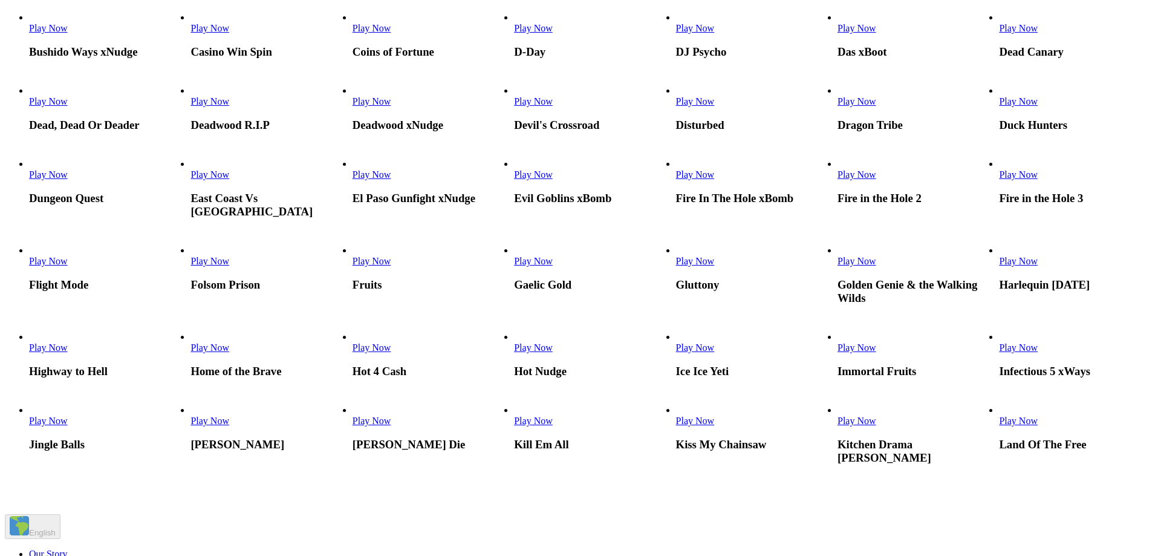
scroll to position [544, 0]
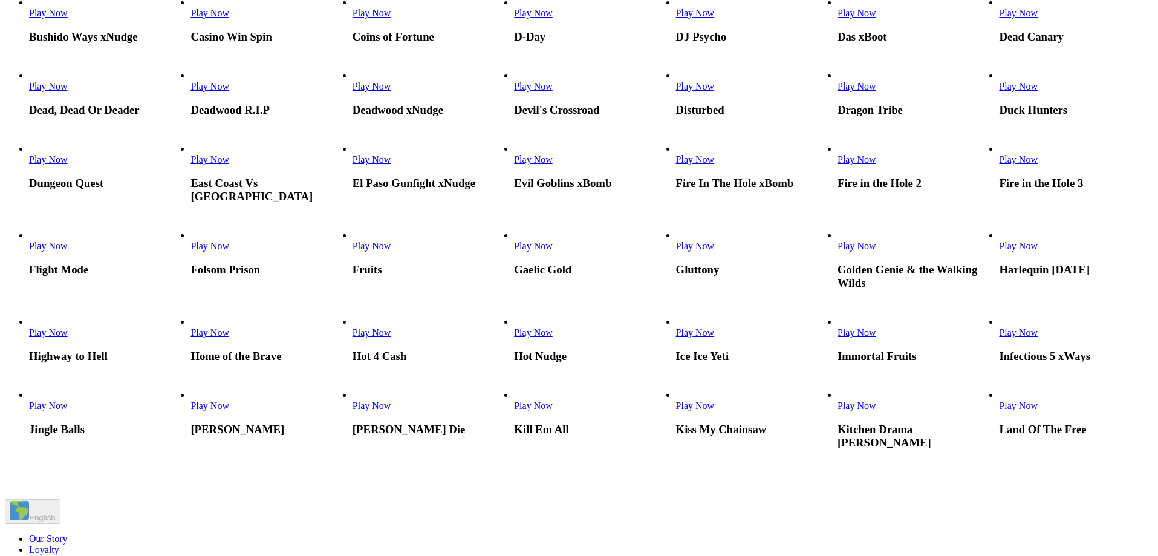
click at [229, 91] on span "Play Now" at bounding box center [210, 86] width 39 height 10
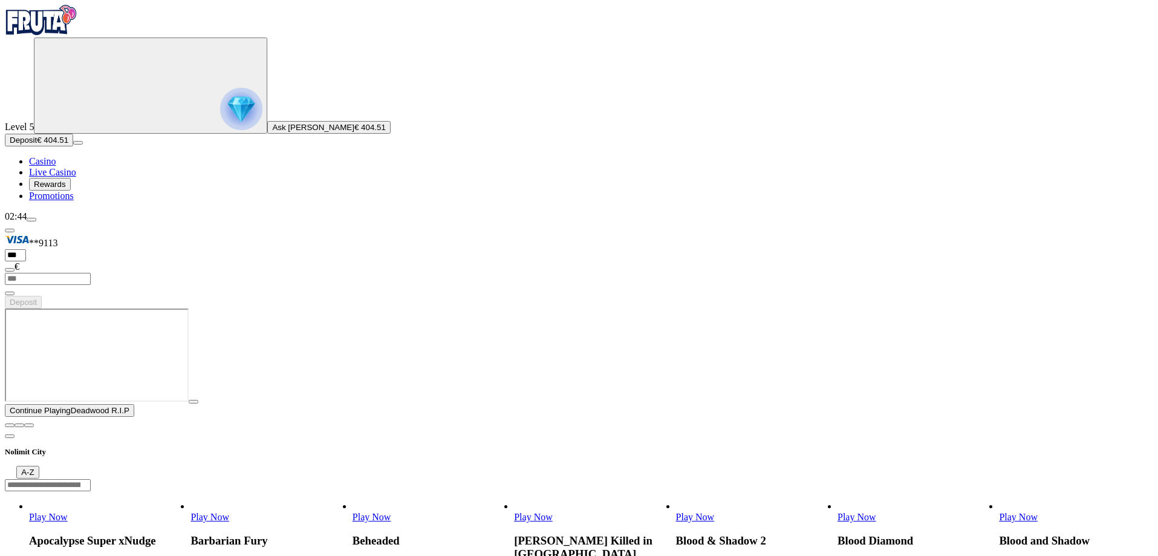
click at [10, 425] on span "close icon" at bounding box center [10, 425] width 0 height 0
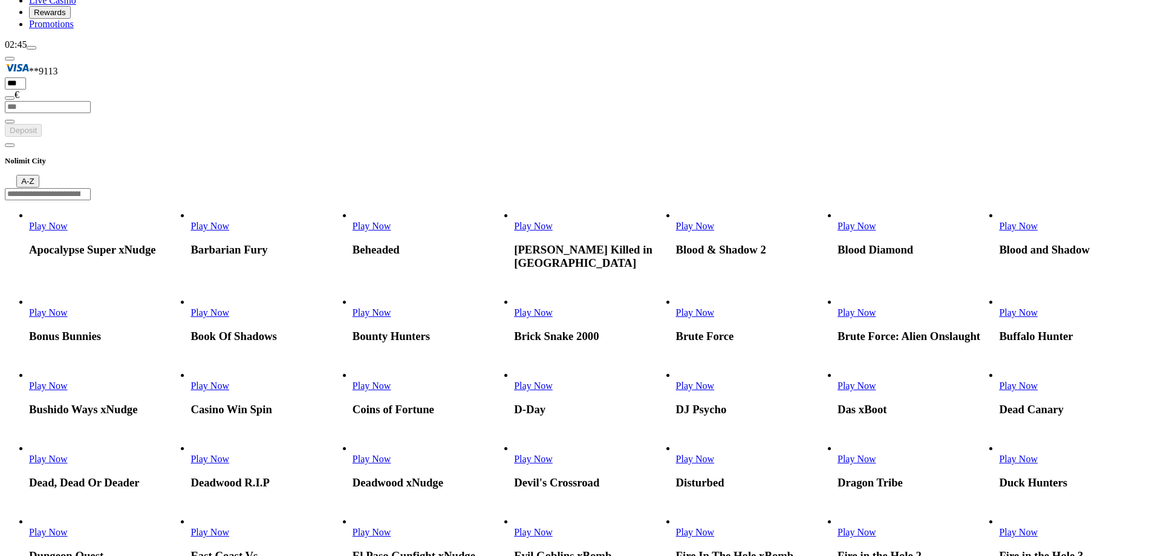
scroll to position [242, 0]
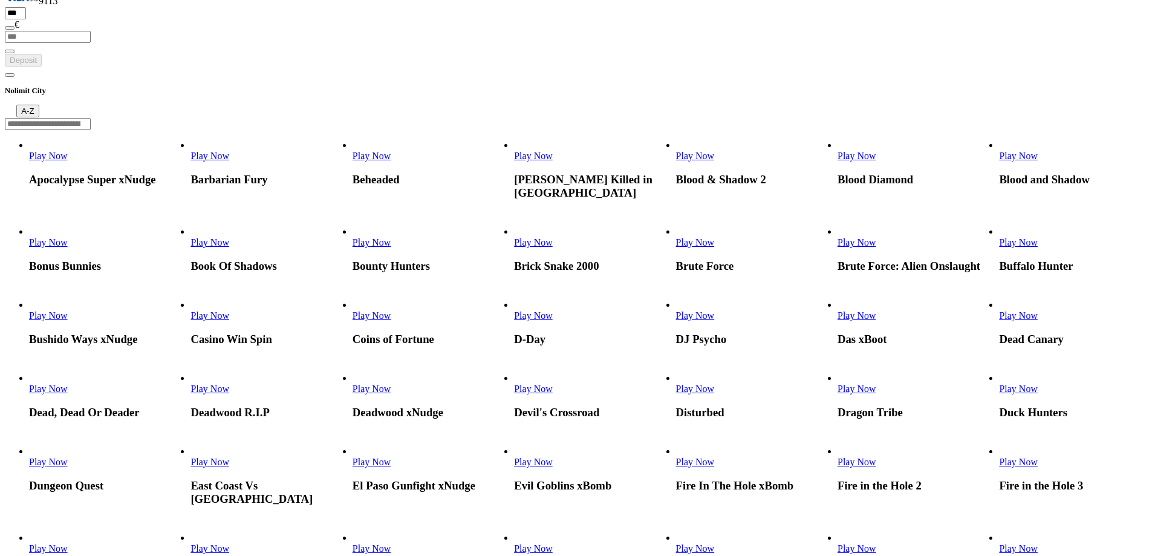
click at [1038, 310] on link "Play Now" at bounding box center [1018, 315] width 39 height 10
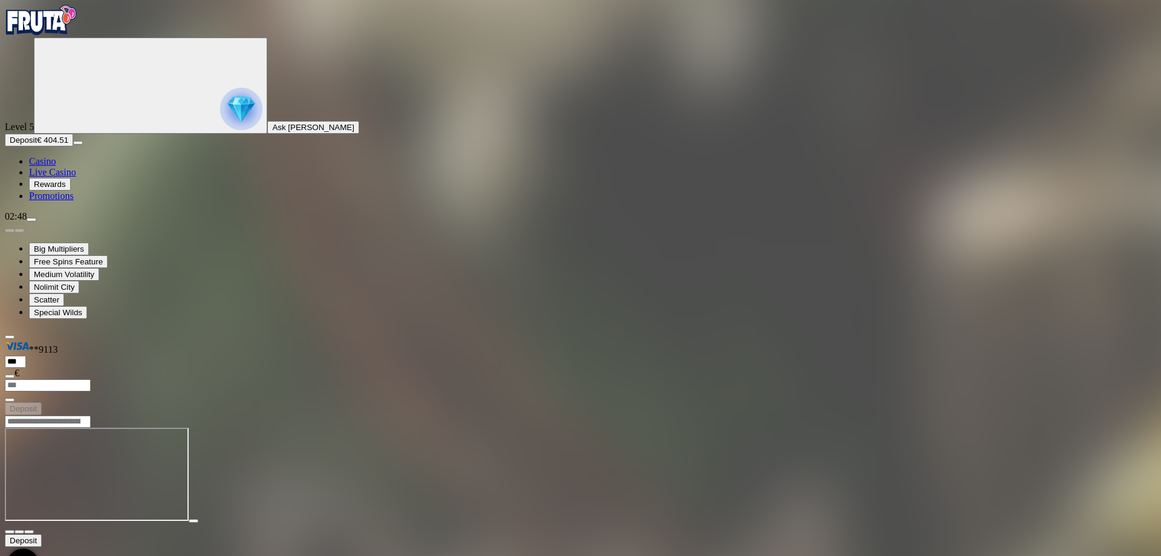
click at [77, 34] on img "Primary" at bounding box center [41, 20] width 73 height 30
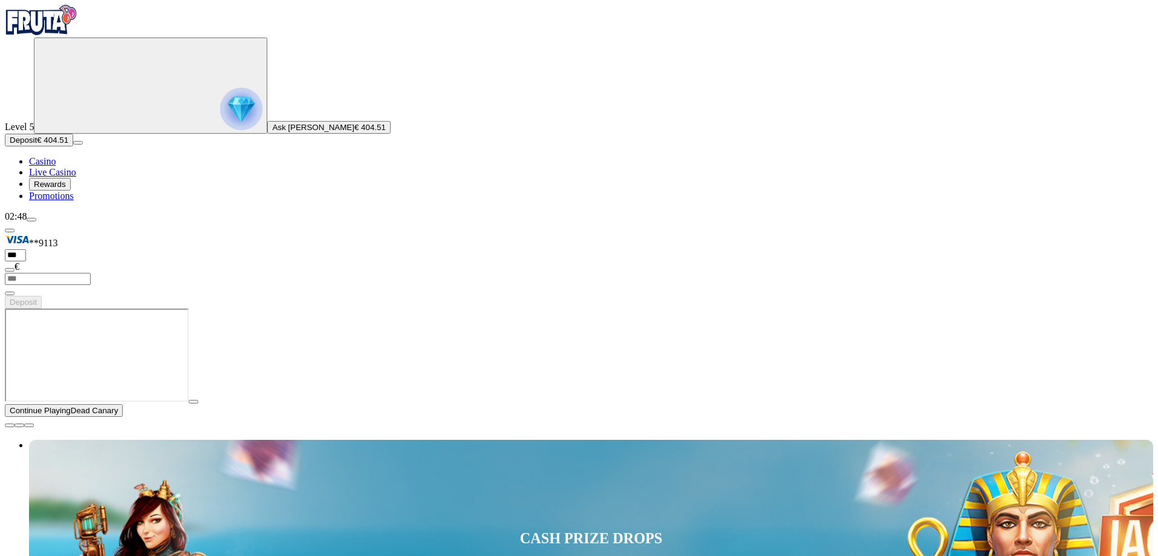
click at [10, 425] on span "close icon" at bounding box center [10, 425] width 0 height 0
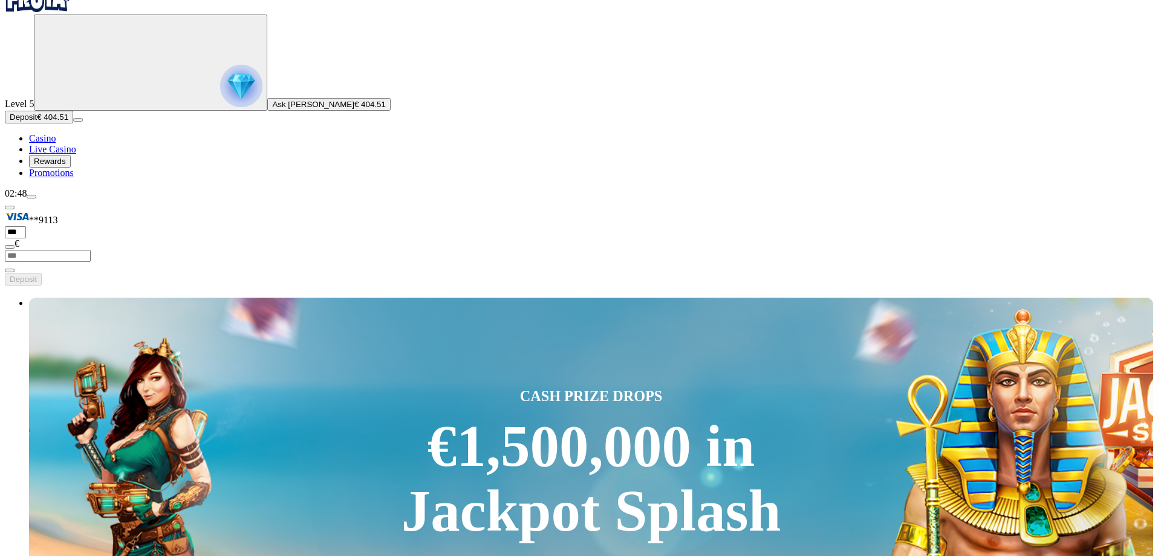
scroll to position [121, 0]
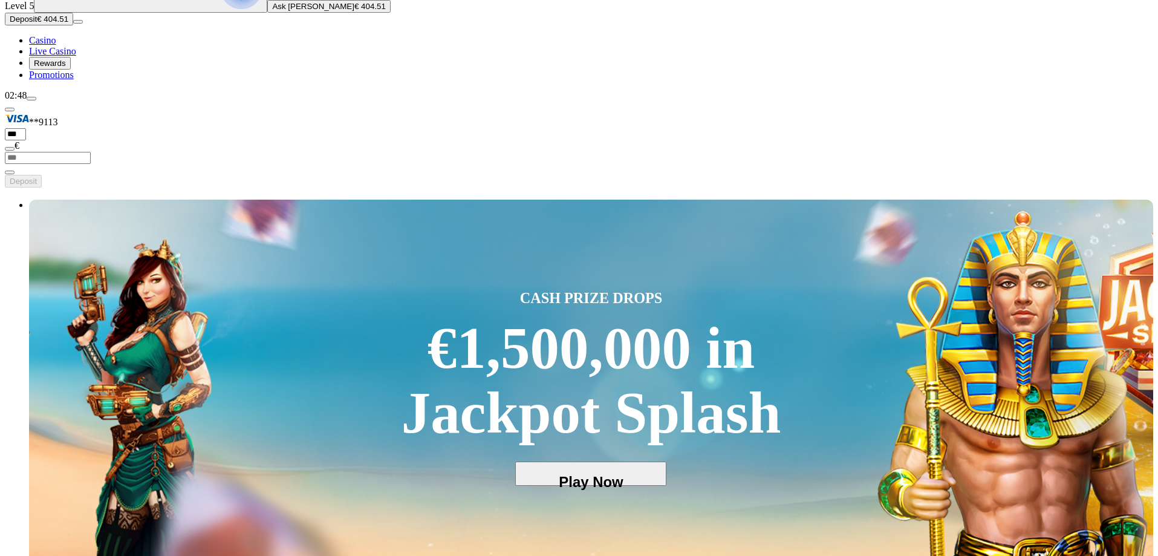
drag, startPoint x: 1026, startPoint y: 366, endPoint x: 710, endPoint y: 333, distance: 318.0
drag, startPoint x: 872, startPoint y: 345, endPoint x: 798, endPoint y: 347, distance: 73.2
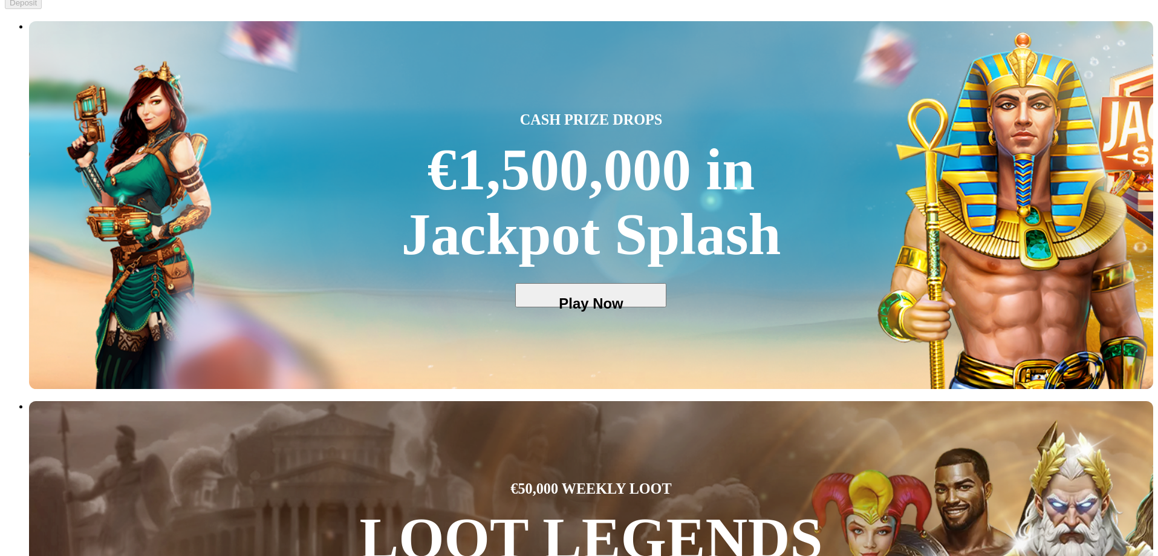
scroll to position [302, 0]
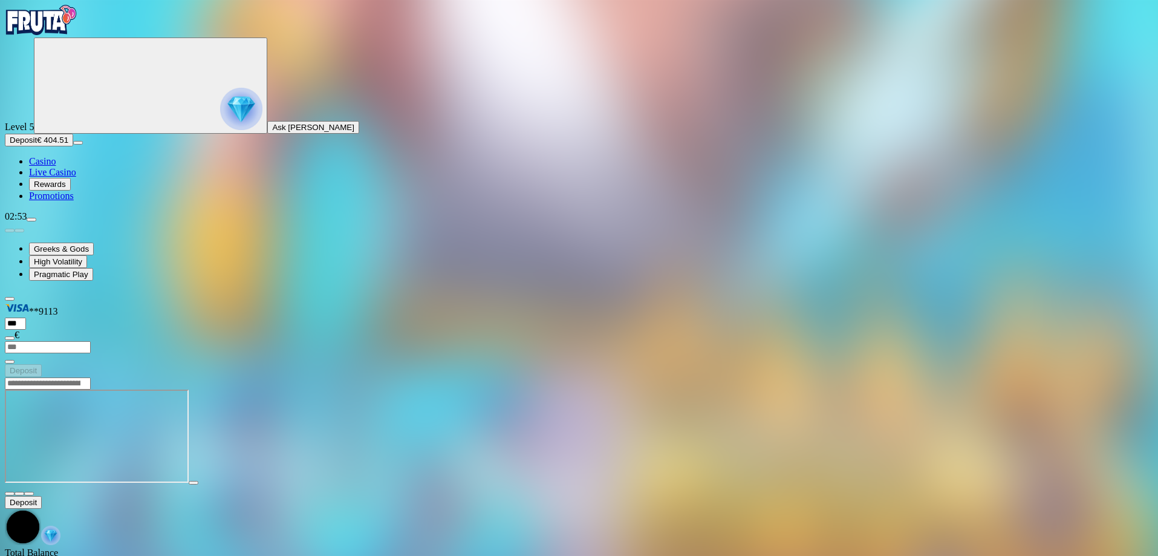
click at [968, 377] on div at bounding box center [579, 383] width 1149 height 13
click at [91, 377] on input "Search" at bounding box center [48, 383] width 86 height 12
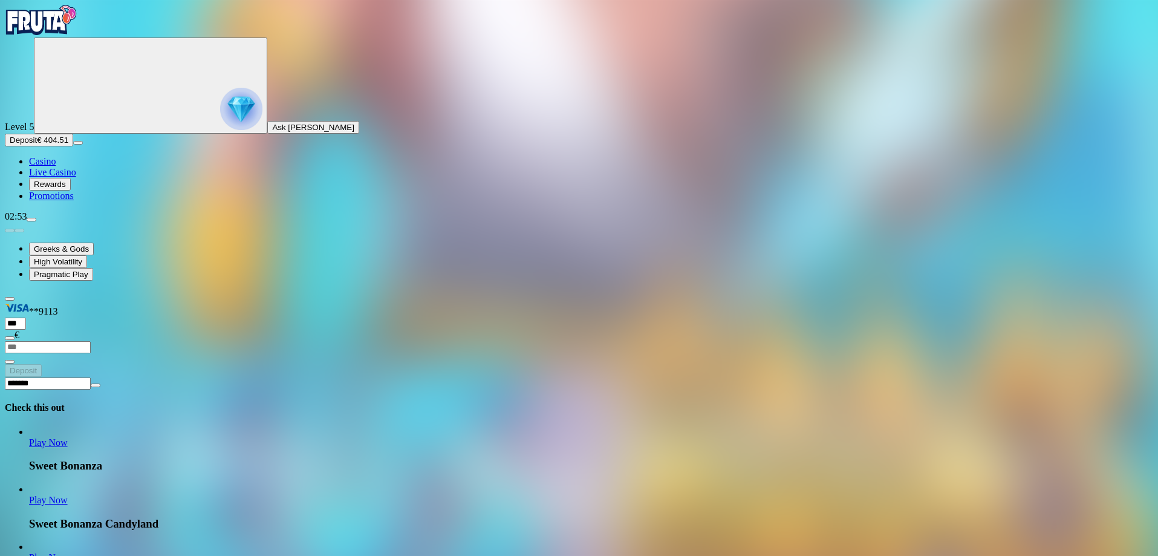
type input "*******"
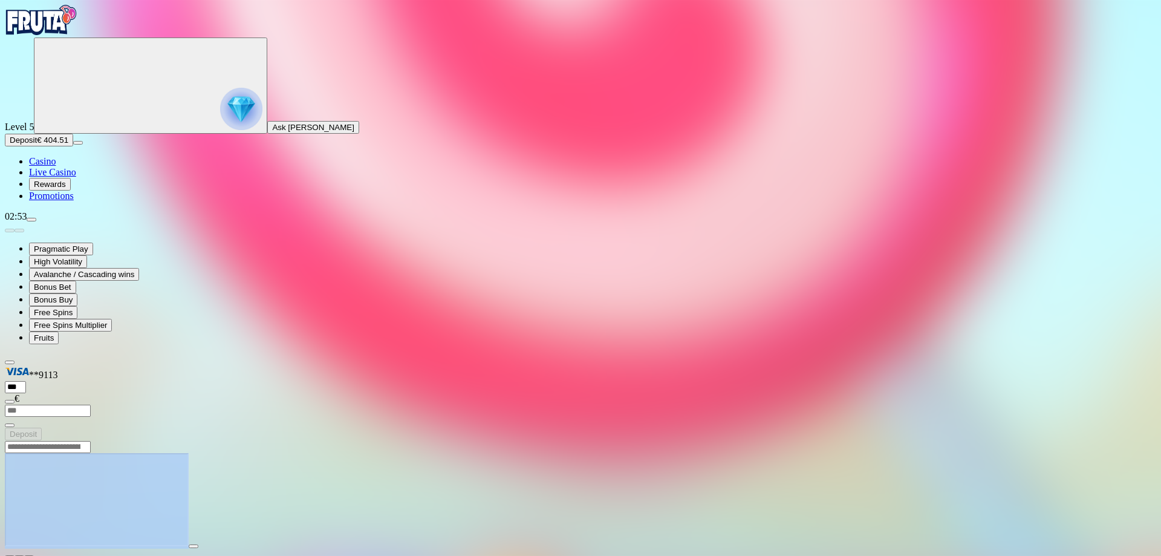
click at [1076, 440] on div at bounding box center [581, 499] width 1152 height 119
click at [1156, 440] on main "Deposit Total Balance € 404.51 Withdrawable € 404.51 Bonus money € 0.00 Deposit…" at bounding box center [581, 553] width 1152 height 227
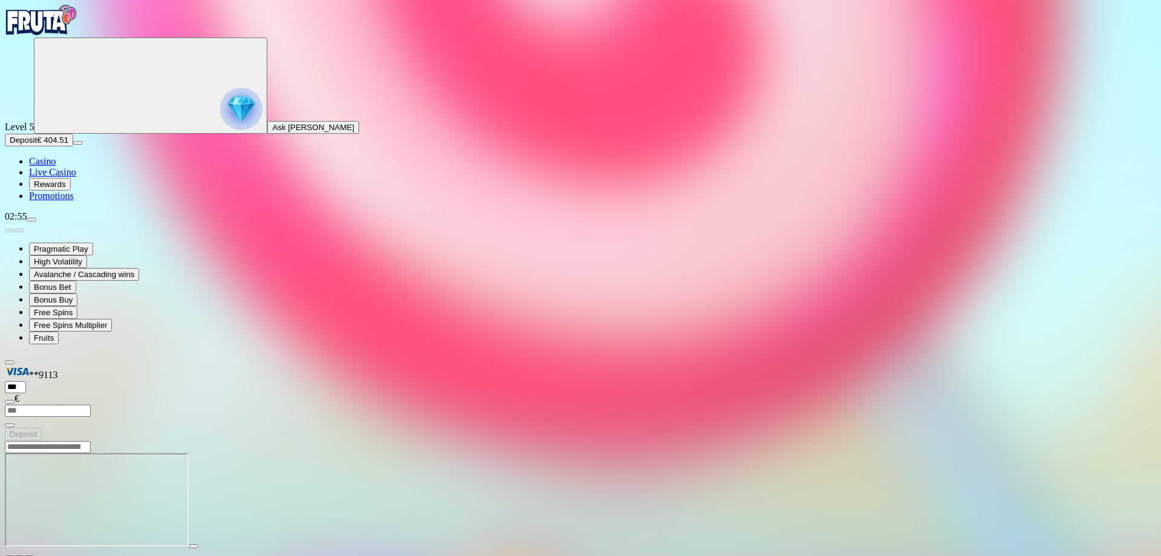
click at [70, 29] on img "Primary" at bounding box center [41, 20] width 73 height 30
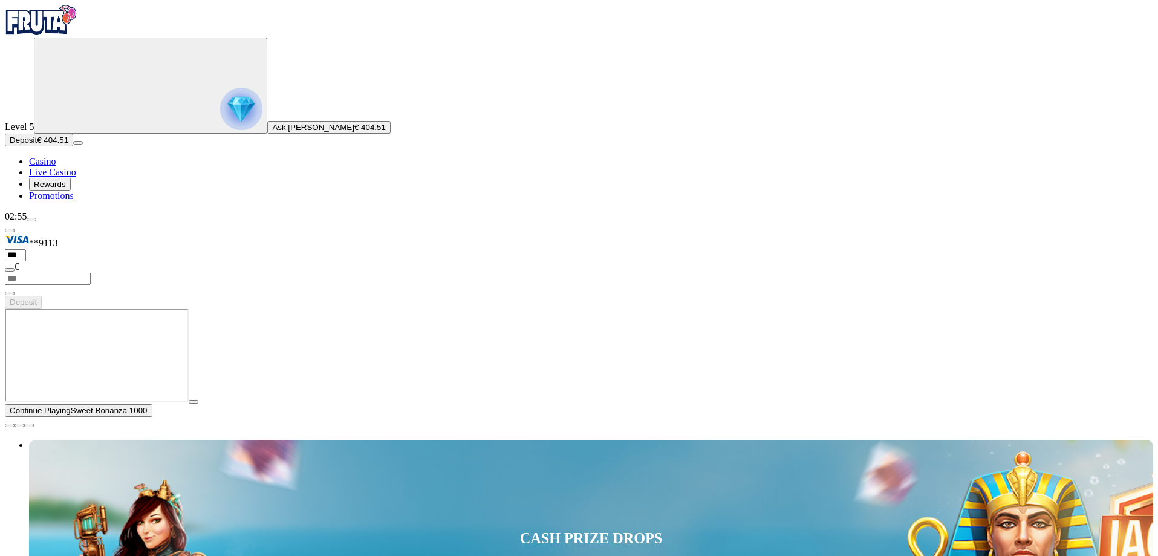
click at [10, 425] on span "close icon" at bounding box center [10, 425] width 0 height 0
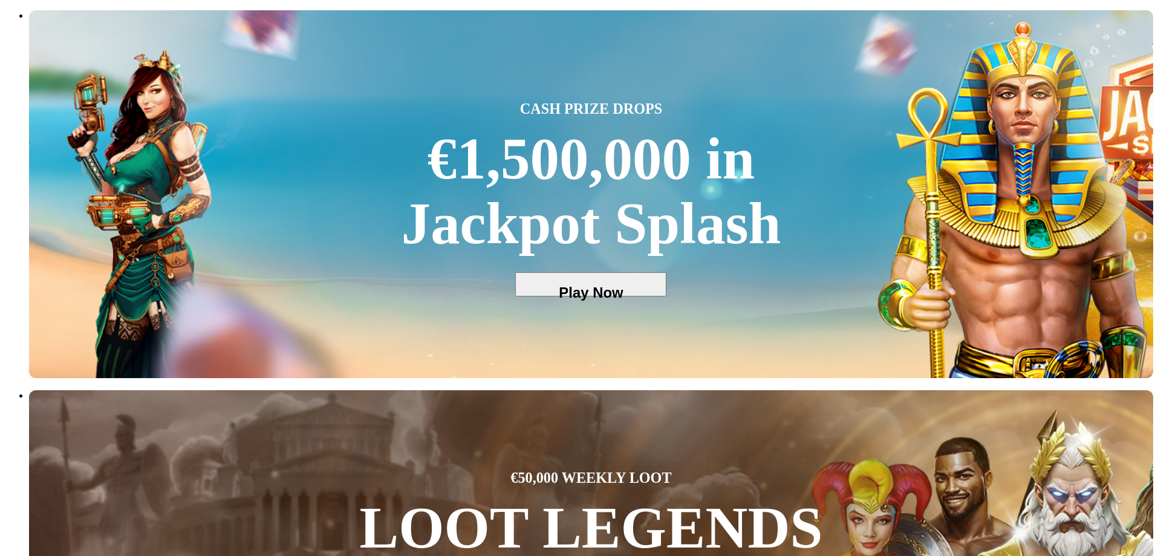
scroll to position [363, 0]
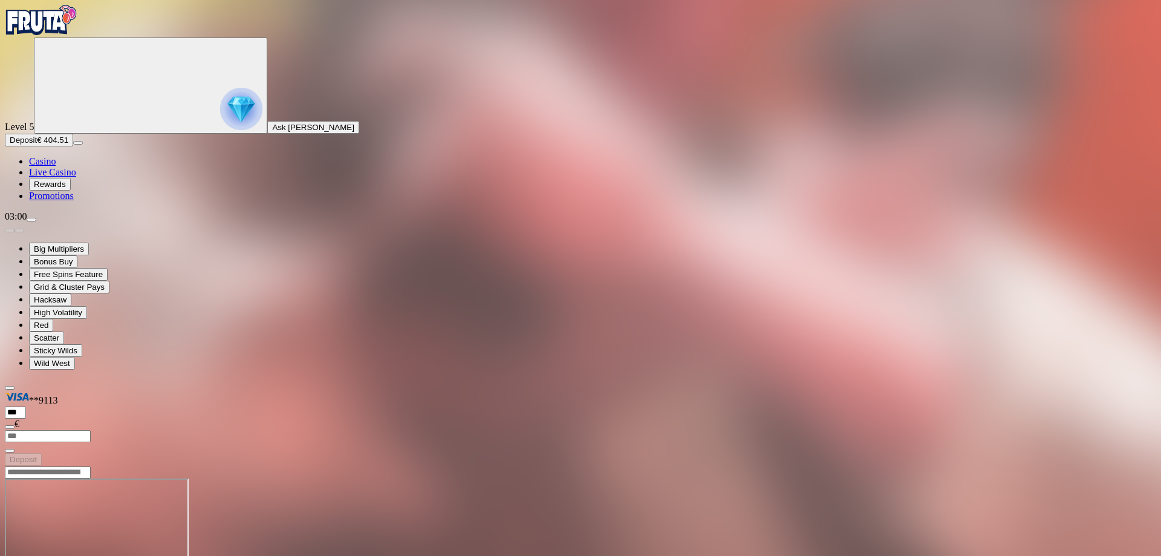
click at [52, 21] on div "Primary" at bounding box center [581, 21] width 1152 height 33
click at [49, 34] on img "Primary" at bounding box center [41, 20] width 73 height 30
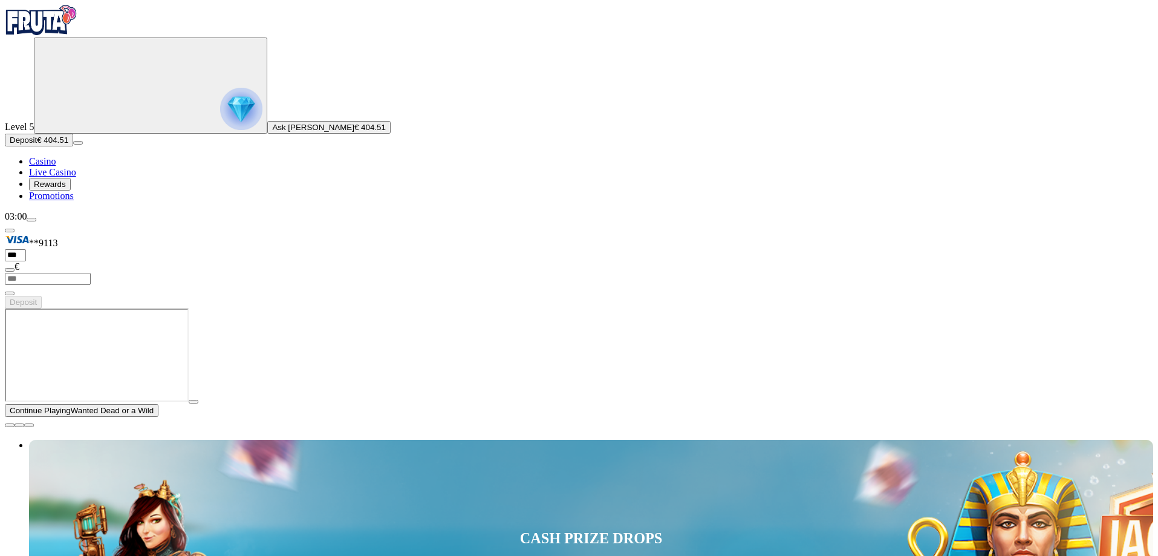
click at [10, 425] on span "close icon" at bounding box center [10, 425] width 0 height 0
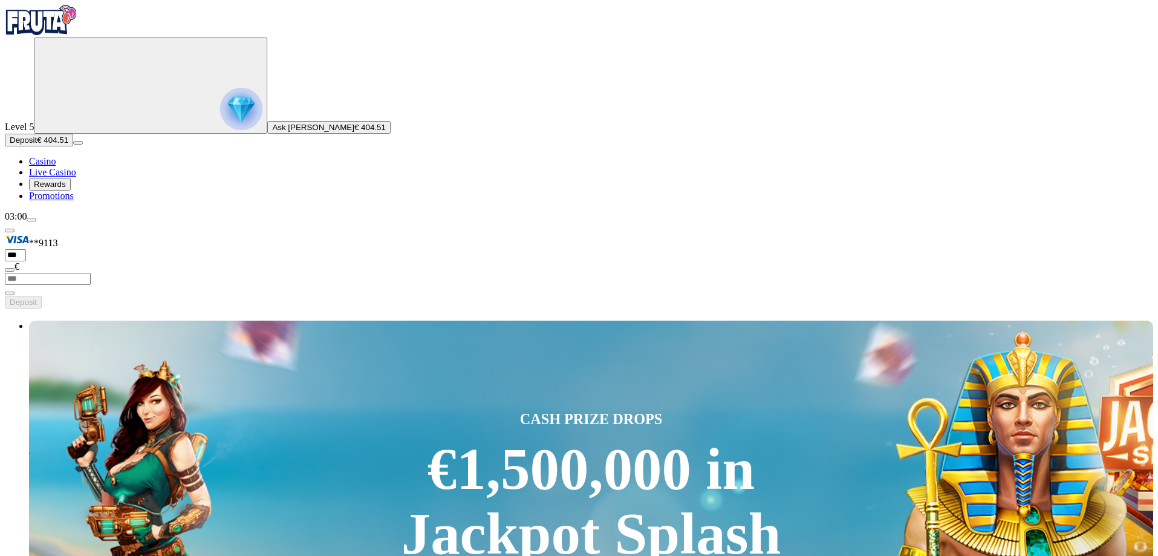
drag, startPoint x: 889, startPoint y: 463, endPoint x: 931, endPoint y: 463, distance: 42.9
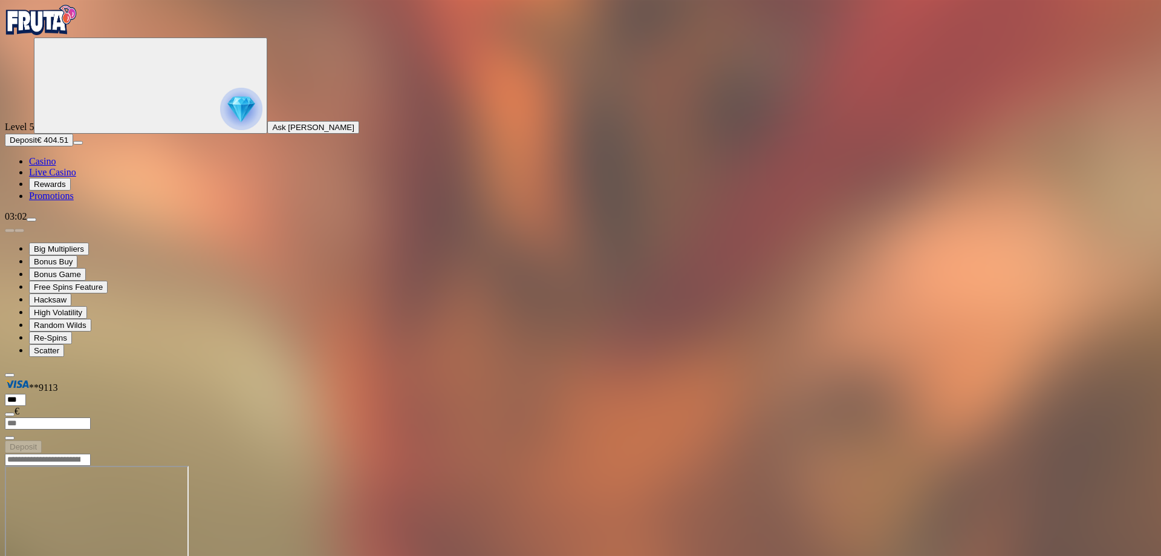
drag, startPoint x: 1122, startPoint y: 315, endPoint x: 1053, endPoint y: 293, distance: 72.3
click at [1101, 453] on main "Deposit Total Balance € 404.51 Withdrawable € 404.51 Bonus money € 0.00 Deposit…" at bounding box center [581, 566] width 1152 height 227
click at [77, 35] on img "Primary" at bounding box center [41, 20] width 73 height 30
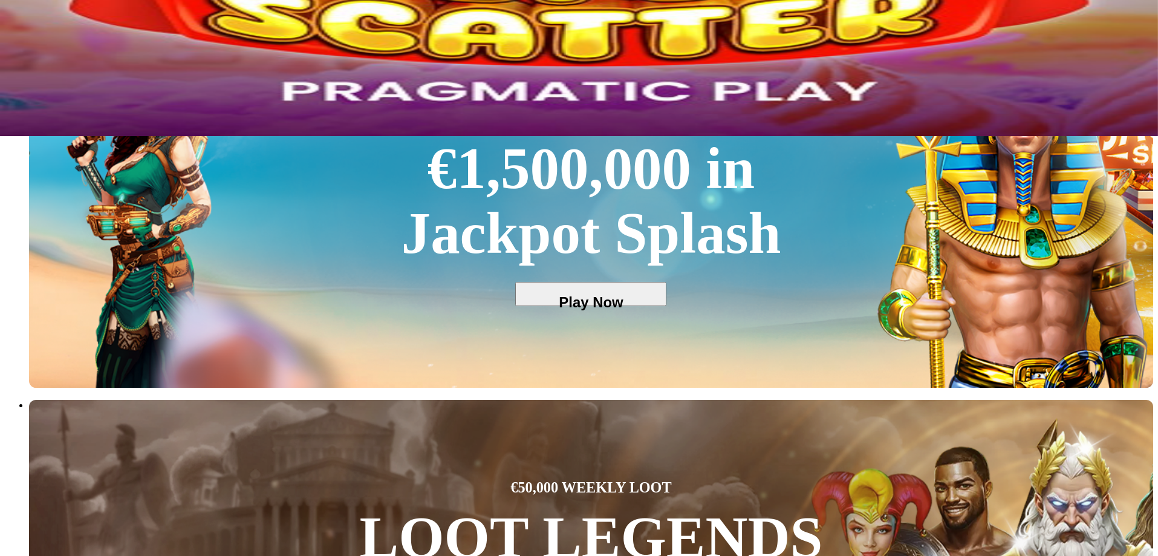
scroll to position [121, 0]
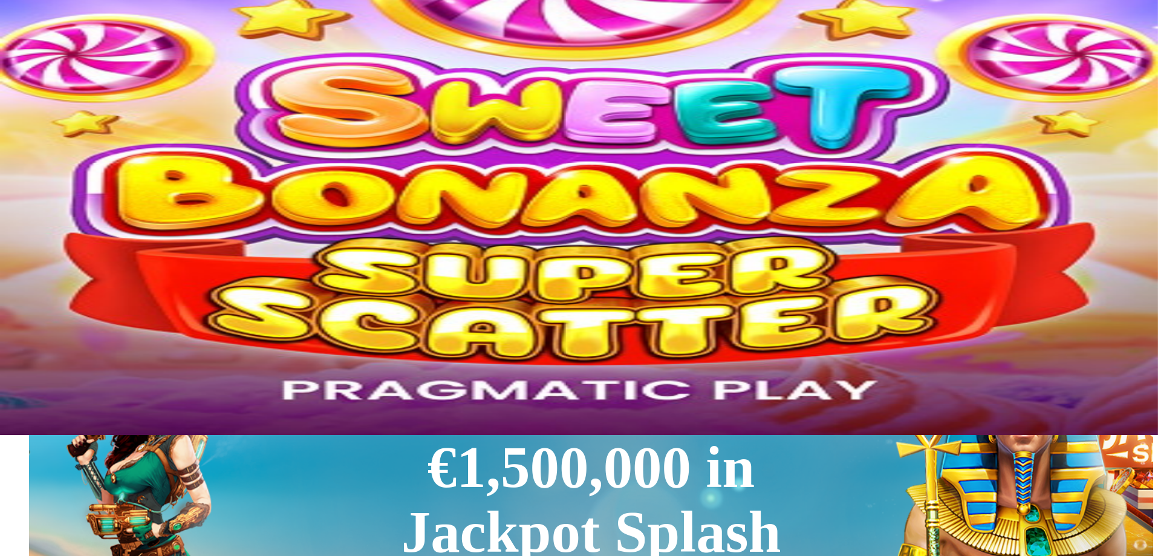
type input "*****"
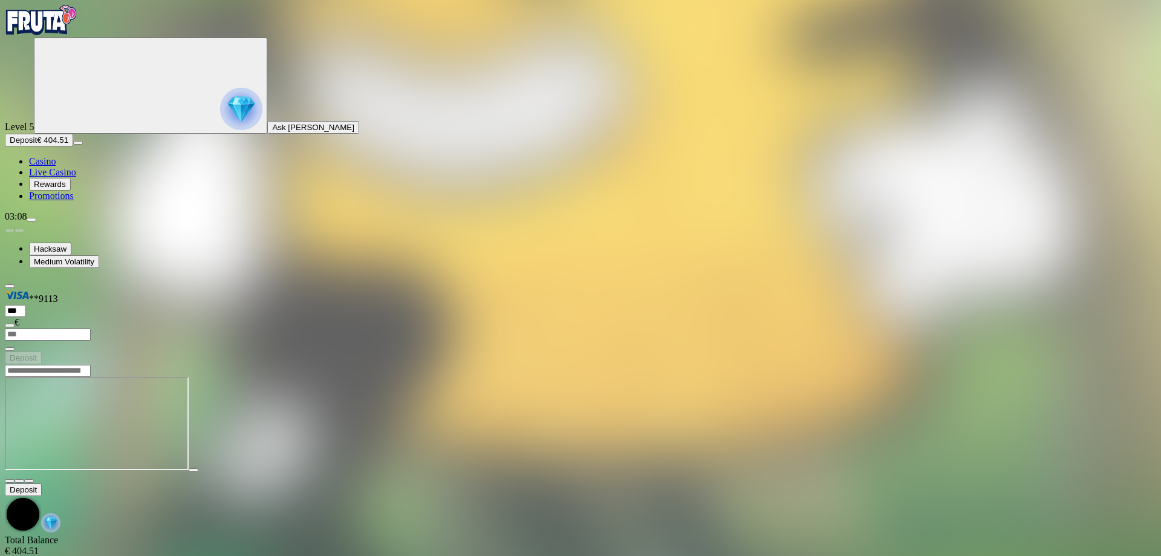
drag, startPoint x: 74, startPoint y: 25, endPoint x: 73, endPoint y: 32, distance: 7.3
click at [74, 26] on img "Primary" at bounding box center [41, 20] width 73 height 30
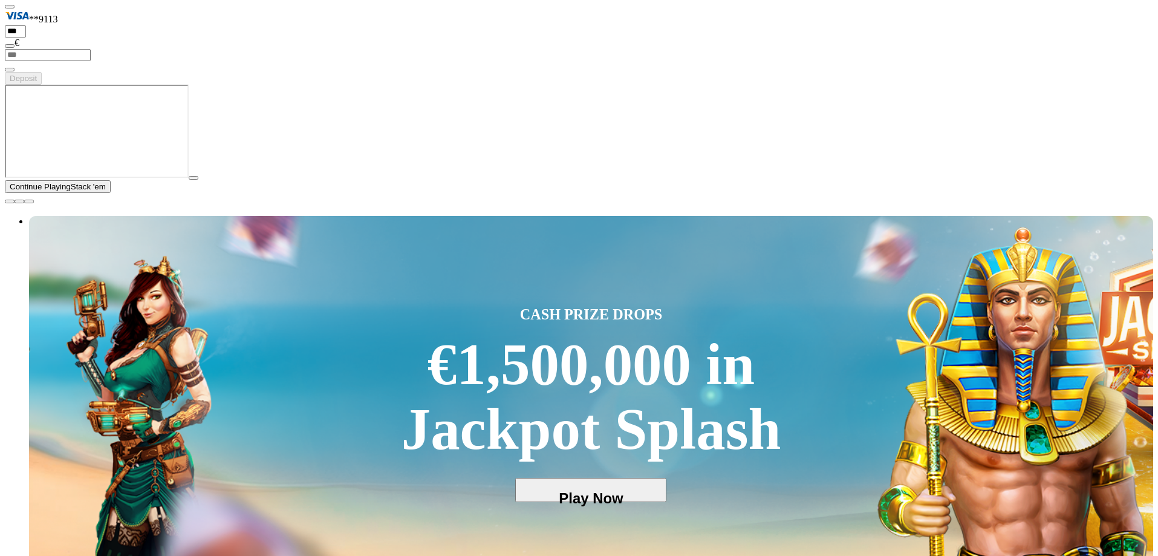
scroll to position [242, 0]
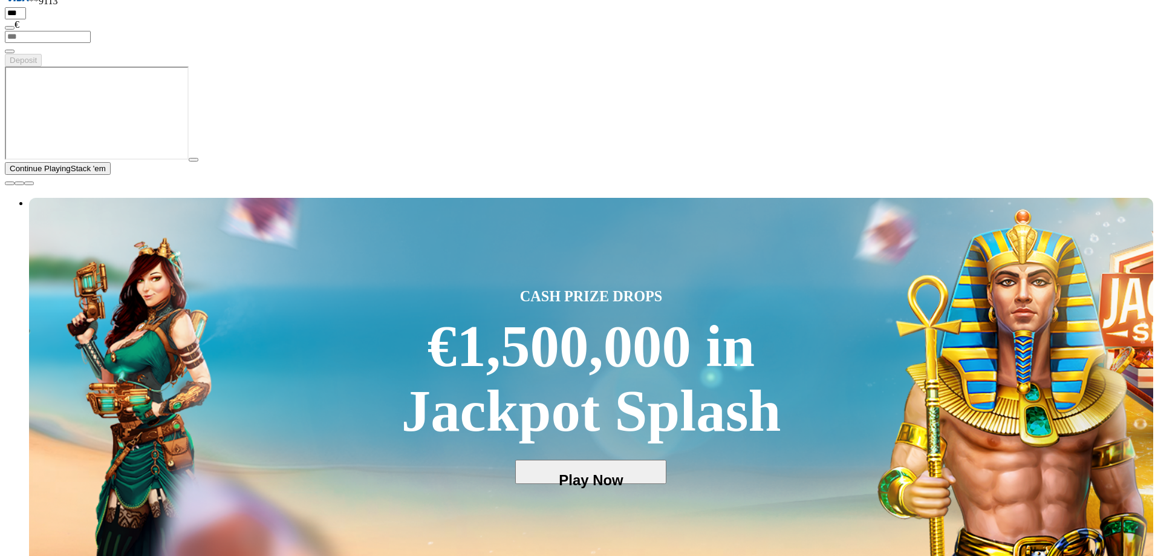
click at [10, 183] on span "close icon" at bounding box center [10, 183] width 0 height 0
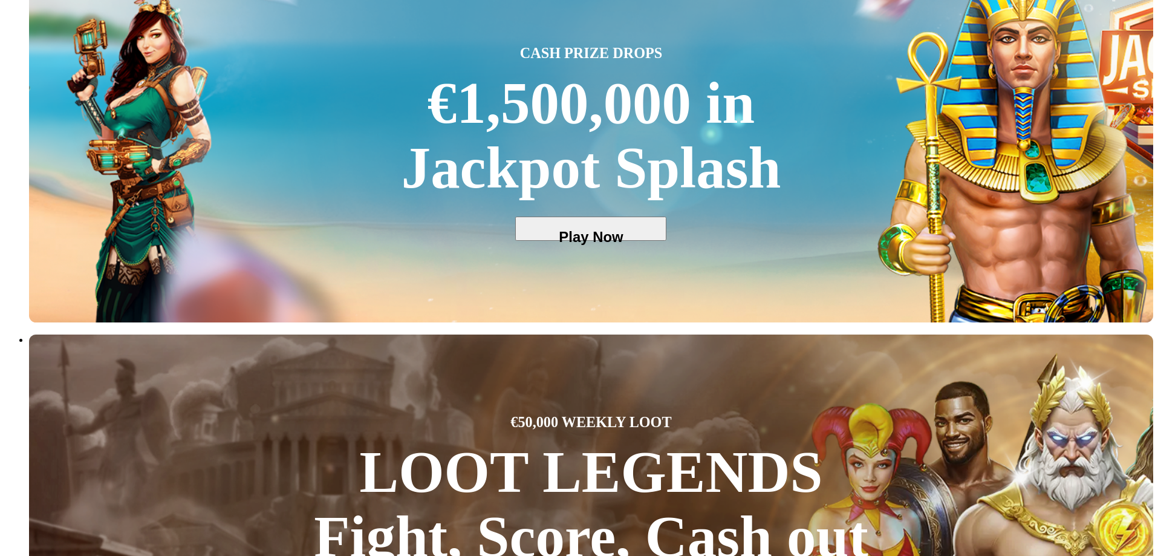
scroll to position [363, 0]
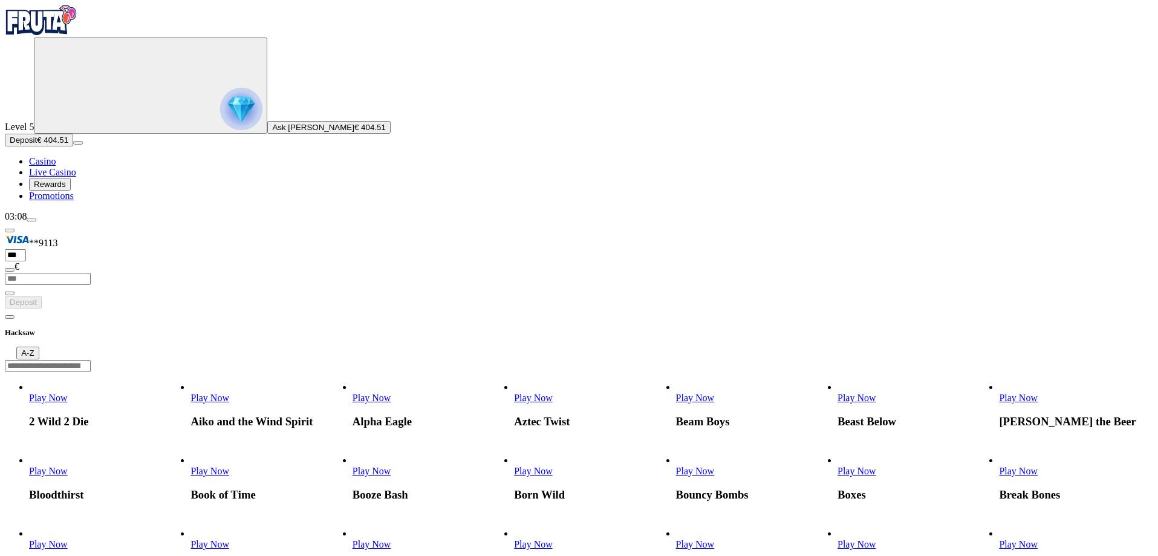
click at [876, 393] on span "Play Now" at bounding box center [857, 398] width 39 height 10
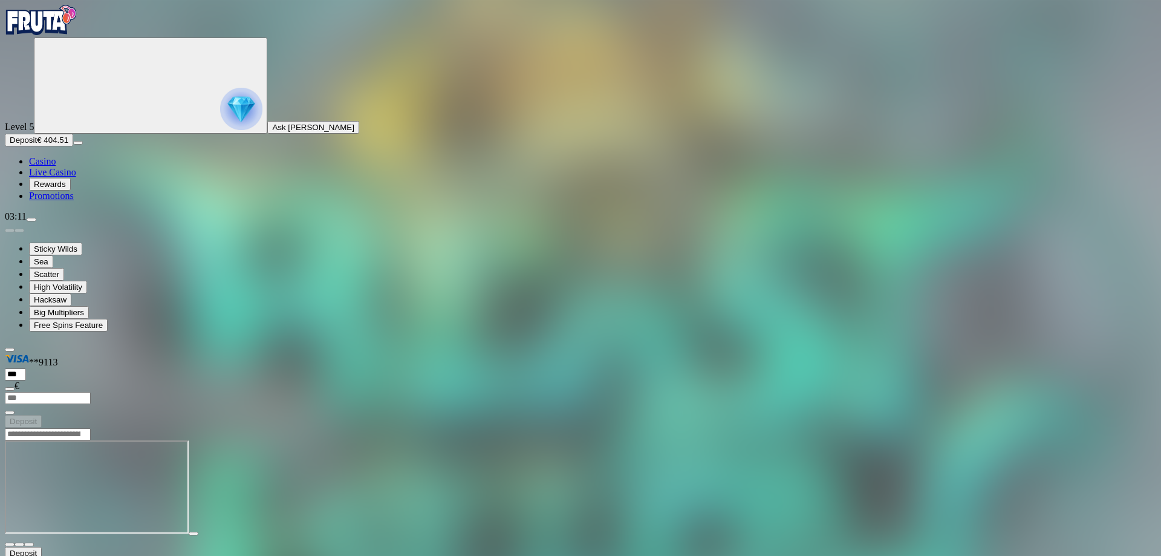
click at [91, 428] on input "Search" at bounding box center [48, 434] width 86 height 12
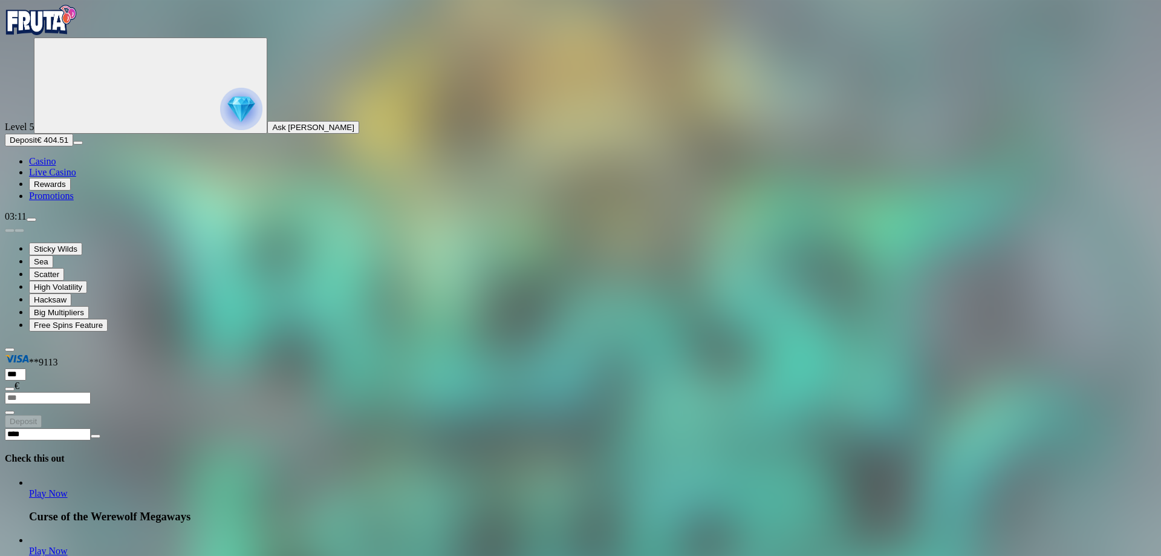
type input "****"
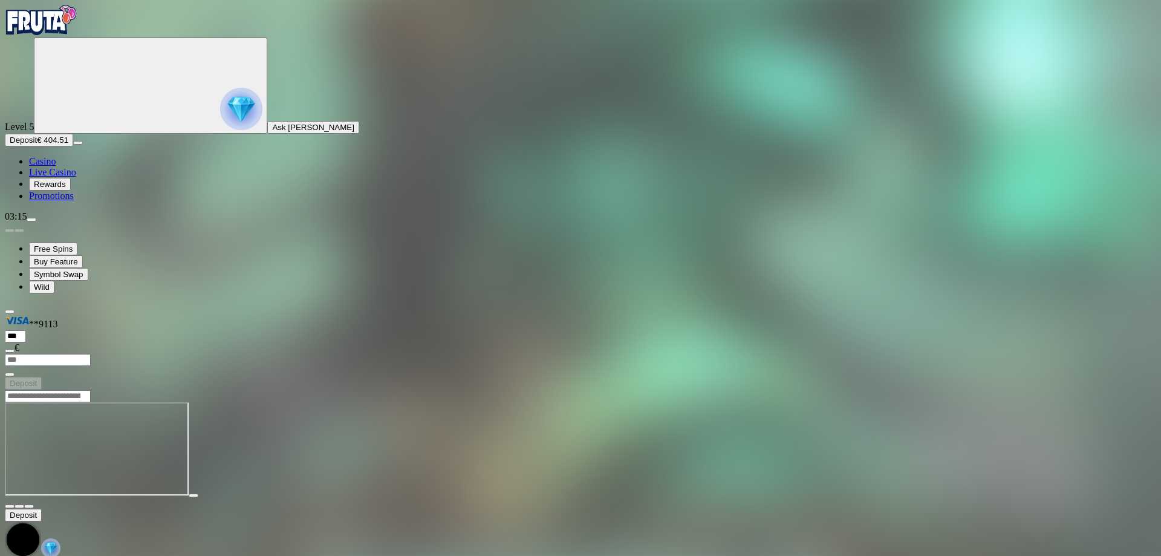
drag, startPoint x: 47, startPoint y: 60, endPoint x: 54, endPoint y: 50, distance: 12.9
click at [47, 37] on div "Primary" at bounding box center [581, 21] width 1152 height 33
drag, startPoint x: 78, startPoint y: 15, endPoint x: 78, endPoint y: 22, distance: 7.3
click at [78, 16] on div "Primary" at bounding box center [581, 21] width 1152 height 33
click at [74, 25] on img "Primary" at bounding box center [41, 20] width 73 height 30
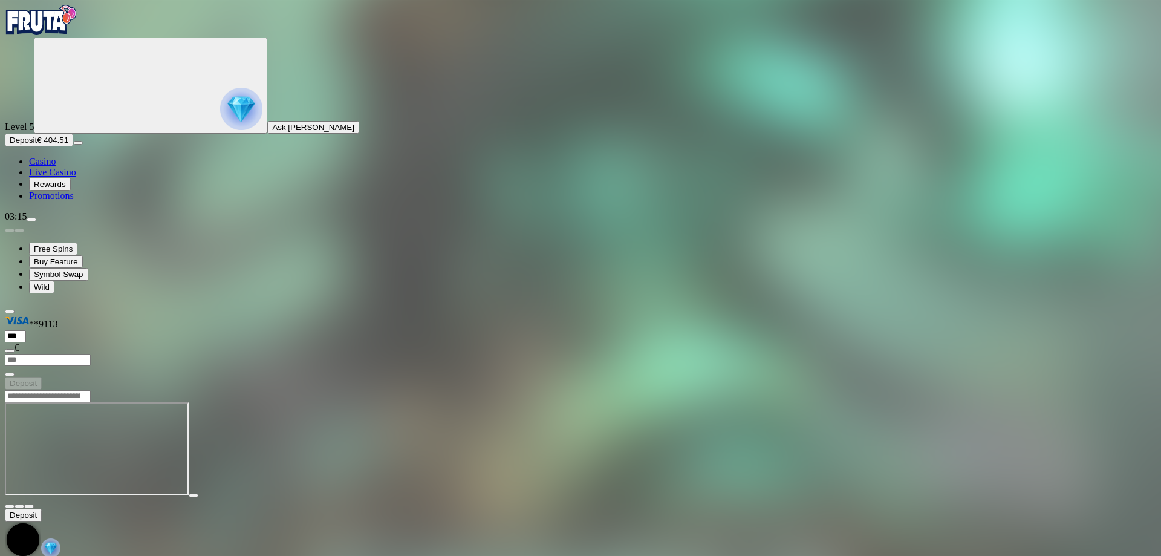
click at [73, 30] on img "Primary" at bounding box center [41, 20] width 73 height 30
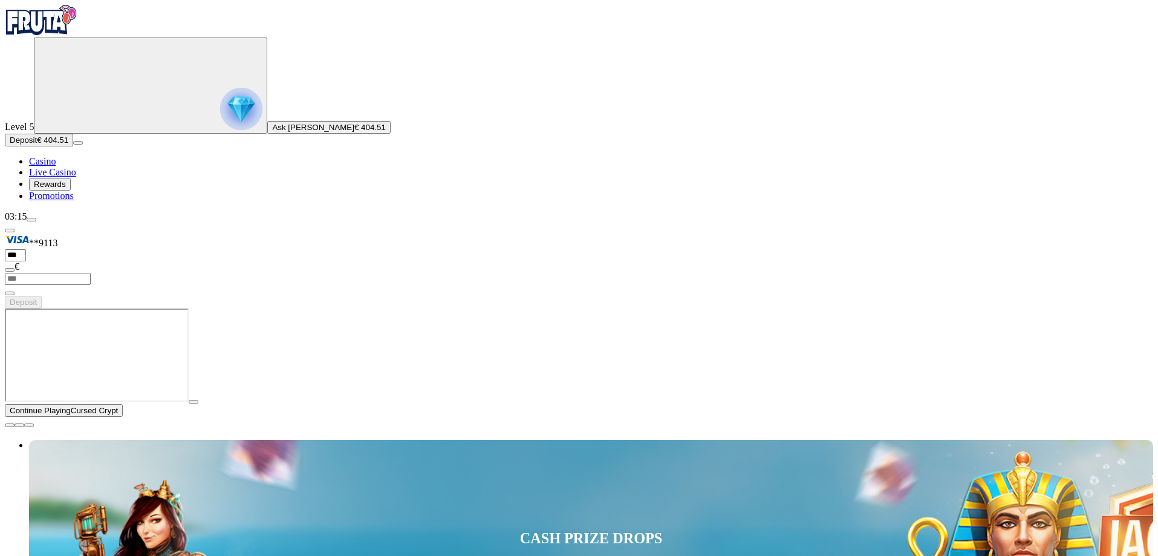
click at [10, 425] on span "close icon" at bounding box center [10, 425] width 0 height 0
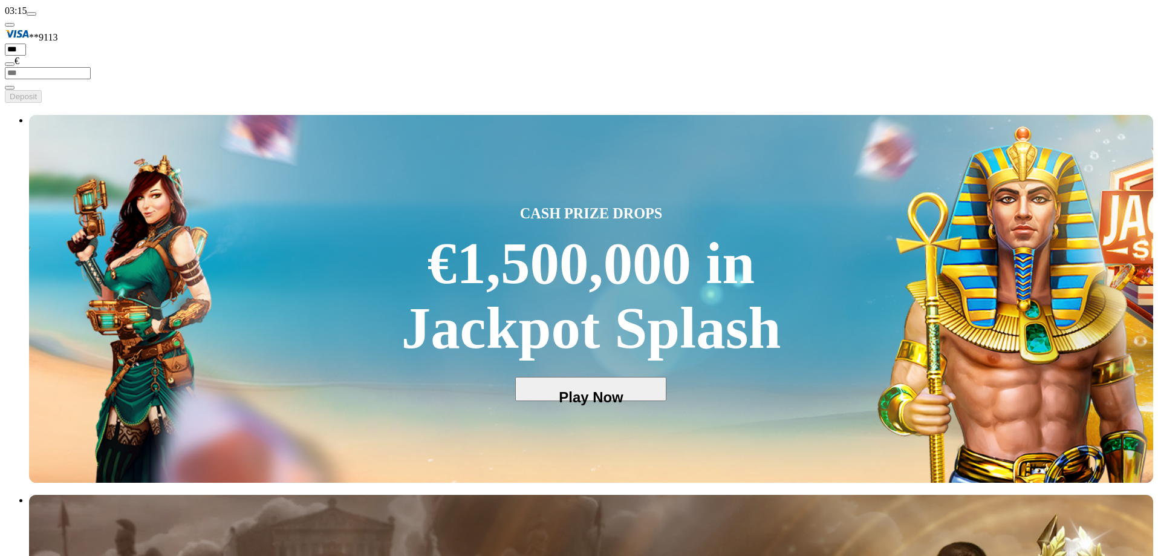
scroll to position [302, 0]
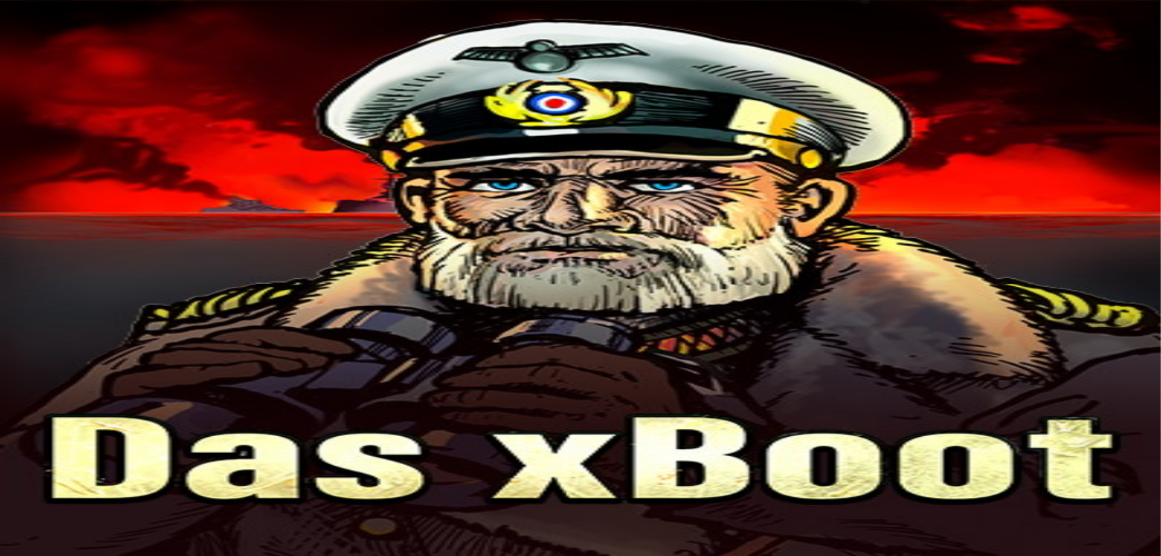
click at [77, 35] on img "Primary" at bounding box center [41, 20] width 73 height 30
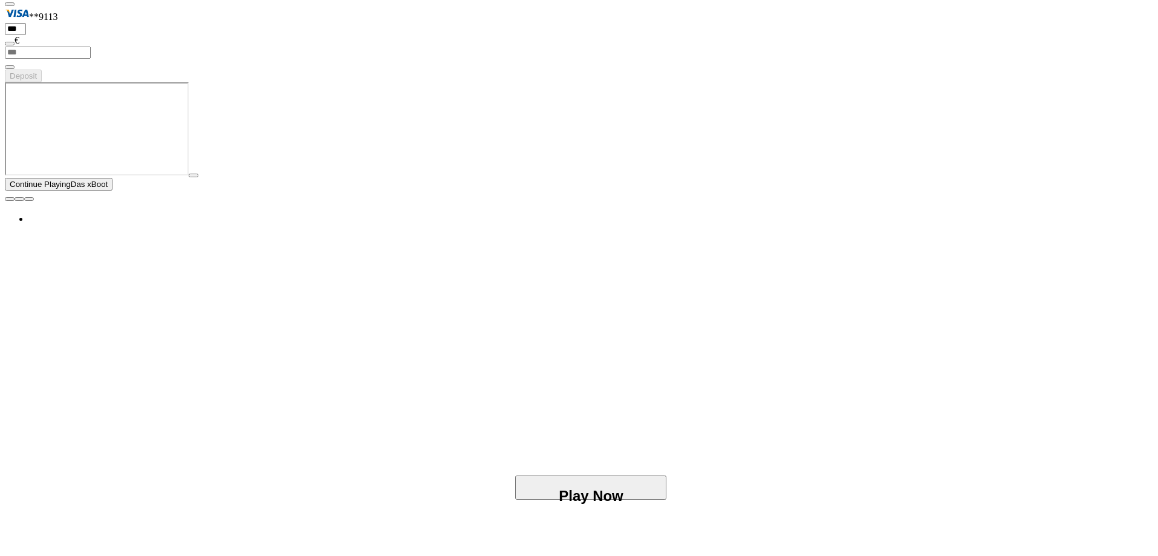
scroll to position [363, 0]
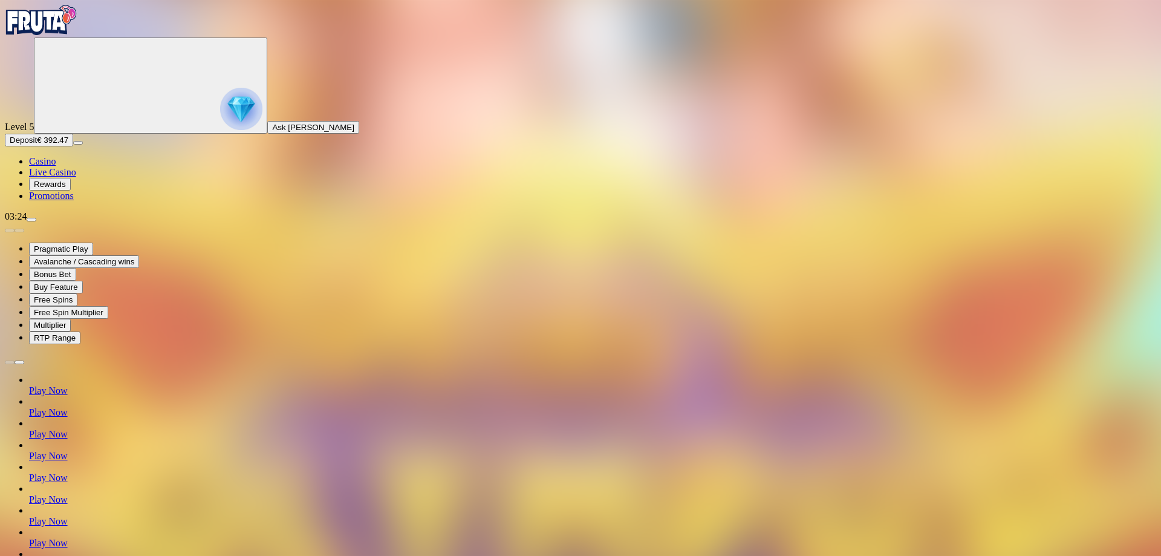
click at [67, 37] on div "Primary" at bounding box center [581, 21] width 1152 height 33
click at [71, 35] on img "Primary" at bounding box center [41, 20] width 73 height 30
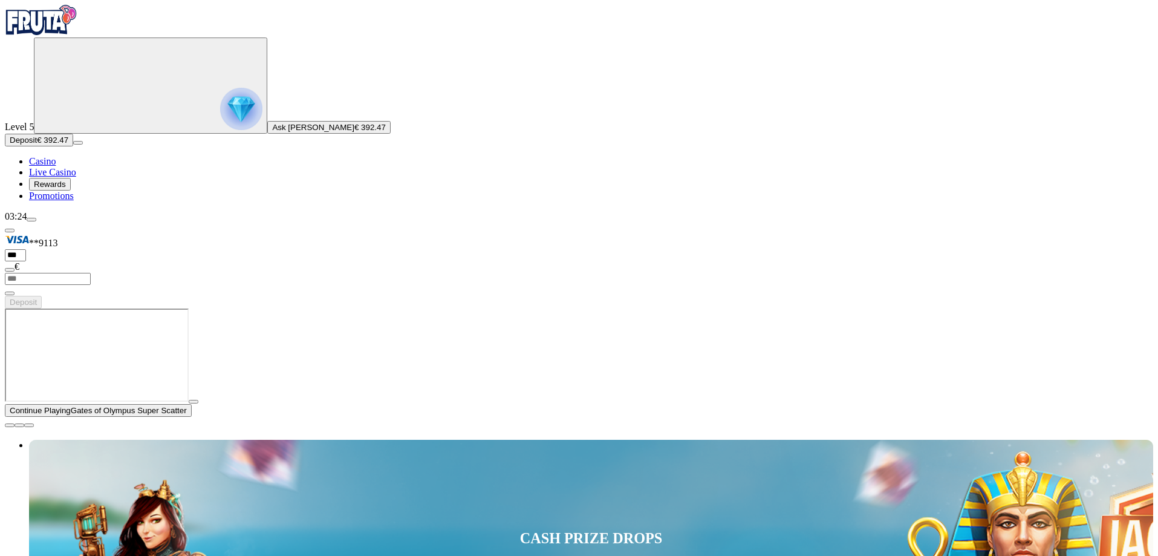
click at [10, 425] on span "close icon" at bounding box center [10, 425] width 0 height 0
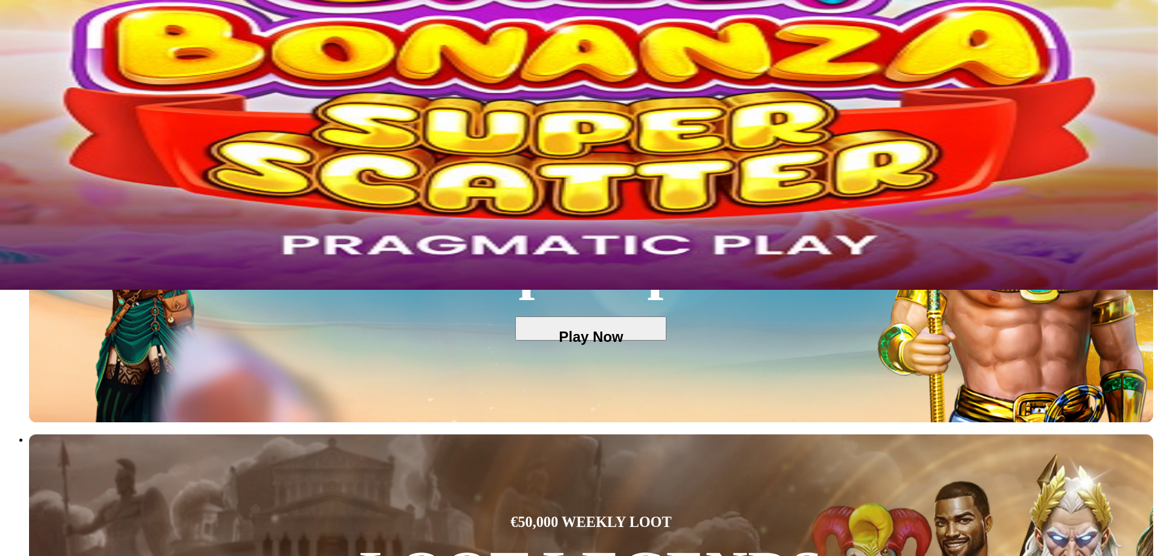
scroll to position [121, 0]
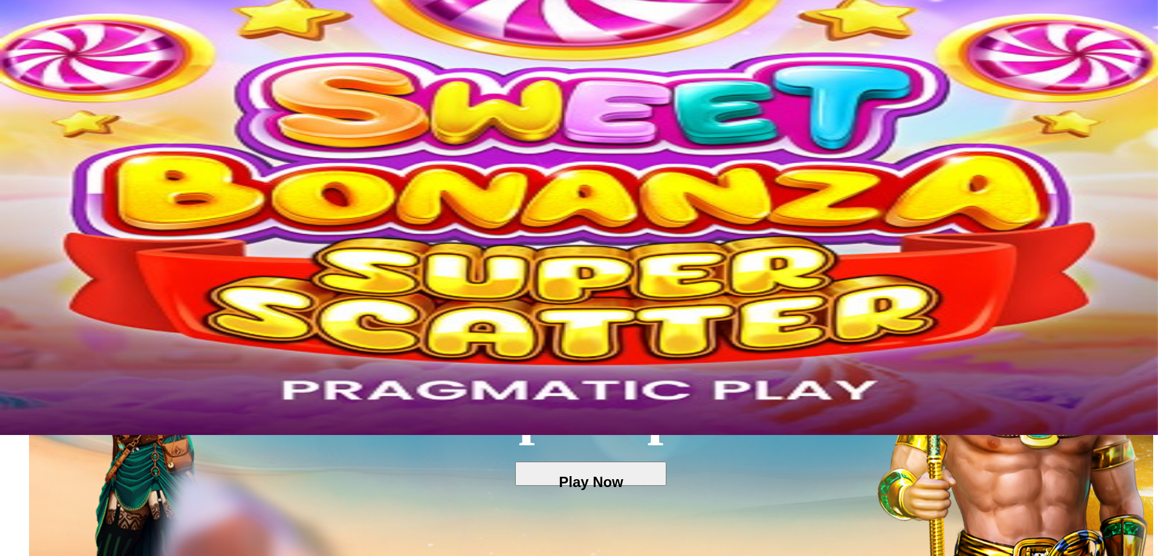
type input "*******"
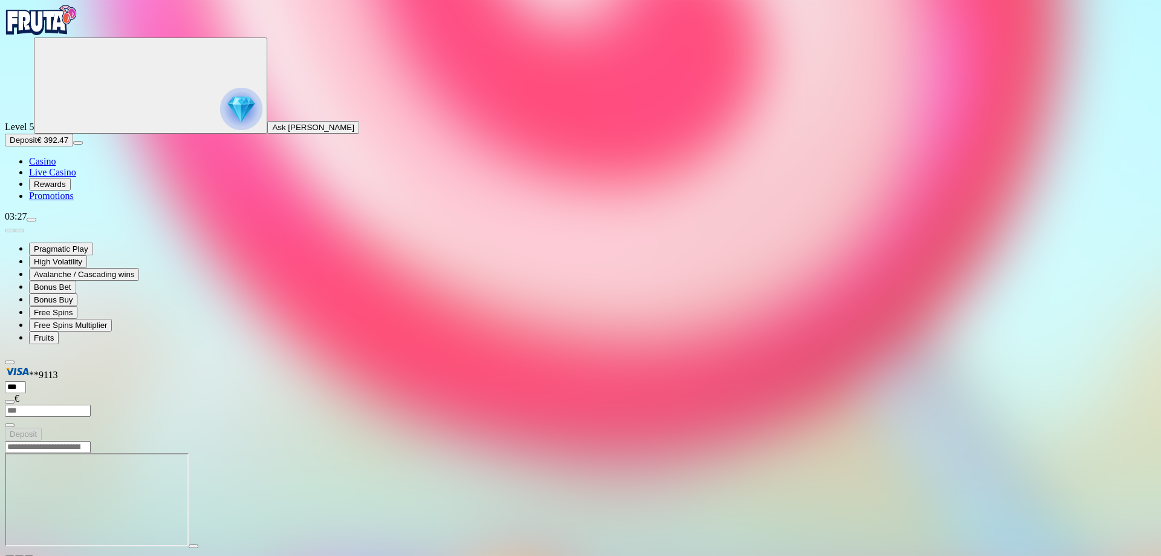
click at [73, 37] on div "Primary" at bounding box center [581, 21] width 1152 height 33
click at [71, 33] on img "Primary" at bounding box center [41, 20] width 73 height 30
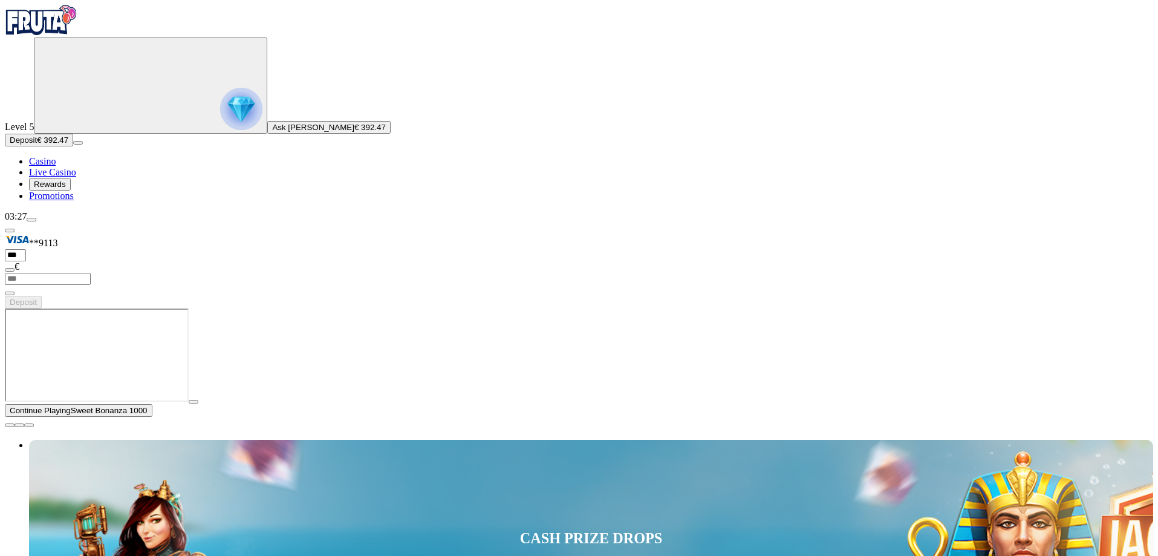
click at [31, 220] on span "menu icon" at bounding box center [31, 220] width 0 height 0
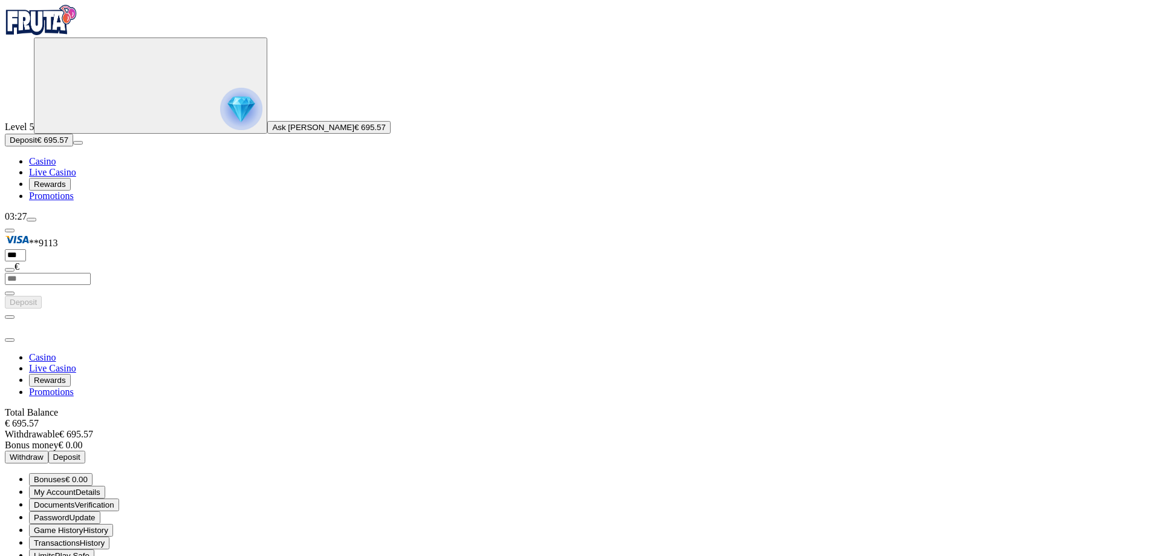
click at [44, 452] on span "Withdraw" at bounding box center [27, 456] width 34 height 9
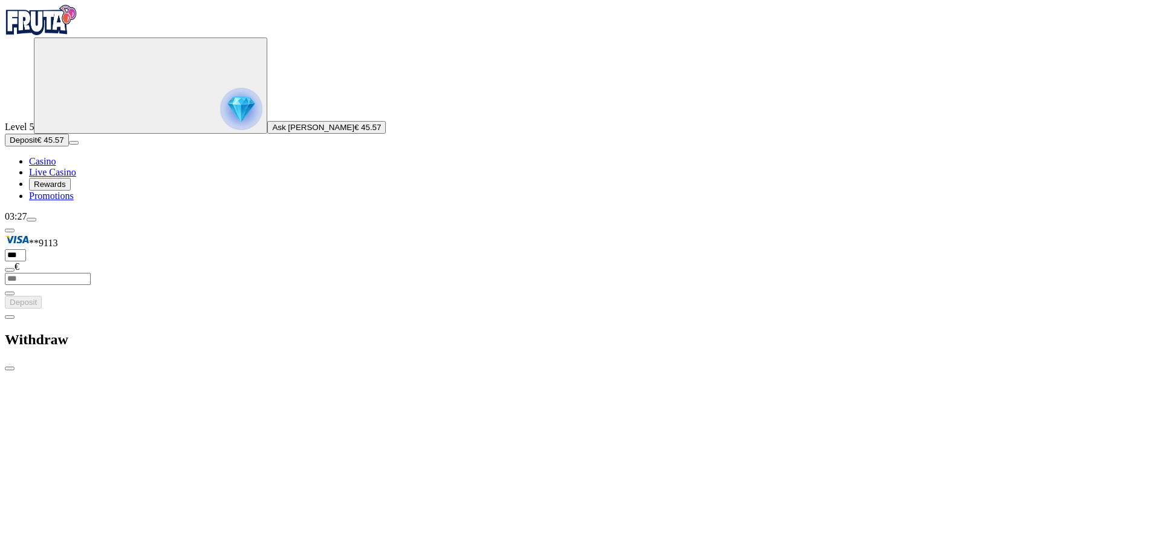
click at [56, 166] on span "Casino" at bounding box center [42, 161] width 27 height 10
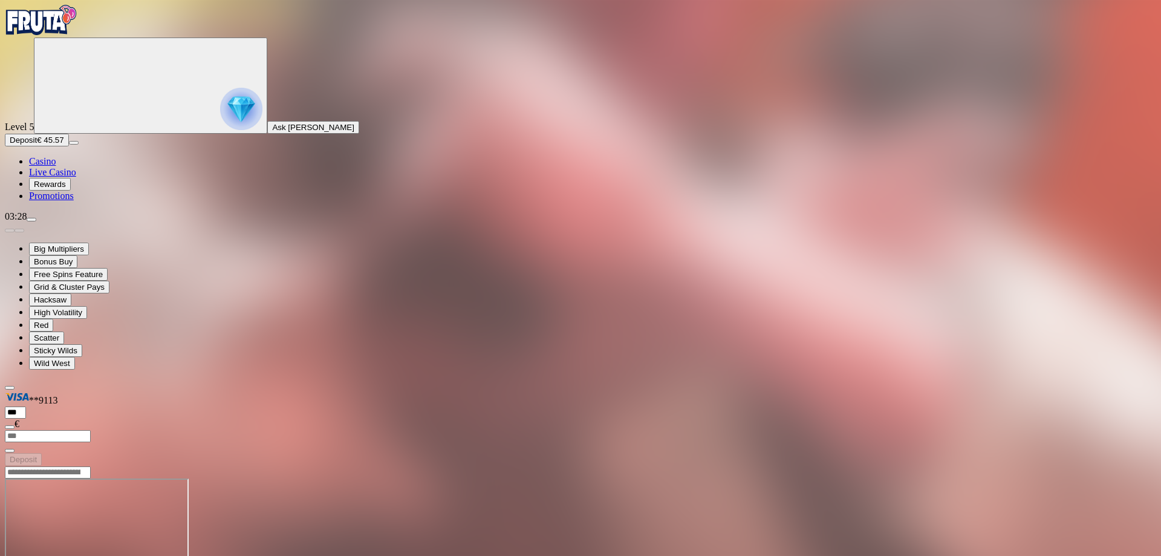
click at [91, 466] on input "Search" at bounding box center [48, 472] width 86 height 12
type input "*"
type input "******"
click at [68, 526] on link "Play Now" at bounding box center [48, 531] width 39 height 10
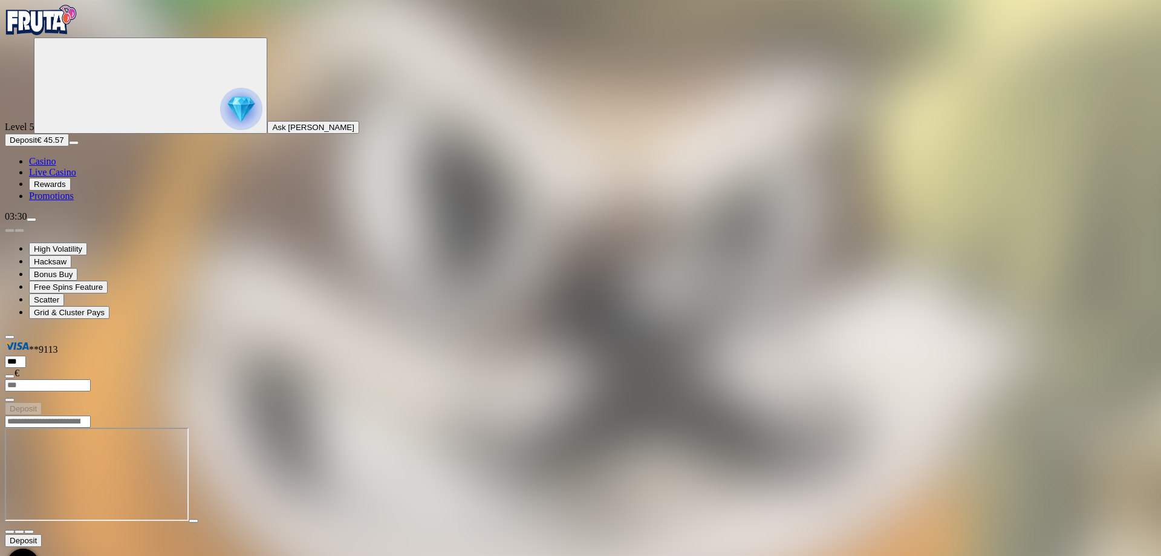
click at [52, 35] on img "Primary" at bounding box center [41, 20] width 73 height 30
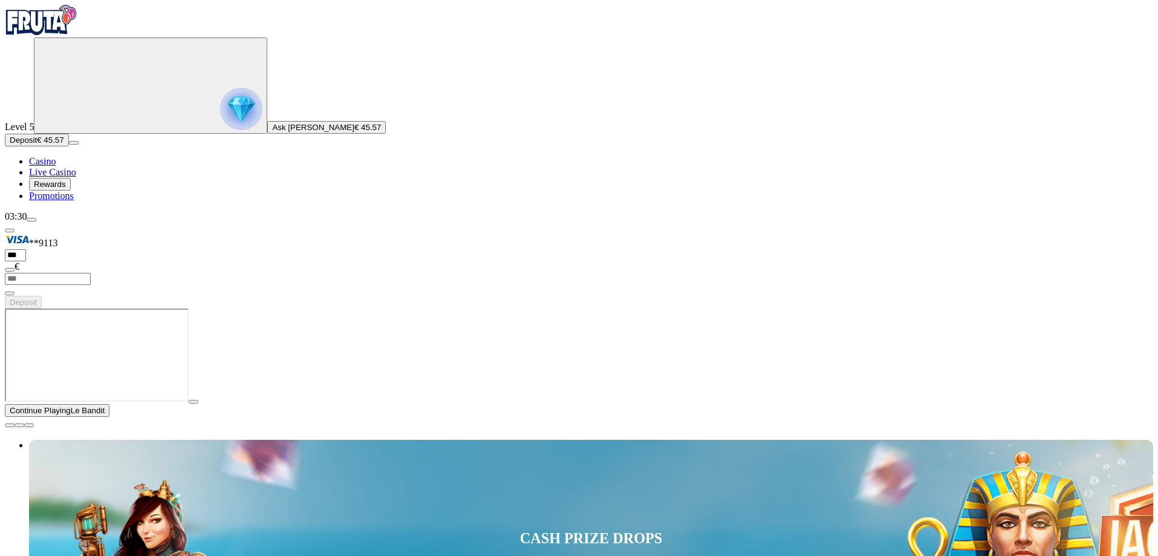
click at [10, 425] on span "close icon" at bounding box center [10, 425] width 0 height 0
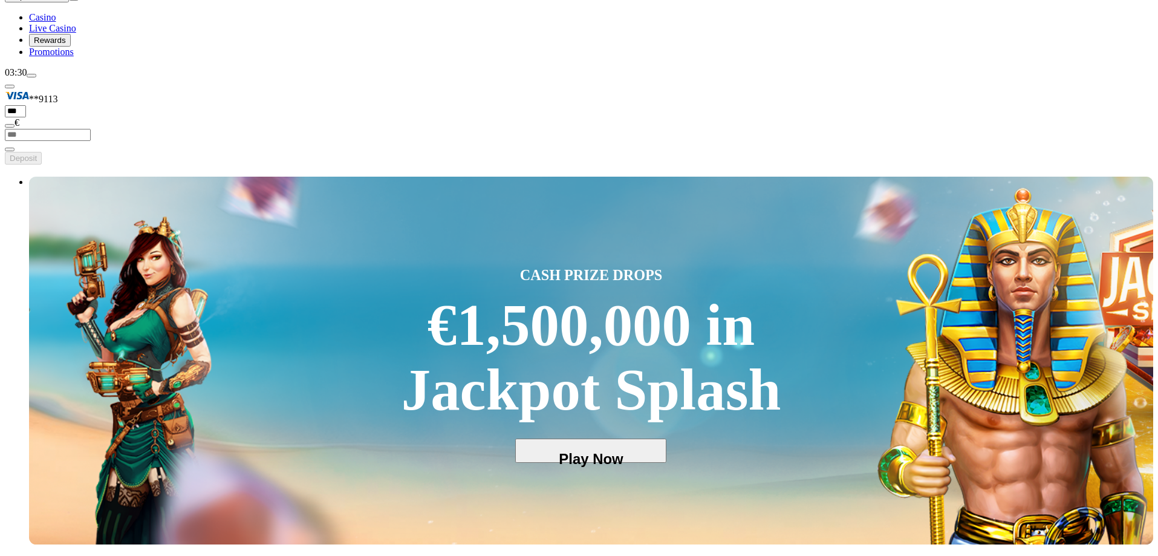
scroll to position [181, 0]
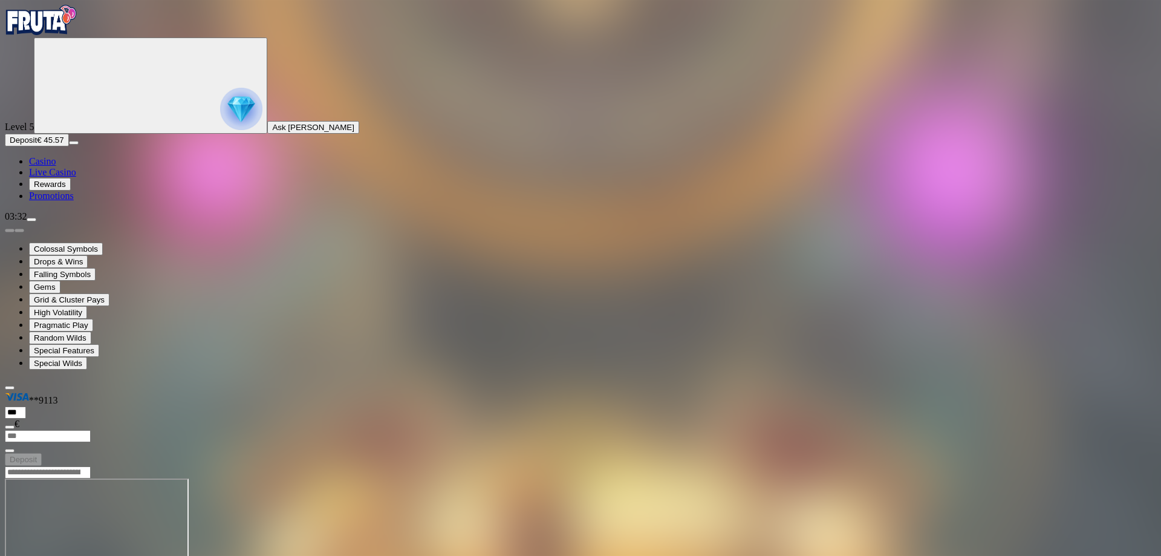
click at [91, 466] on input "Search" at bounding box center [48, 472] width 86 height 12
type input "********"
click at [68, 526] on span "Play Now" at bounding box center [48, 531] width 39 height 10
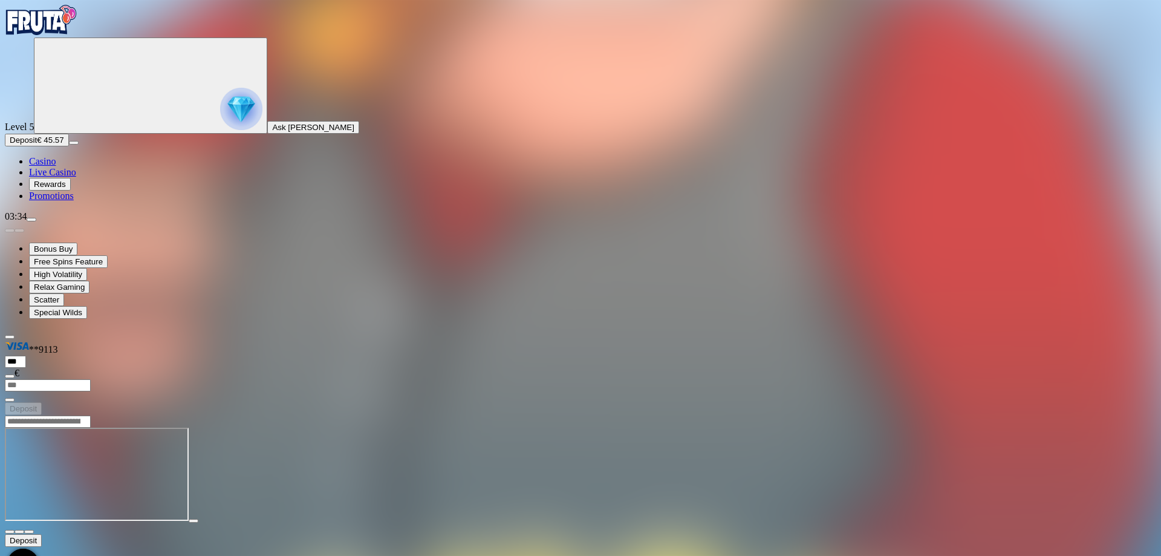
click at [91, 416] on input "Search" at bounding box center [48, 422] width 86 height 12
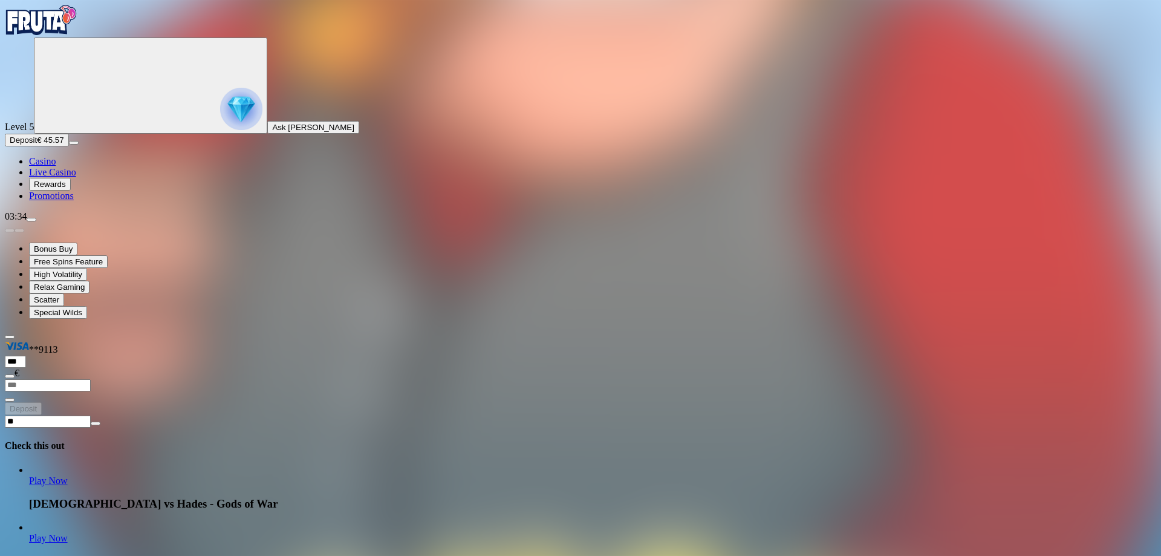
type input "**"
click at [68, 475] on link "Play Now" at bounding box center [48, 480] width 39 height 10
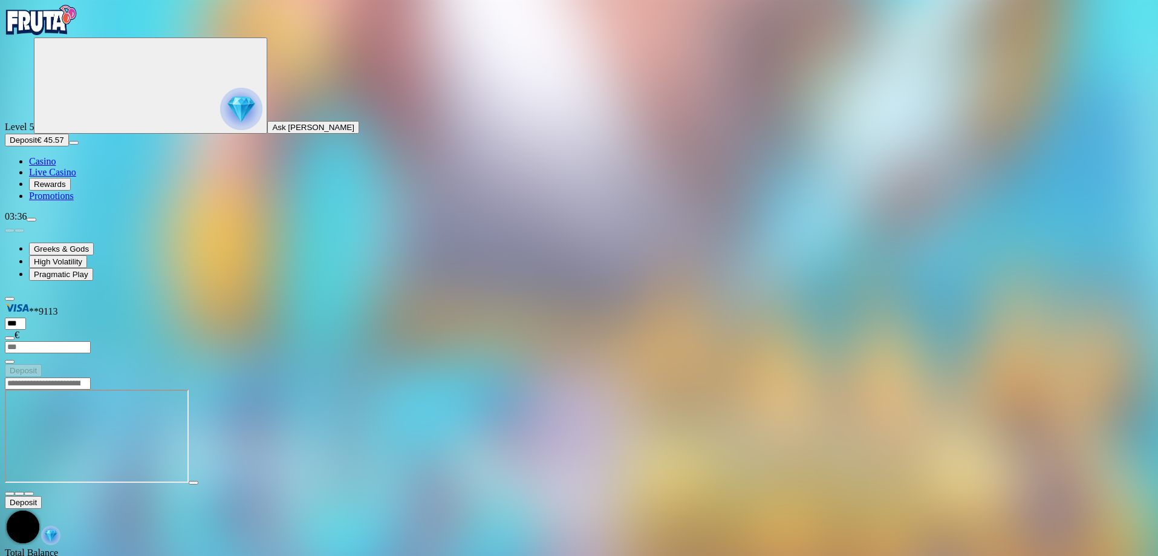
click at [77, 28] on img "Primary" at bounding box center [41, 20] width 73 height 30
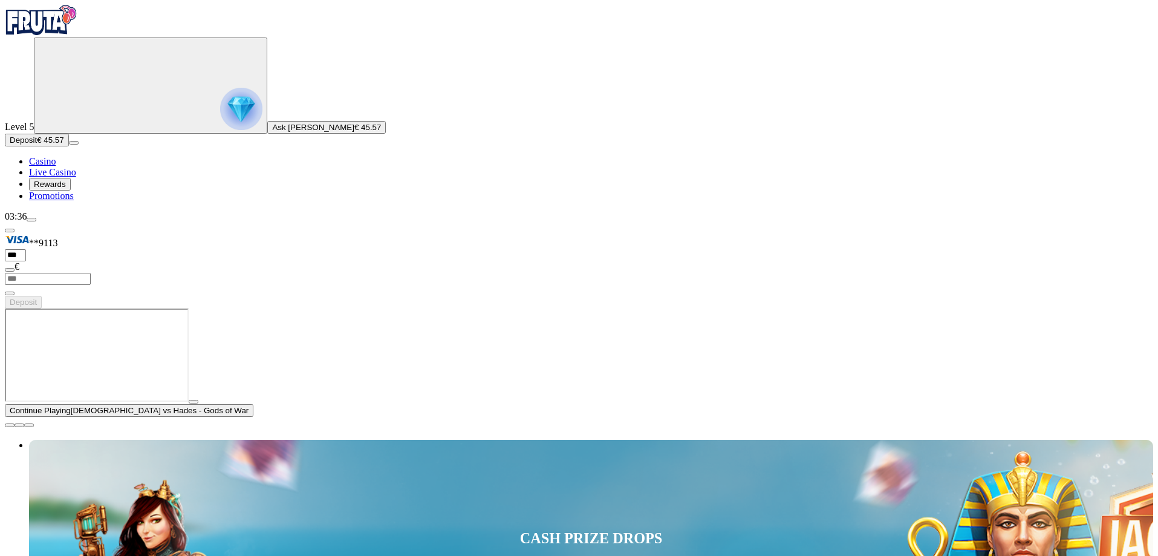
click at [10, 425] on span "close icon" at bounding box center [10, 425] width 0 height 0
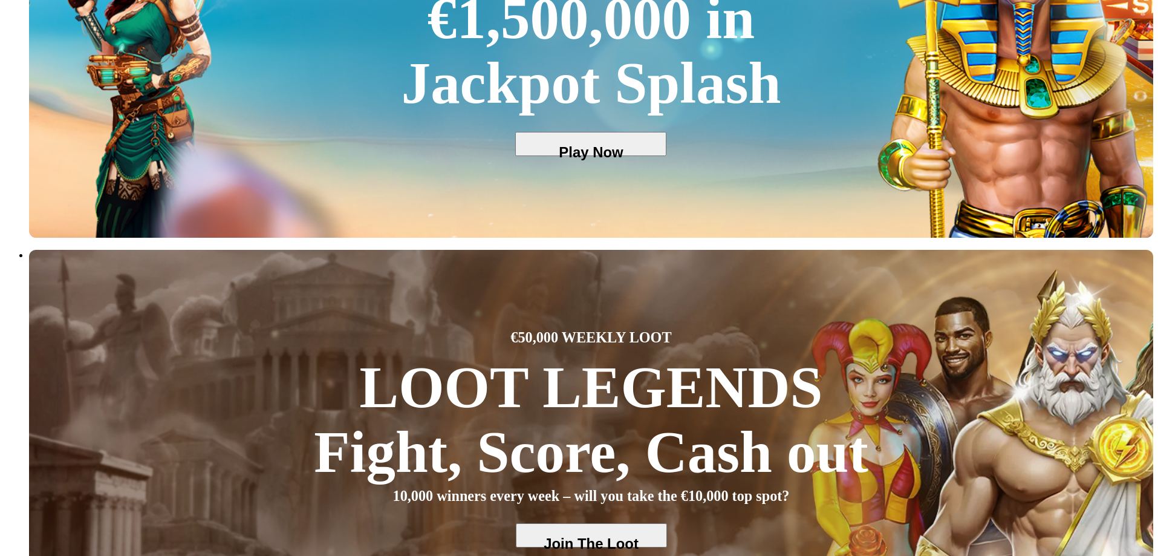
scroll to position [484, 0]
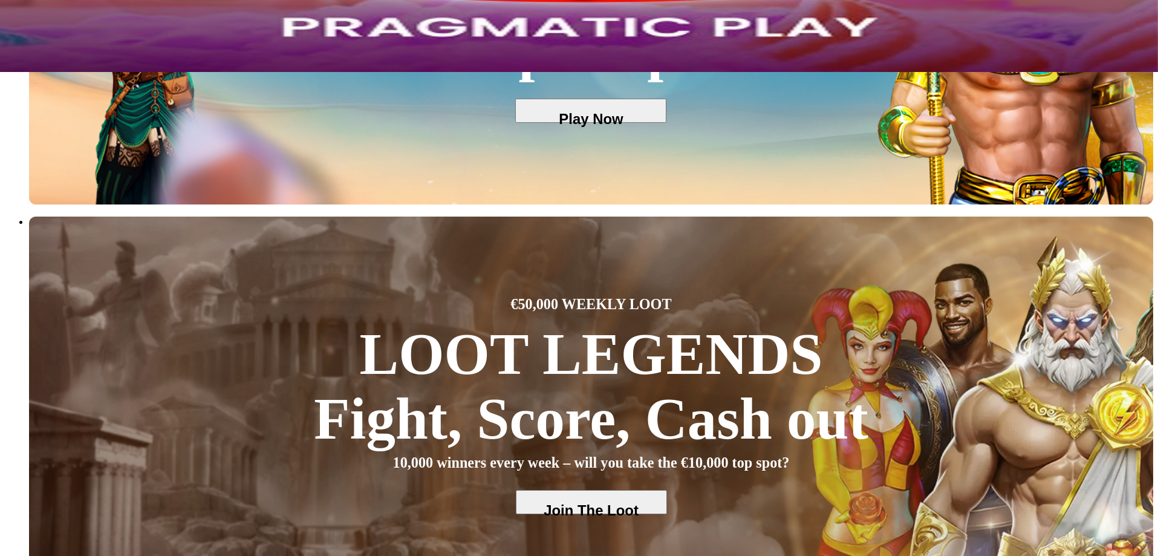
drag, startPoint x: 785, startPoint y: 220, endPoint x: 755, endPoint y: 229, distance: 31.0
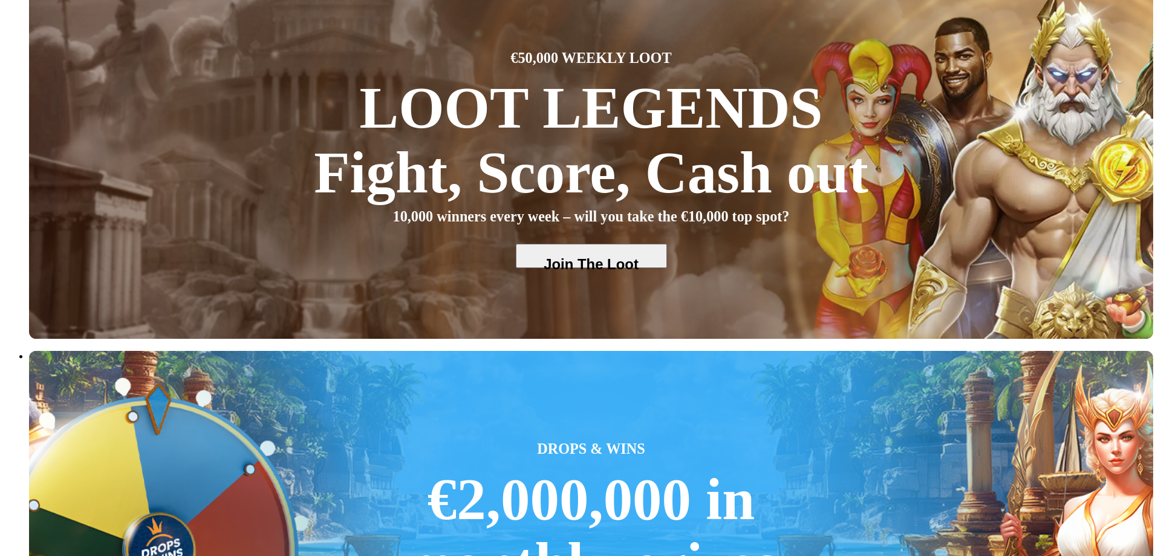
scroll to position [786, 0]
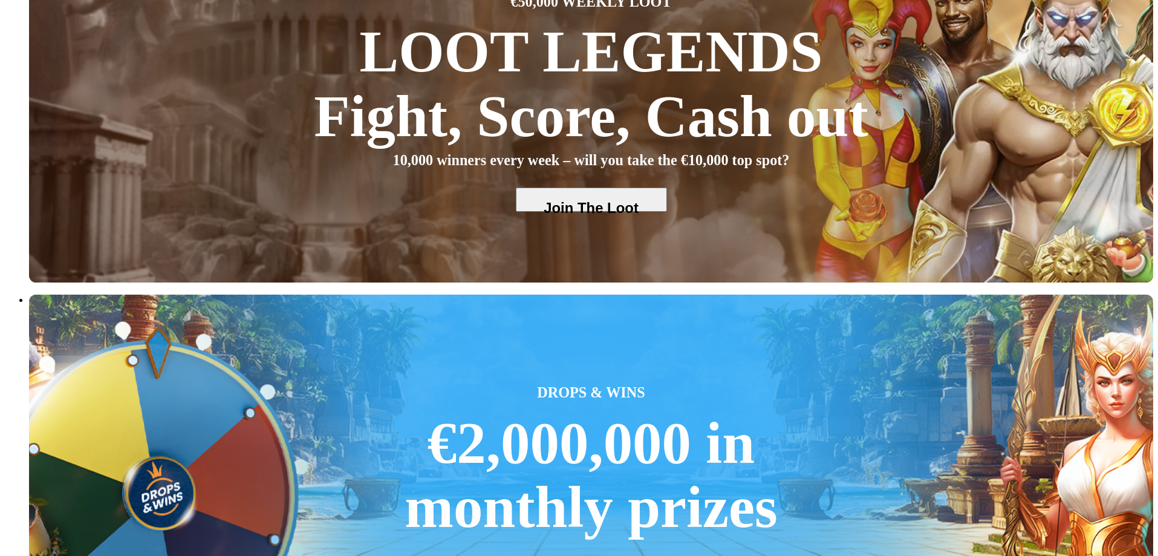
drag, startPoint x: 924, startPoint y: 340, endPoint x: 882, endPoint y: 347, distance: 42.9
drag, startPoint x: 699, startPoint y: 327, endPoint x: 832, endPoint y: 325, distance: 132.5
drag, startPoint x: 919, startPoint y: 318, endPoint x: 598, endPoint y: 319, distance: 321.2
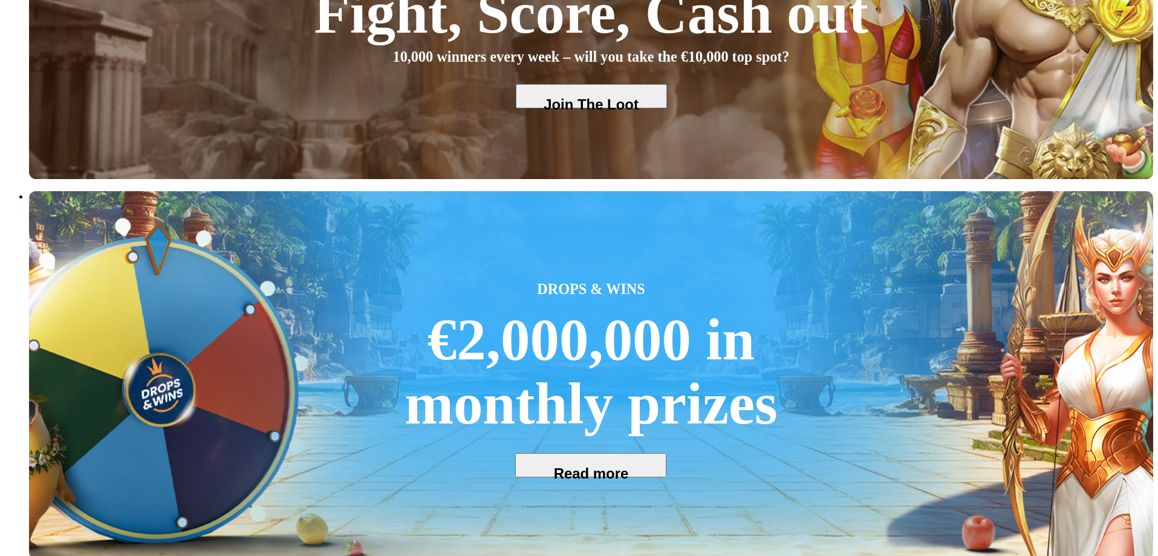
scroll to position [907, 0]
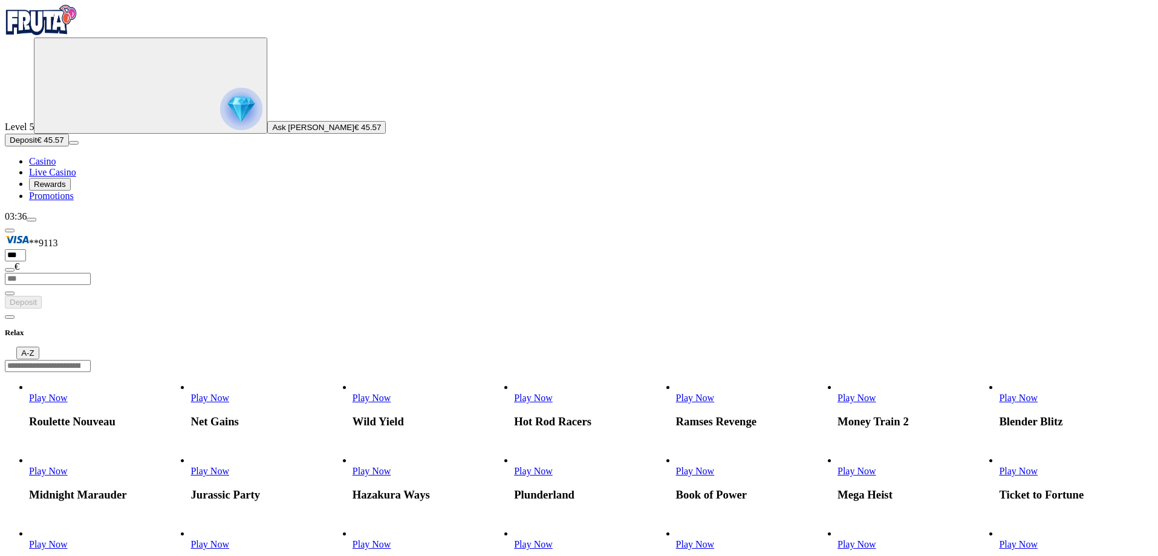
click at [205, 308] on div "Relax A-Z" at bounding box center [579, 333] width 1149 height 51
click at [10, 317] on span "chevron-left icon" at bounding box center [10, 317] width 0 height 0
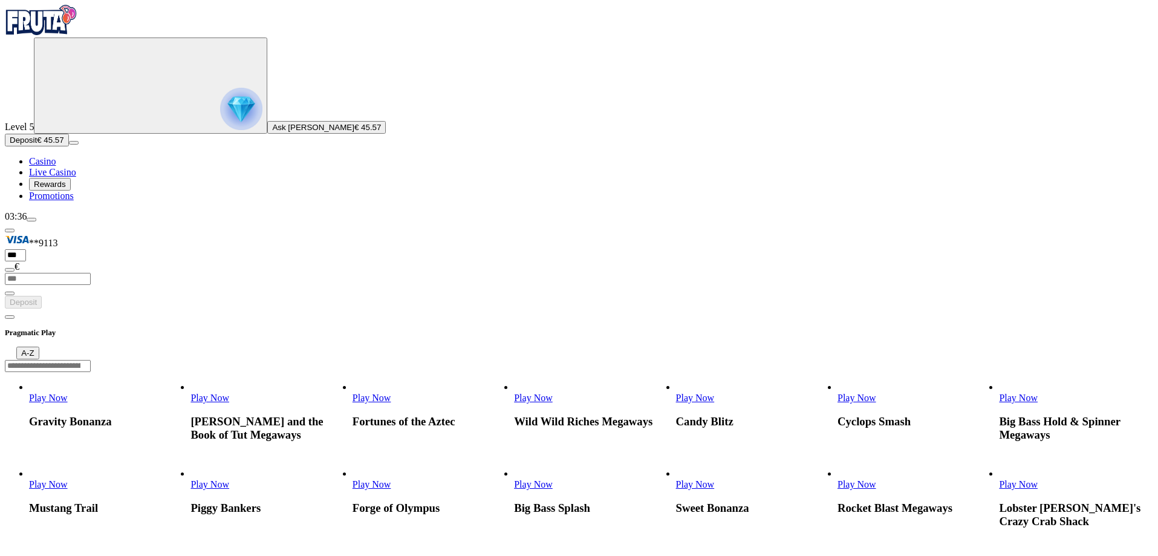
click at [91, 360] on input "Search" at bounding box center [48, 366] width 86 height 12
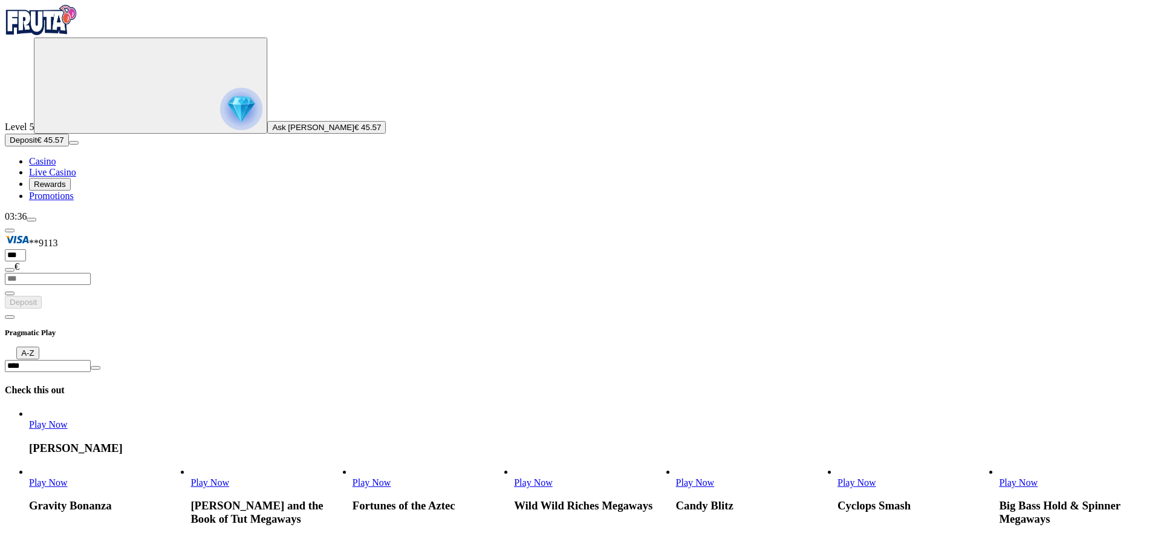
type input "****"
click at [68, 419] on link "Play Now" at bounding box center [48, 424] width 39 height 10
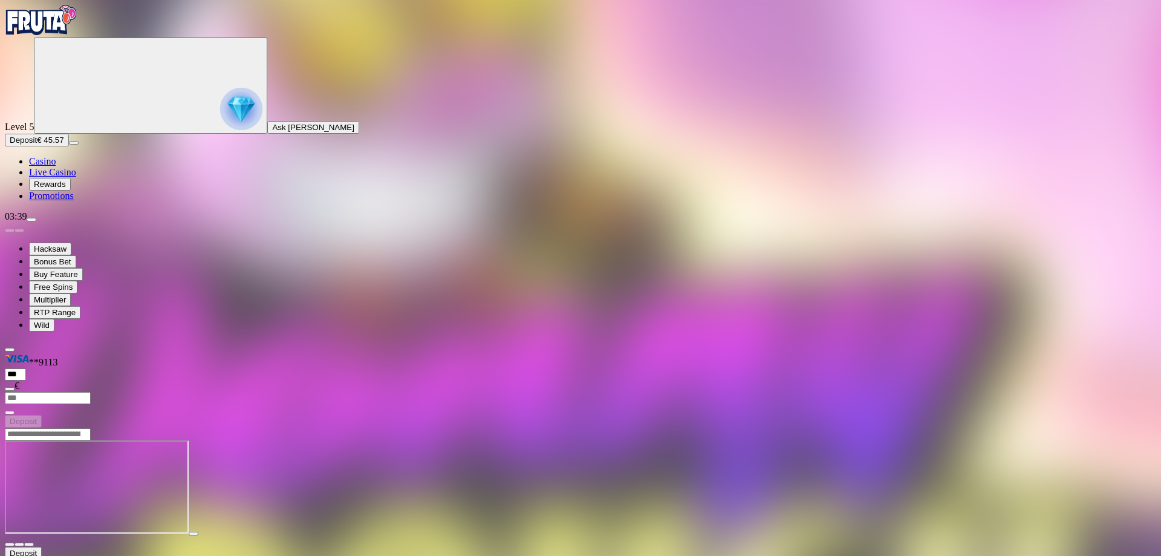
click at [31, 220] on span "menu icon" at bounding box center [31, 220] width 0 height 0
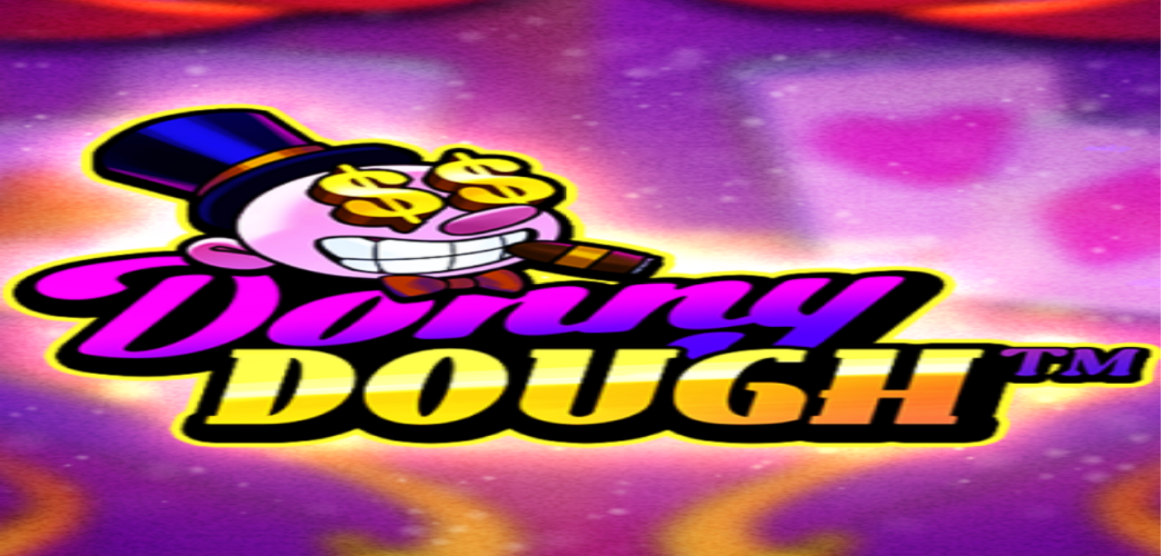
drag, startPoint x: 91, startPoint y: 69, endPoint x: 59, endPoint y: 24, distance: 55.1
click at [87, 62] on nav "Level 5 Ask [PERSON_NAME] Deposit € 650.04 Casino Live Casino Rewards Promotions" at bounding box center [581, 103] width 1152 height 197
click at [59, 24] on img "Primary" at bounding box center [41, 20] width 73 height 30
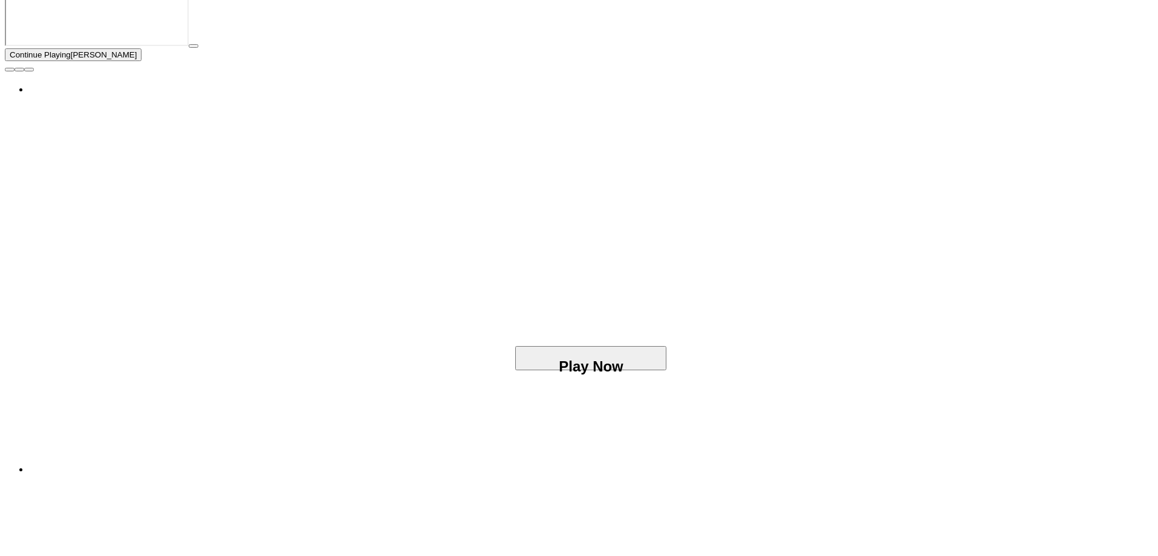
scroll to position [363, 0]
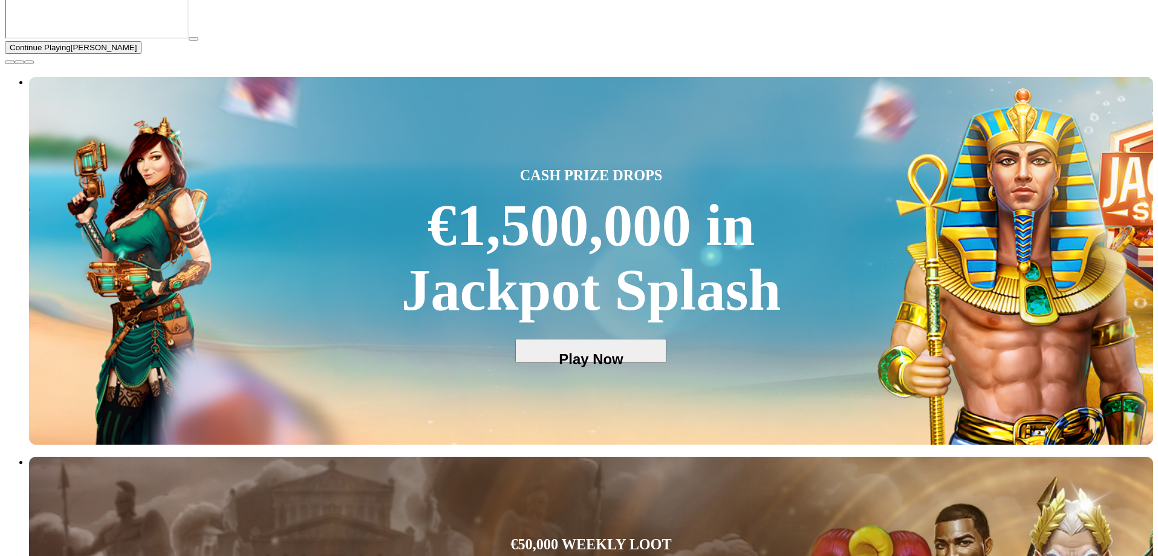
drag, startPoint x: 724, startPoint y: 155, endPoint x: 423, endPoint y: 183, distance: 302.5
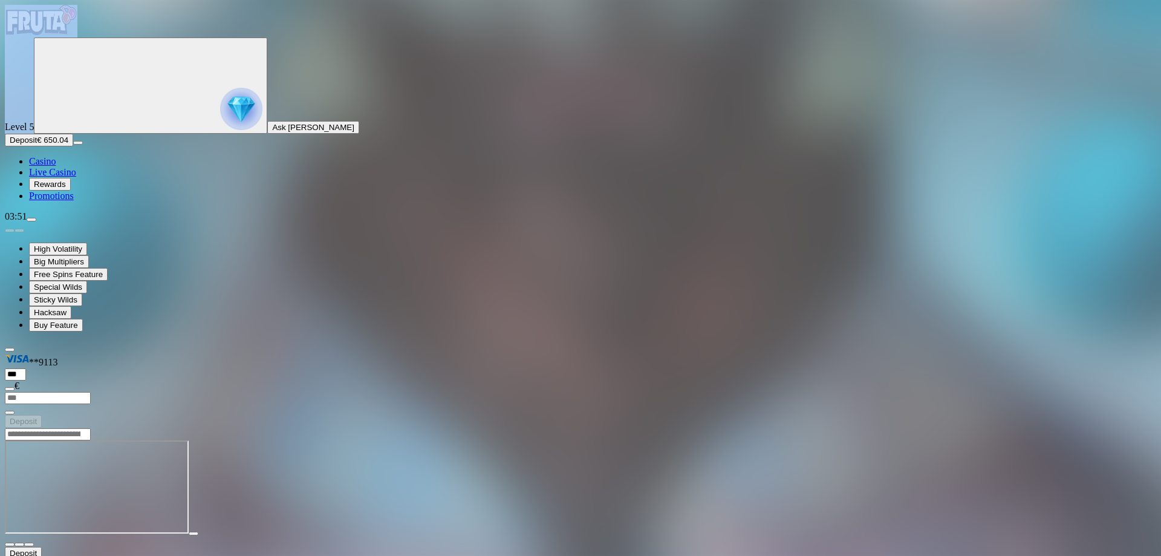
click at [72, 34] on img "Primary" at bounding box center [41, 20] width 73 height 30
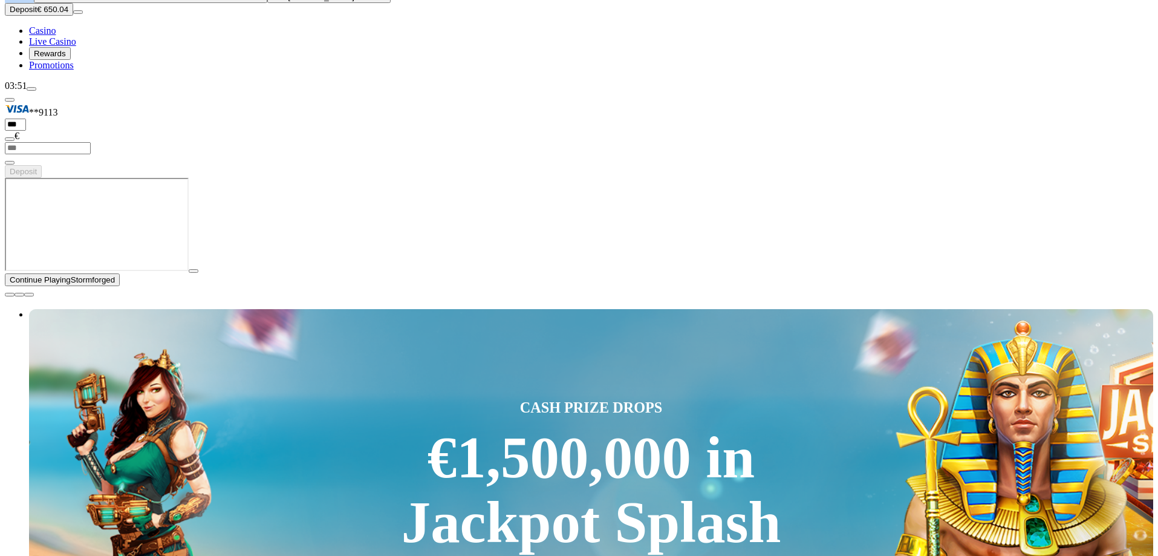
scroll to position [181, 0]
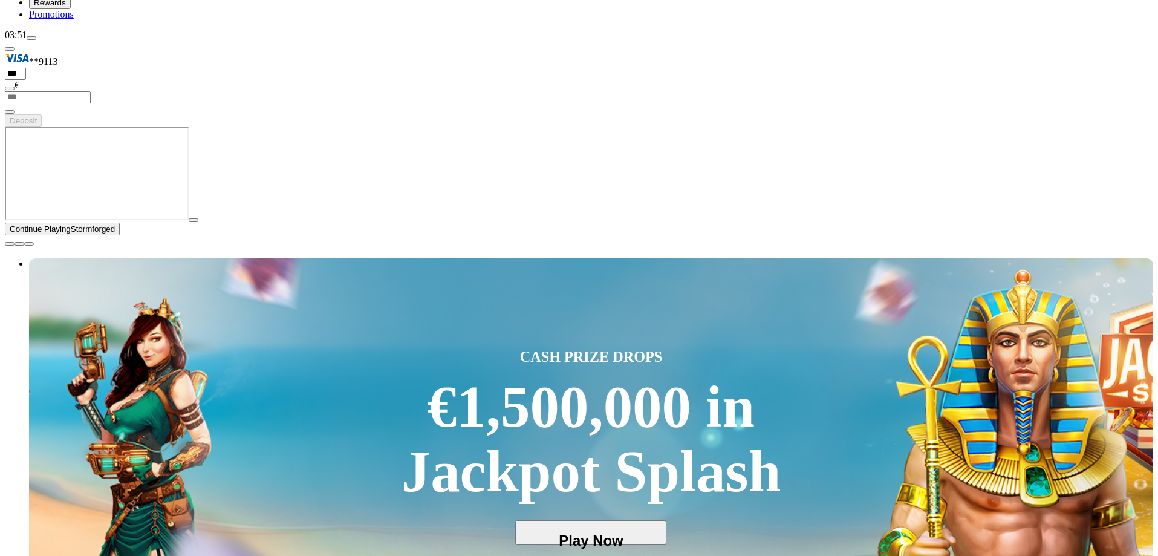
click at [10, 244] on span "close icon" at bounding box center [10, 244] width 0 height 0
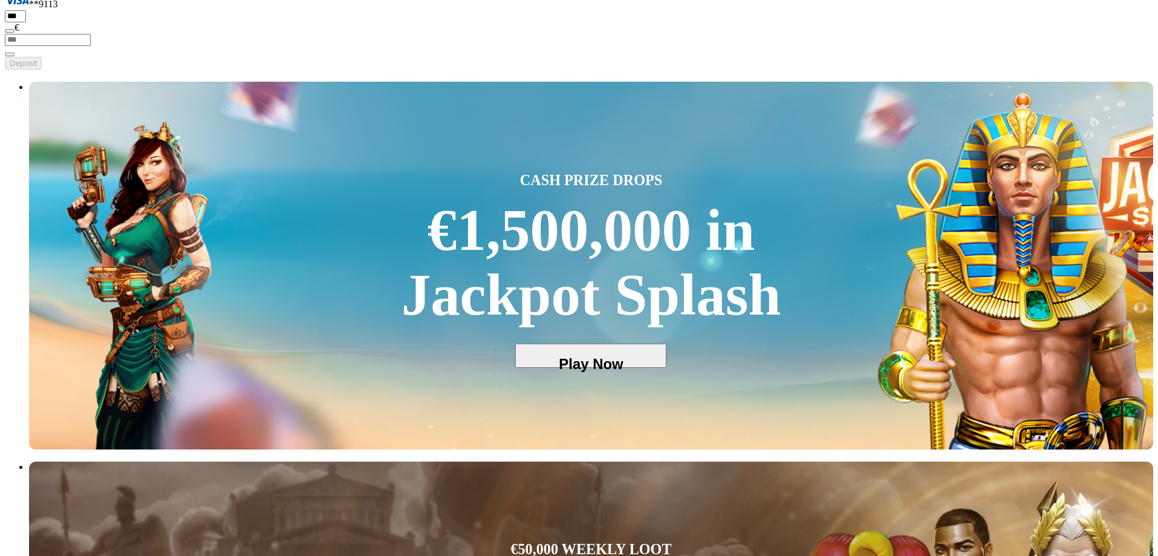
scroll to position [242, 0]
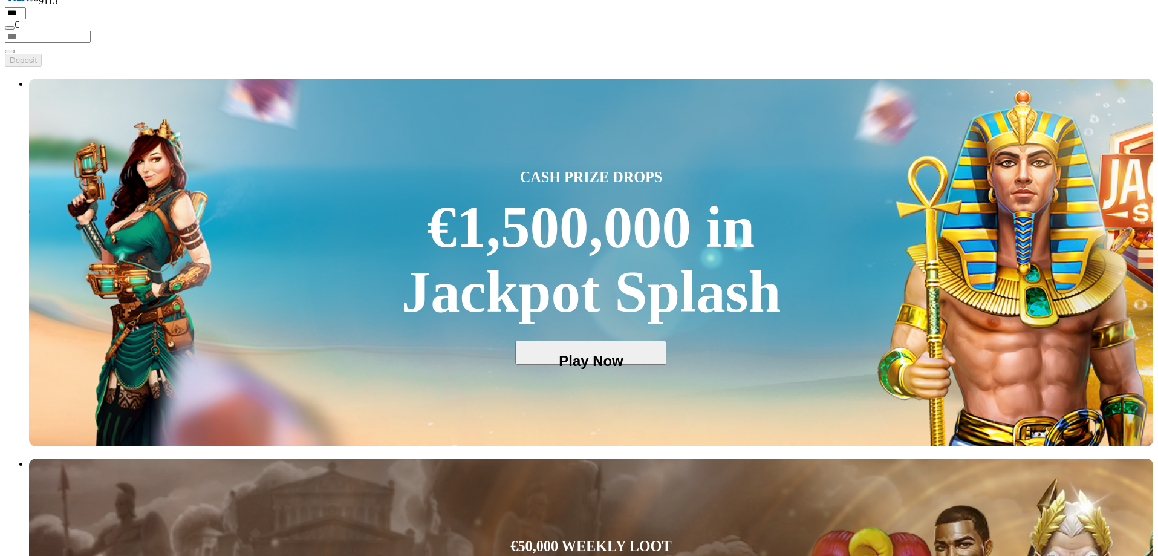
drag, startPoint x: 995, startPoint y: 251, endPoint x: 665, endPoint y: 253, distance: 330.2
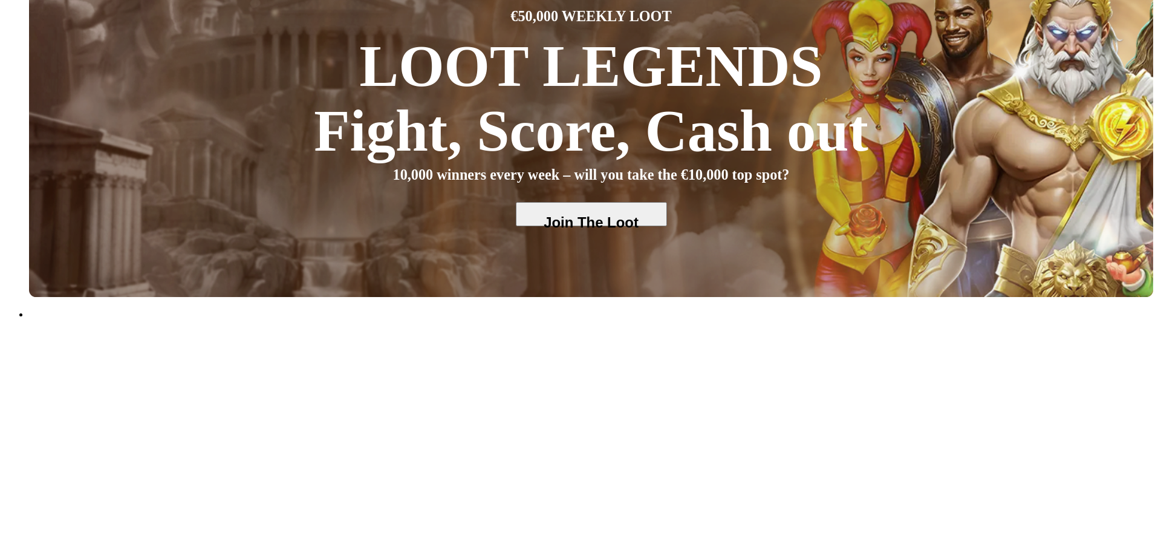
scroll to position [786, 0]
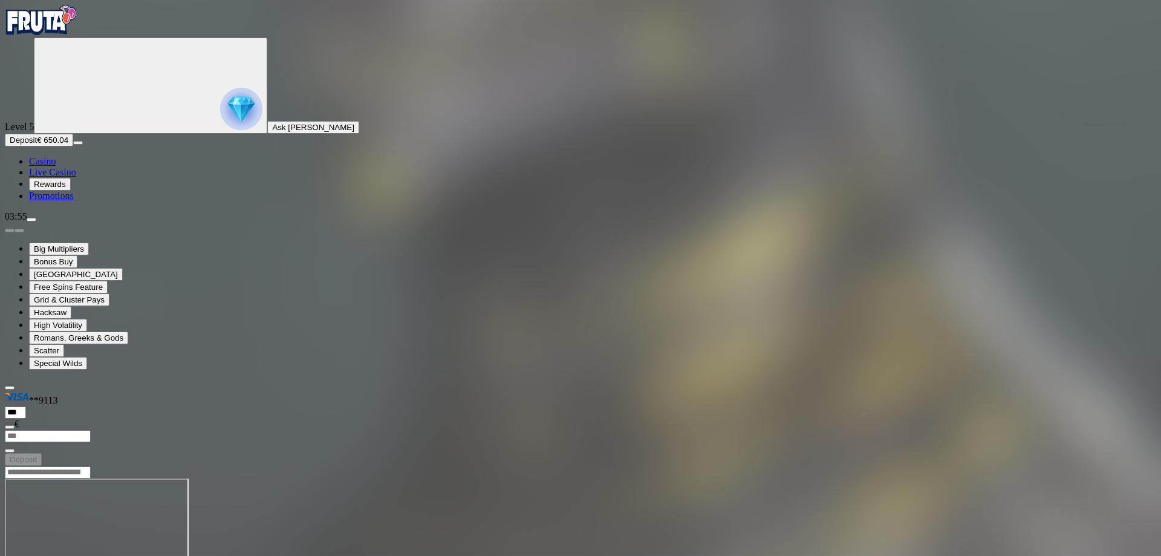
click at [75, 35] on img "Primary" at bounding box center [41, 20] width 73 height 30
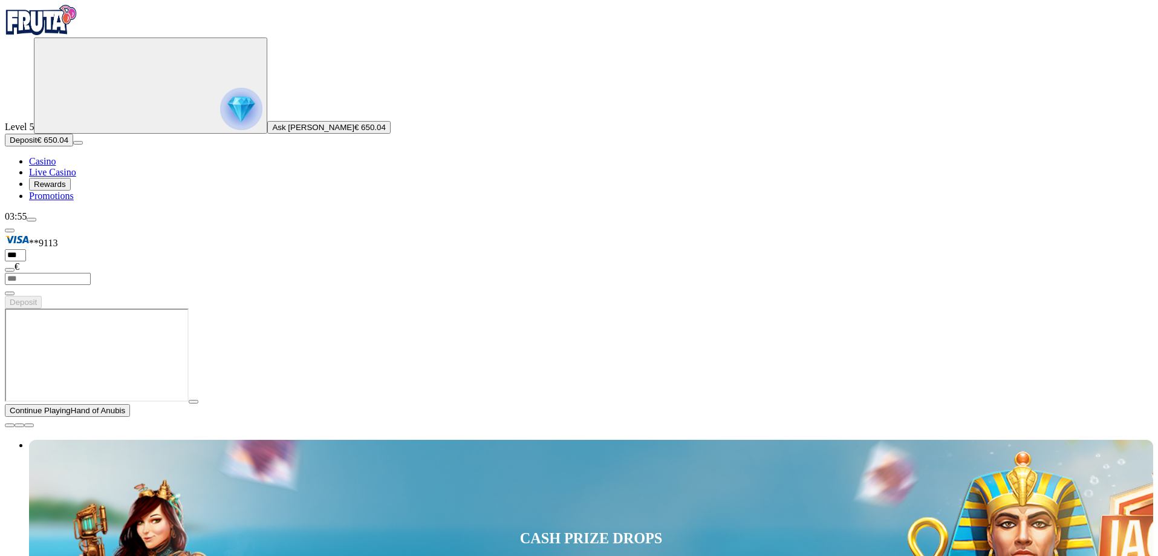
click at [10, 425] on span "close icon" at bounding box center [10, 425] width 0 height 0
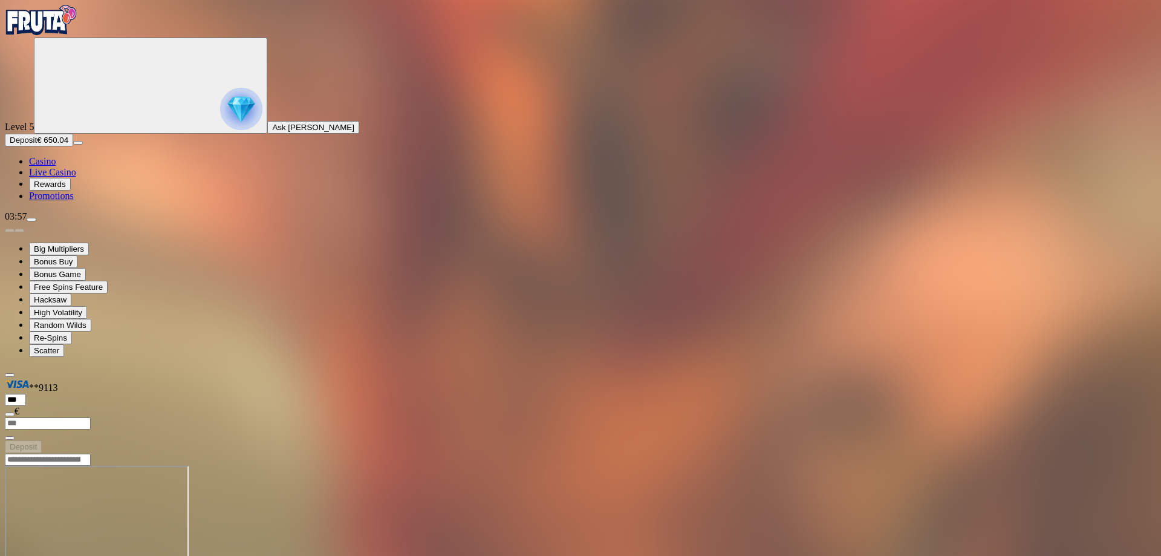
click at [77, 35] on img "Primary" at bounding box center [41, 20] width 73 height 30
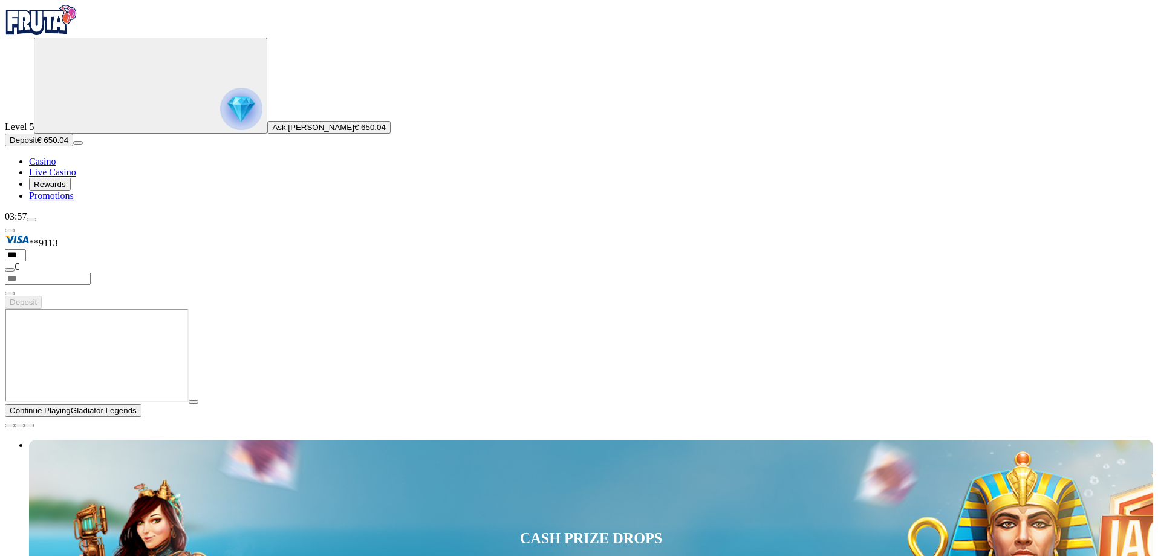
click at [10, 425] on span "close icon" at bounding box center [10, 425] width 0 height 0
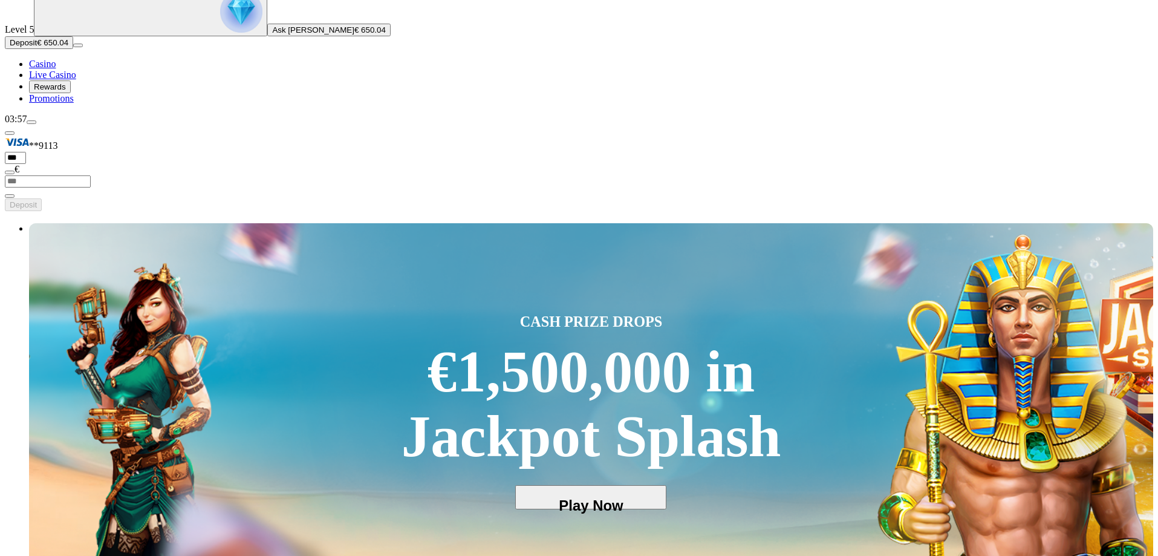
scroll to position [121, 0]
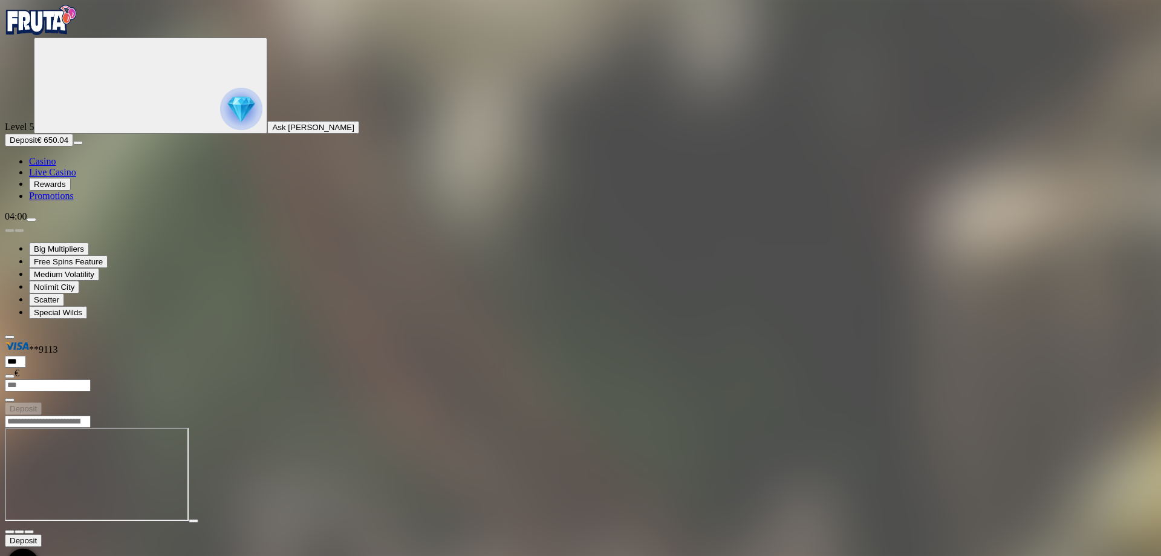
click at [71, 35] on img "Primary" at bounding box center [41, 20] width 73 height 30
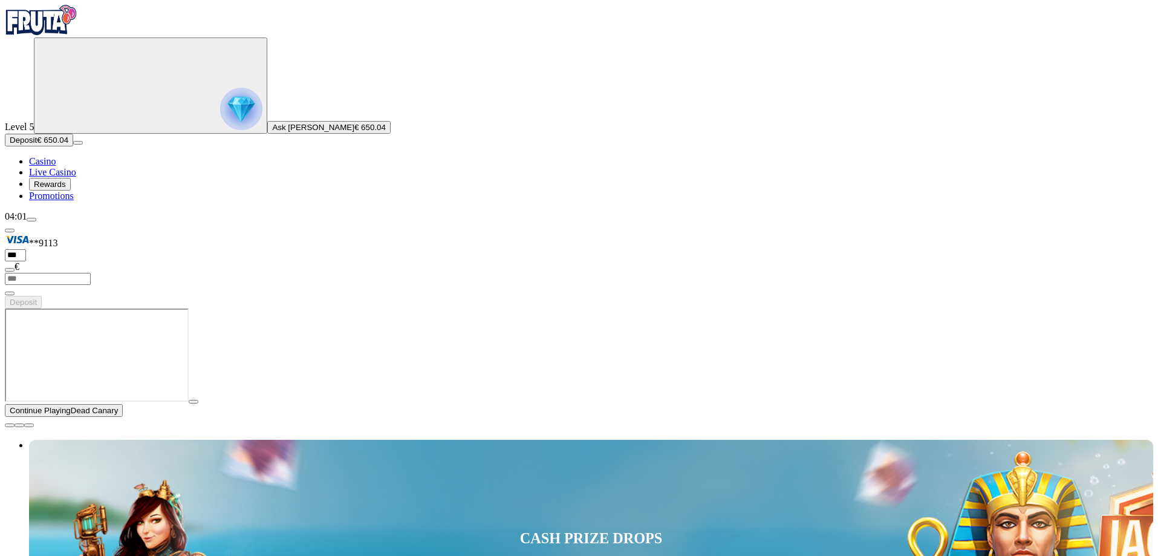
click at [10, 425] on span "close icon" at bounding box center [10, 425] width 0 height 0
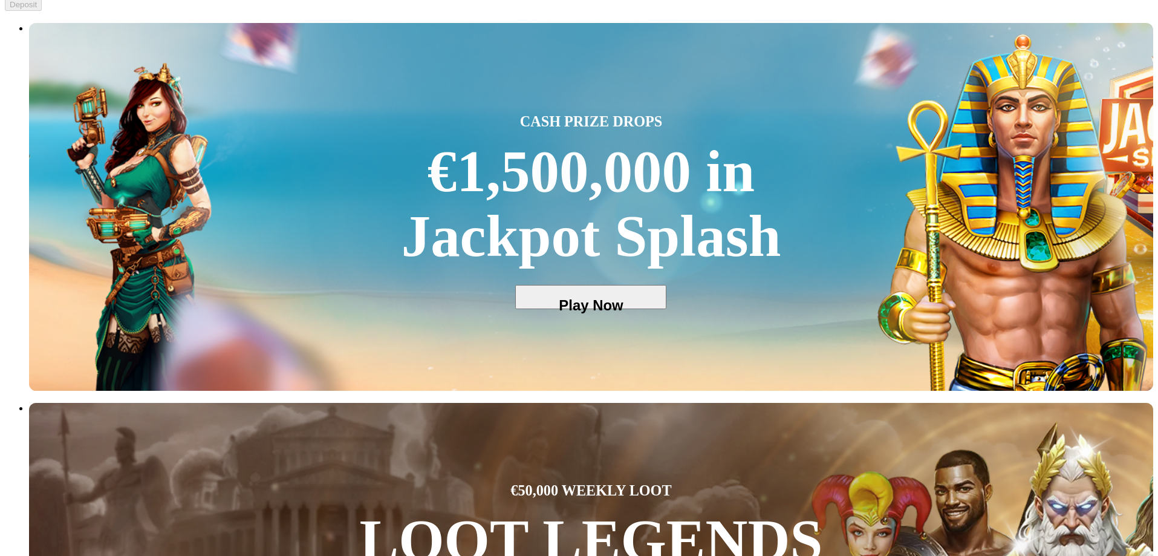
scroll to position [302, 0]
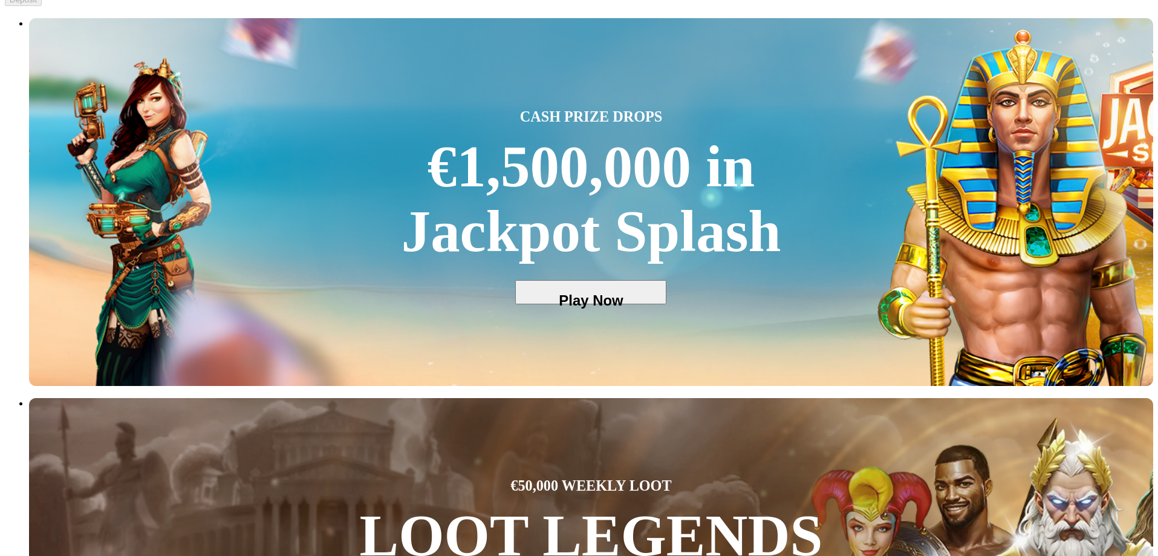
type input "**********"
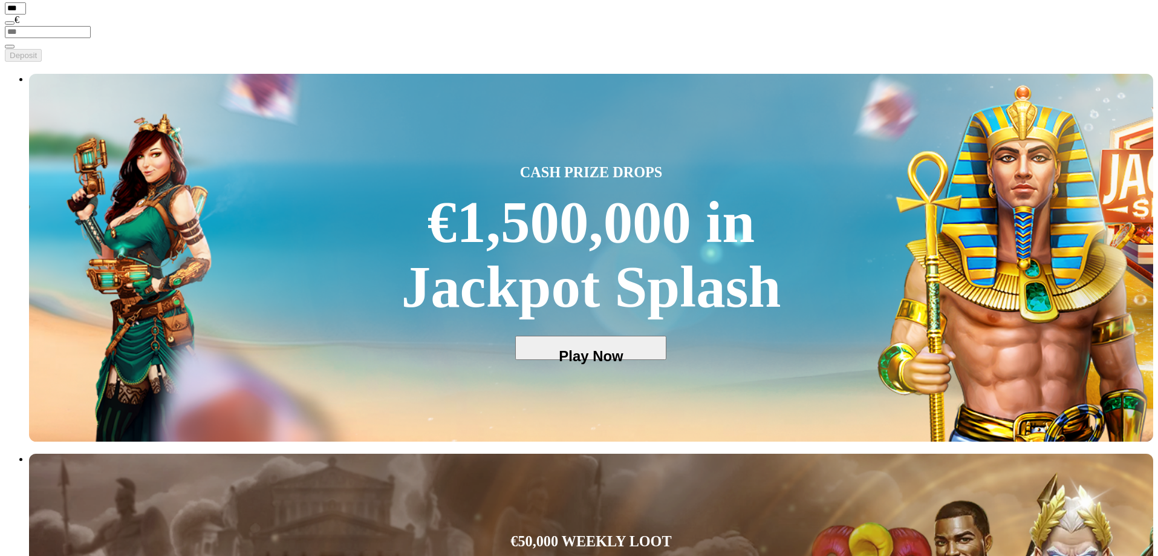
scroll to position [242, 0]
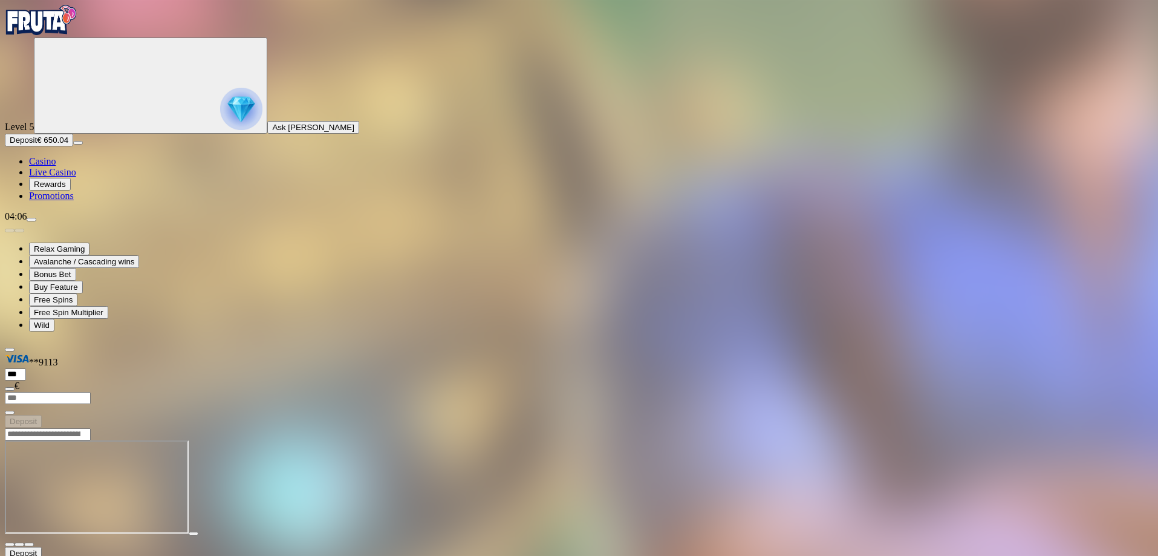
click at [56, 166] on span "Casino" at bounding box center [42, 161] width 27 height 10
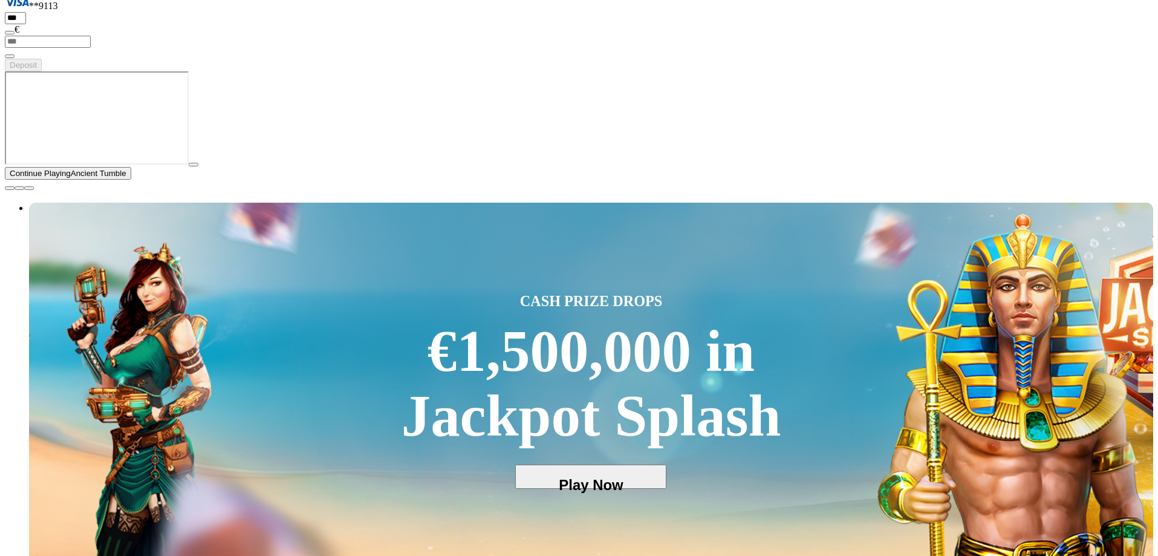
scroll to position [242, 0]
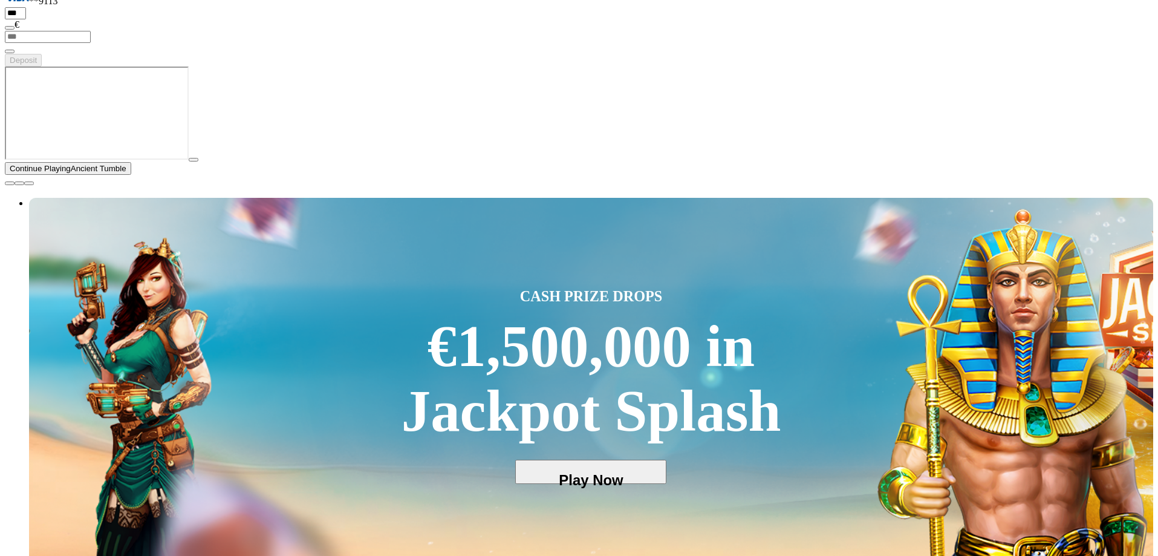
drag, startPoint x: 1057, startPoint y: 283, endPoint x: 630, endPoint y: 305, distance: 428.2
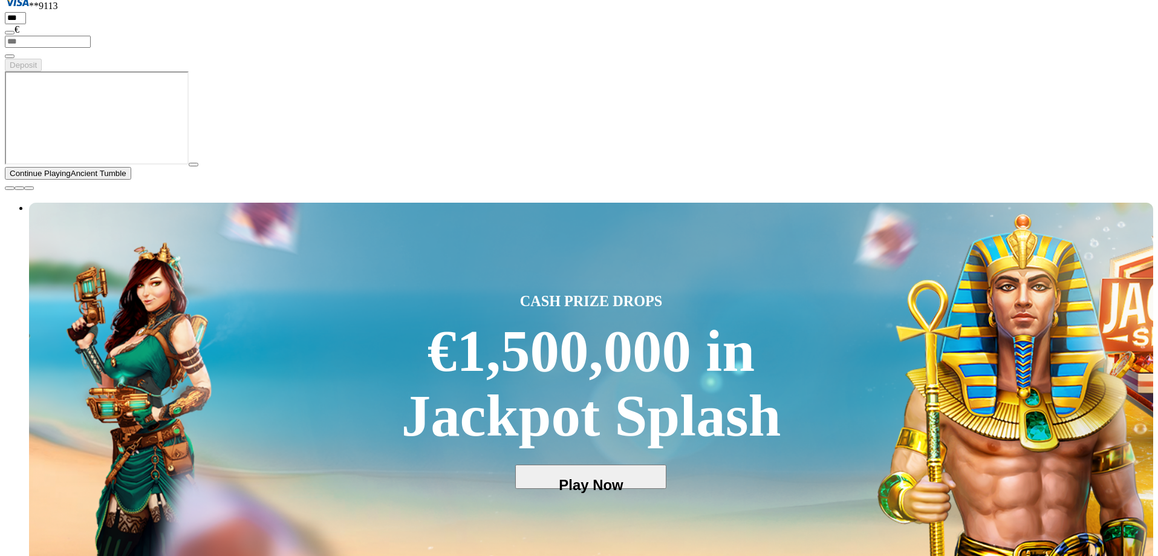
scroll to position [242, 0]
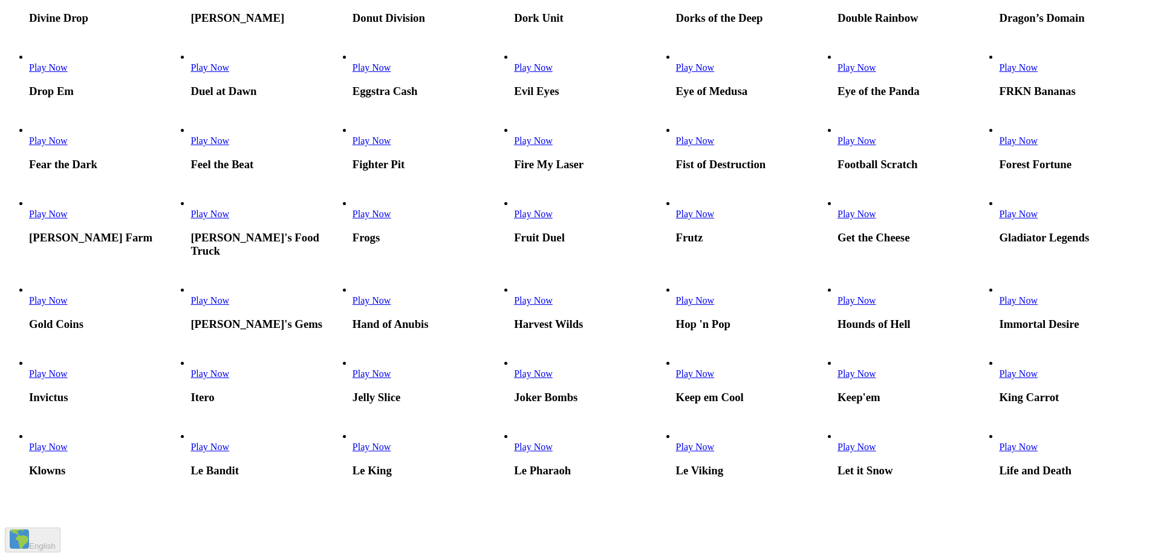
scroll to position [968, 0]
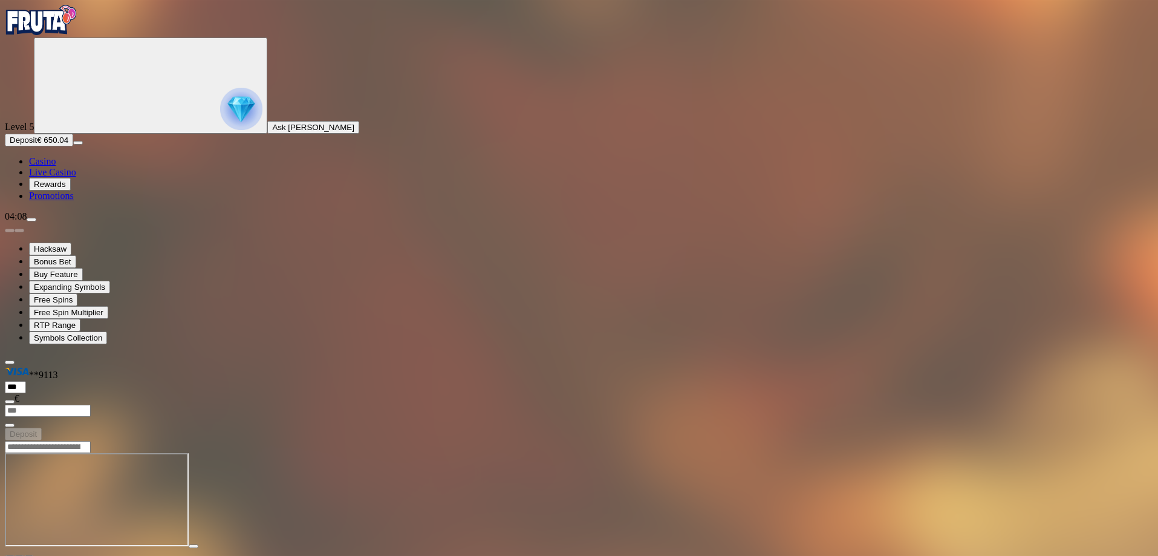
click at [74, 35] on img "Primary" at bounding box center [41, 20] width 73 height 30
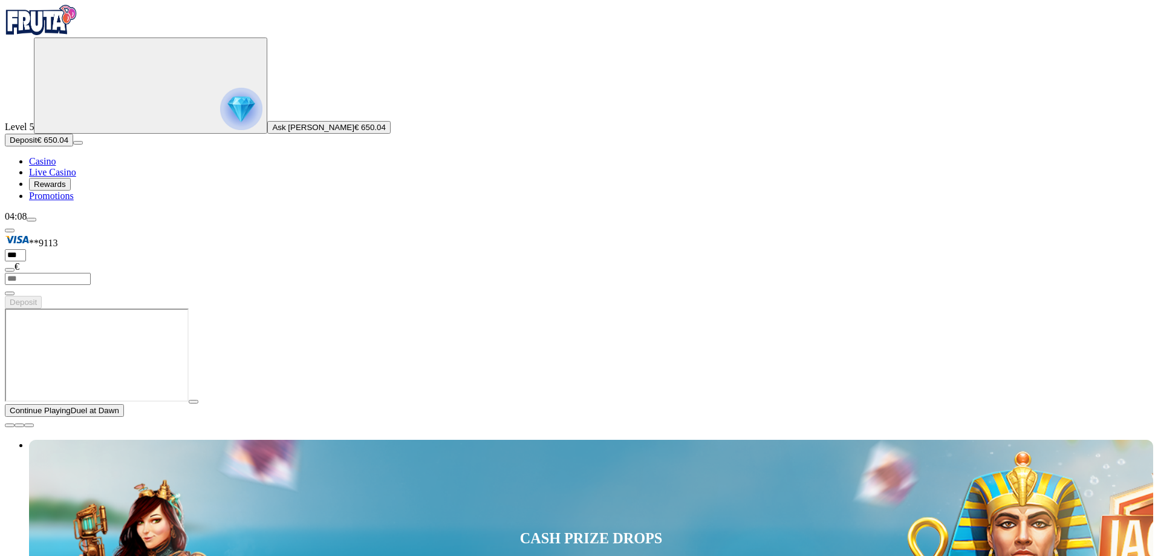
type input "****"
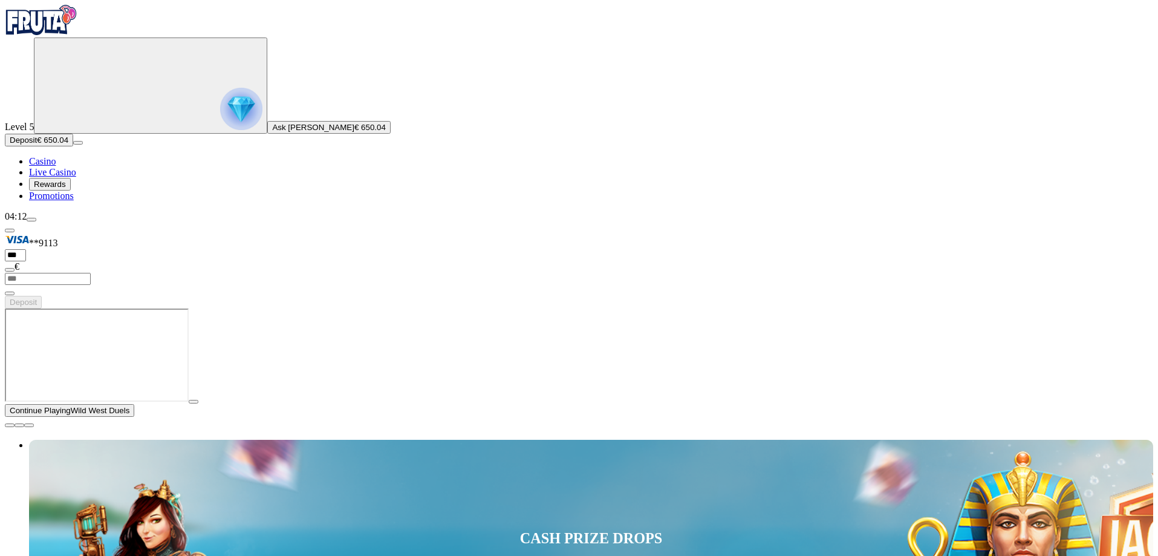
type input "******"
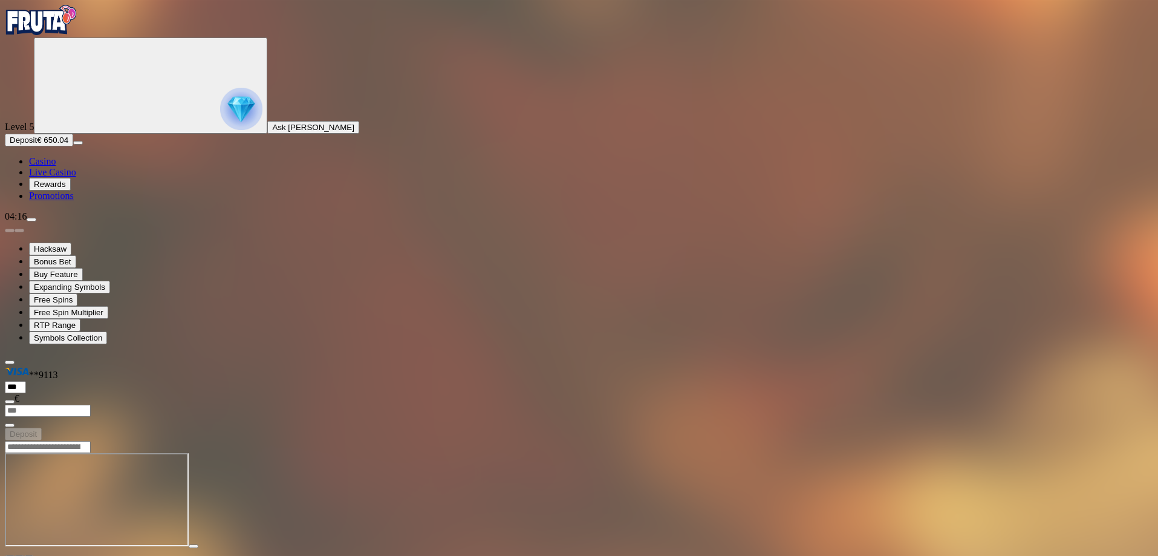
click at [204, 440] on div at bounding box center [579, 499] width 1149 height 119
click at [77, 32] on img "Primary" at bounding box center [41, 20] width 73 height 30
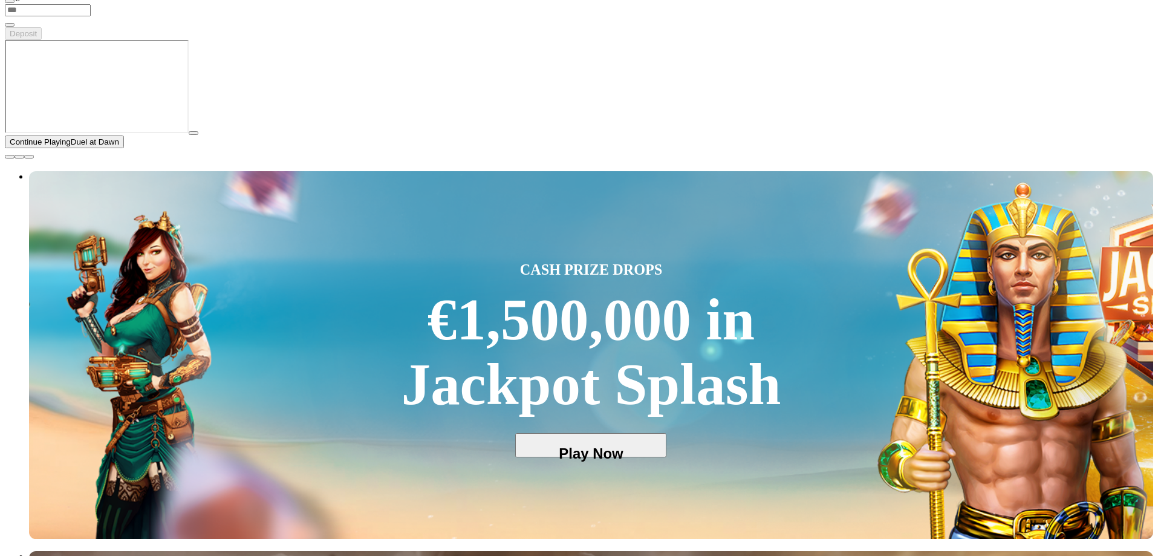
scroll to position [302, 0]
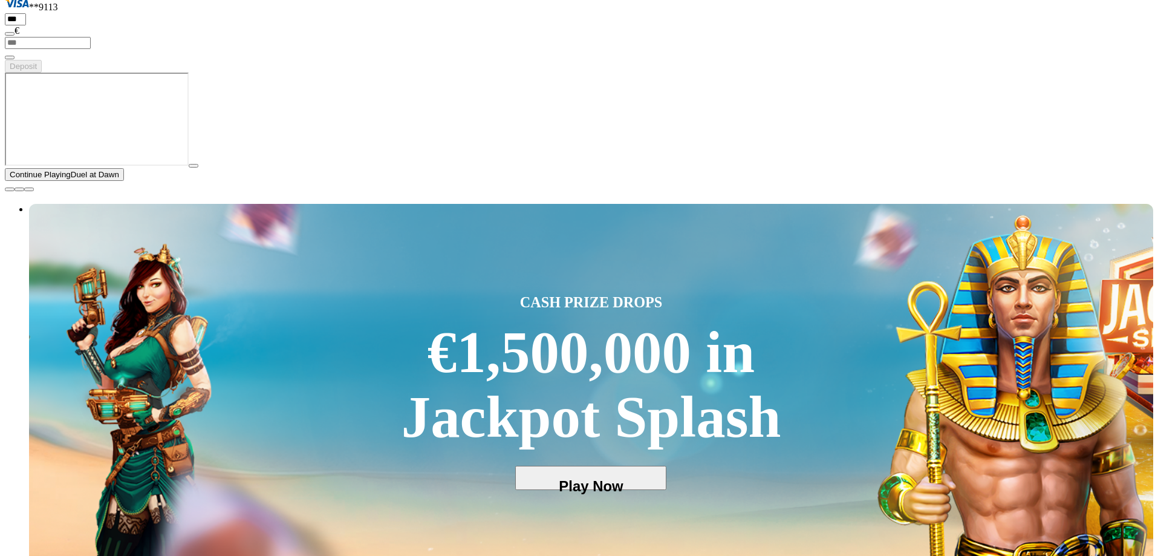
scroll to position [302, 0]
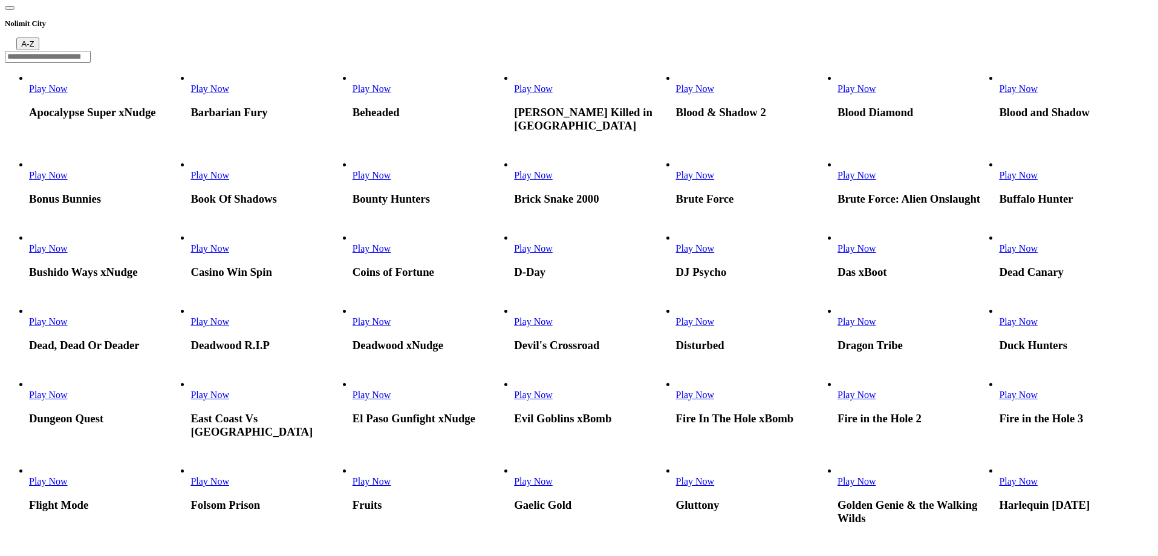
scroll to position [423, 0]
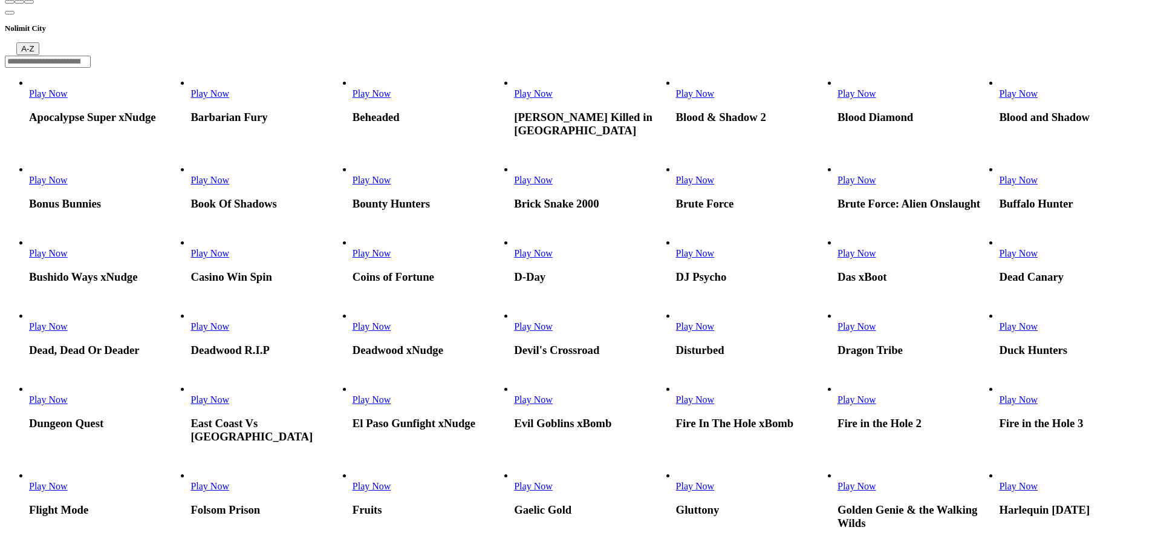
click at [715, 321] on link "Play Now" at bounding box center [695, 326] width 39 height 10
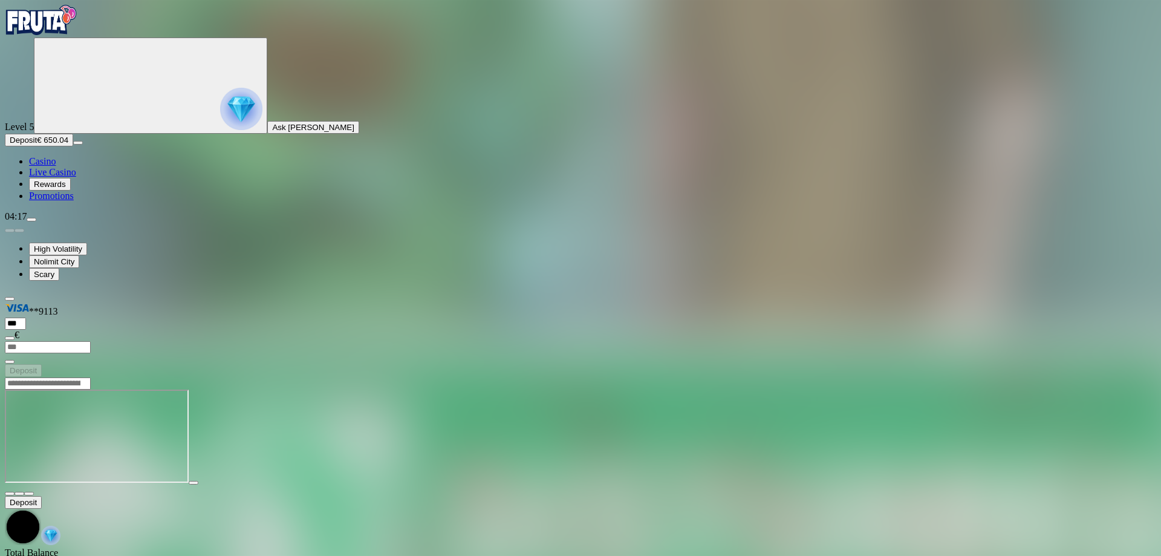
drag, startPoint x: 1070, startPoint y: 105, endPoint x: 1071, endPoint y: 178, distance: 73.2
click at [29, 494] on span "fullscreen icon" at bounding box center [29, 494] width 0 height 0
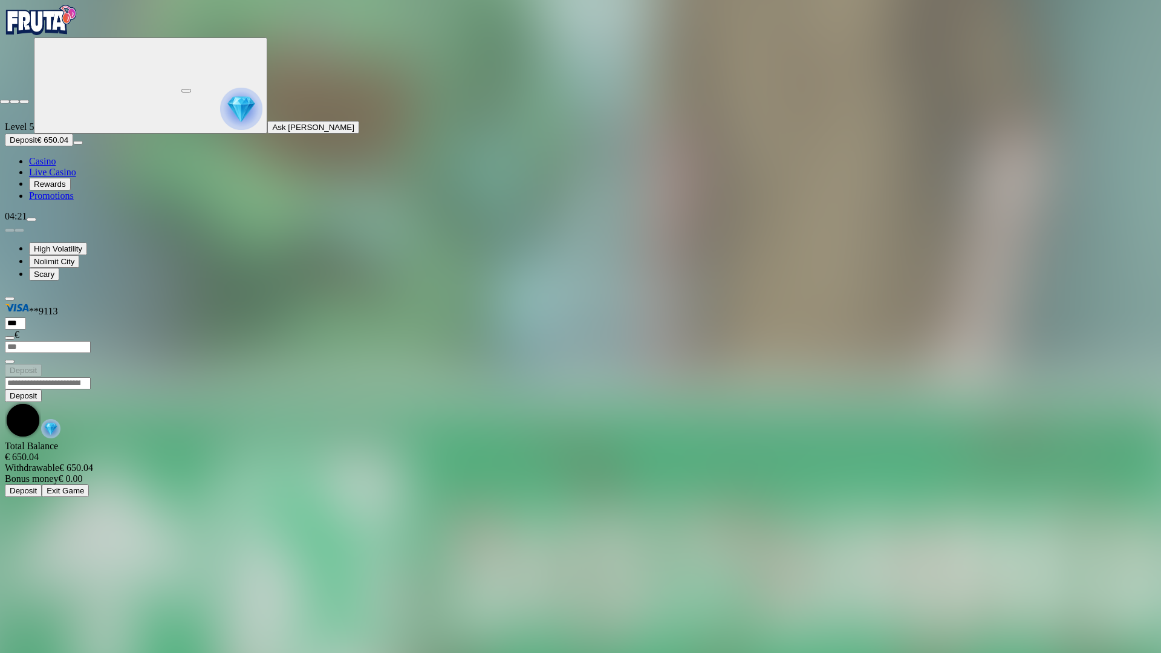
click at [5, 102] on span "close icon" at bounding box center [5, 102] width 0 height 0
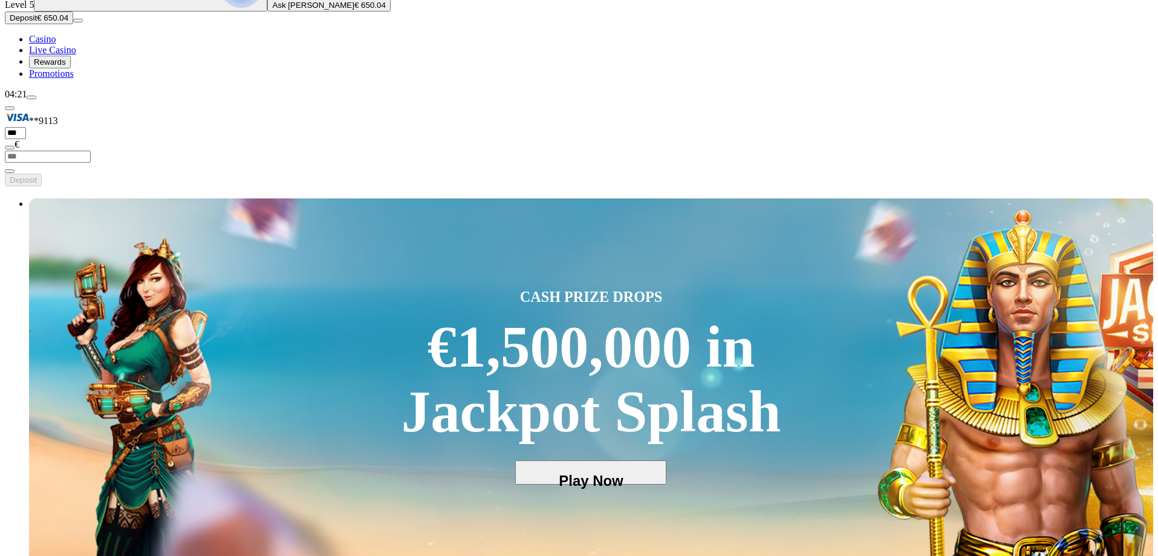
scroll to position [121, 0]
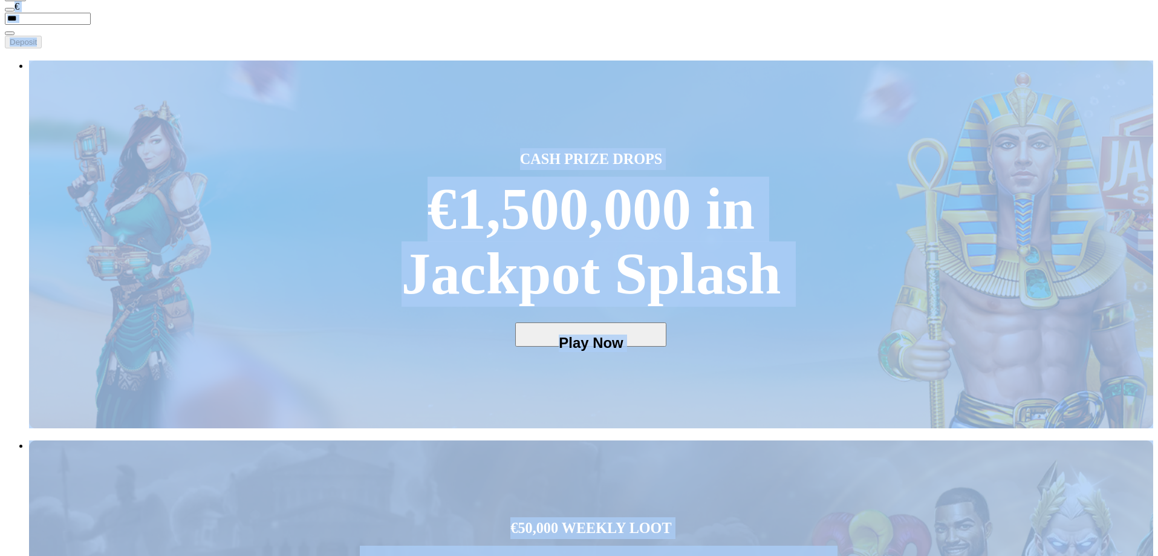
drag, startPoint x: 0, startPoint y: 567, endPoint x: 0, endPoint y: 579, distance: 12.1
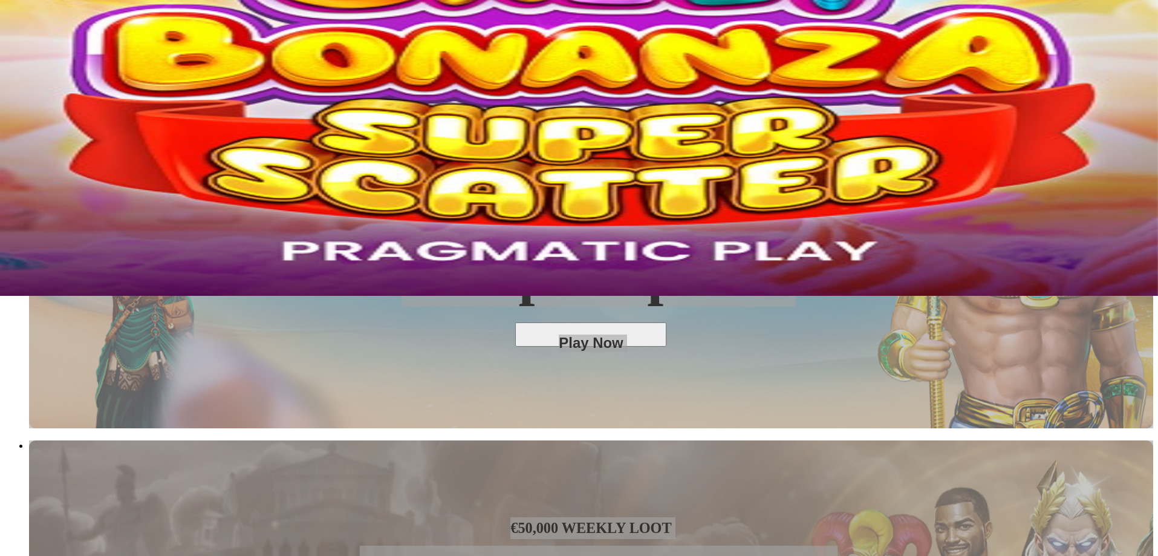
scroll to position [405, 0]
